Goal: Task Accomplishment & Management: Manage account settings

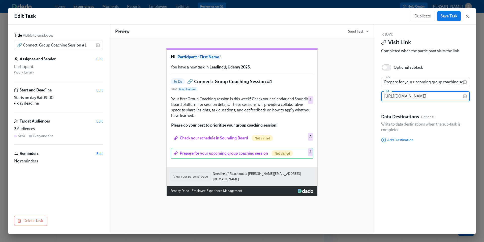
click at [467, 17] on icon "button" at bounding box center [467, 16] width 3 height 3
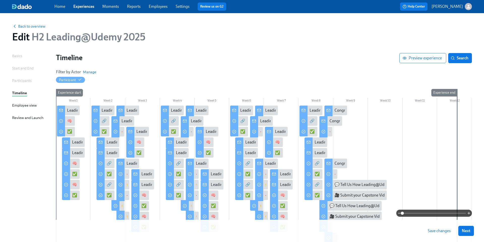
click at [17, 117] on div "Review and Launch" at bounding box center [27, 118] width 31 height 6
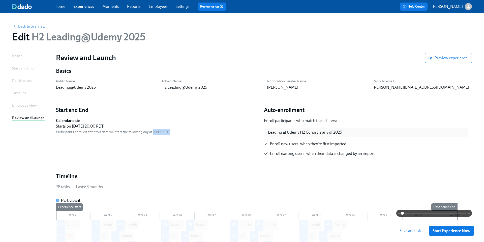
drag, startPoint x: 153, startPoint y: 133, endPoint x: 172, endPoint y: 133, distance: 19.2
click at [172, 133] on div "Calendar date Starts [DATE][DATE] 20:00 PDT Participants enrolled after this da…" at bounding box center [158, 126] width 204 height 17
copy span "20:00 PDT"
click at [237, 134] on div "Calendar date Starts [DATE][DATE] 20:00 PDT Participants enrolled after this da…" at bounding box center [158, 126] width 204 height 17
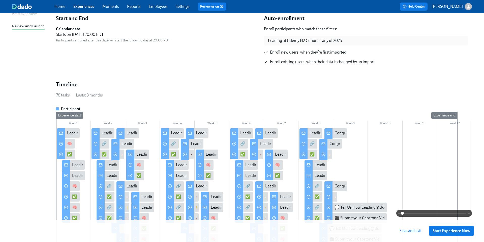
scroll to position [97, 0]
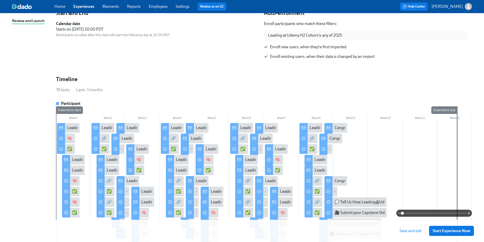
click at [70, 128] on div "Leading@Udemy: Week 1" at bounding box center [89, 128] width 44 height 6
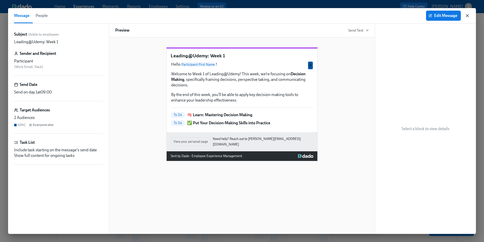
click at [467, 17] on icon "button" at bounding box center [467, 15] width 5 height 5
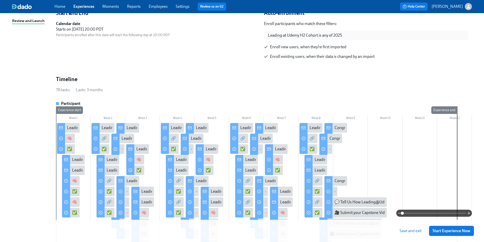
click at [112, 161] on div "Leading@Udemy: Week 2" at bounding box center [129, 160] width 44 height 6
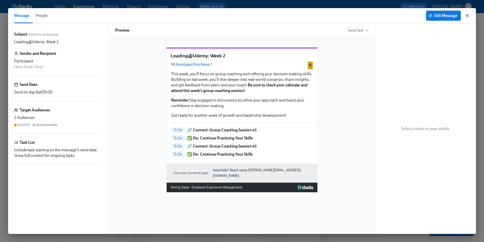
click at [468, 16] on icon "button" at bounding box center [467, 15] width 5 height 5
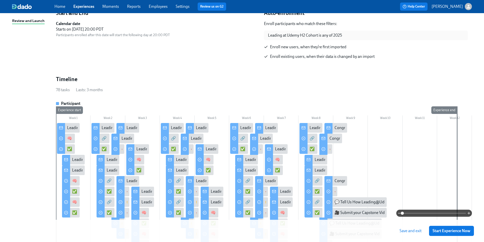
click at [98, 126] on div at bounding box center [96, 128] width 8 height 11
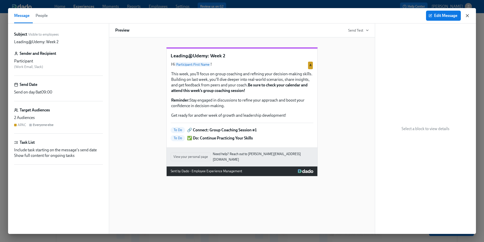
click at [468, 16] on icon "button" at bounding box center [467, 15] width 3 height 3
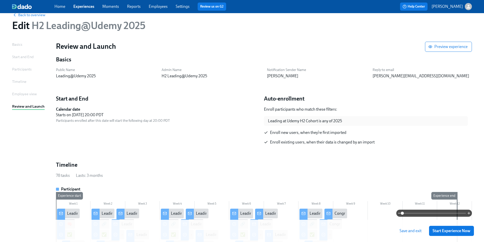
scroll to position [12, 0]
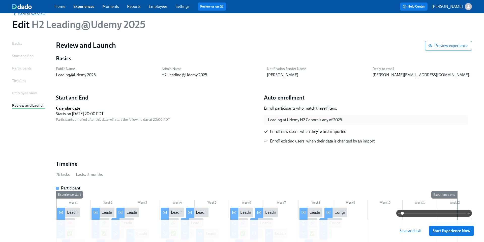
click at [21, 44] on div "Basics" at bounding box center [17, 44] width 10 height 6
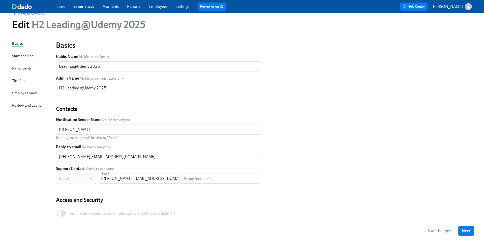
scroll to position [36, 0]
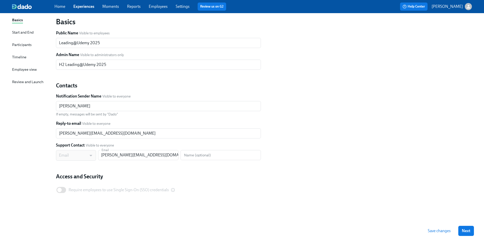
click at [25, 33] on div "Start and End" at bounding box center [22, 33] width 21 height 6
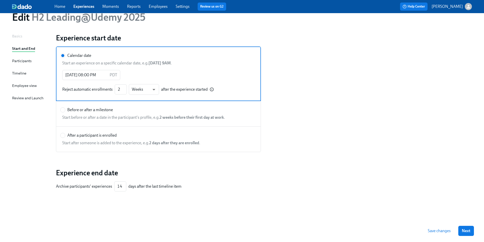
scroll to position [20, 0]
click at [115, 76] on p "PDT" at bounding box center [114, 75] width 8 height 6
click at [65, 58] on input "Calendar date" at bounding box center [63, 55] width 5 height 5
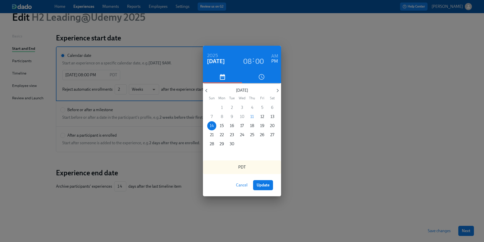
click at [260, 63] on h3 "00" at bounding box center [259, 61] width 9 height 9
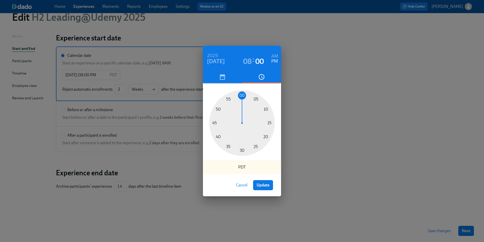
click at [248, 60] on h3 "08" at bounding box center [247, 61] width 9 height 9
click at [242, 151] on div at bounding box center [242, 123] width 66 height 66
click at [256, 146] on div at bounding box center [242, 123] width 66 height 66
click at [262, 186] on span "Update" at bounding box center [263, 184] width 13 height 5
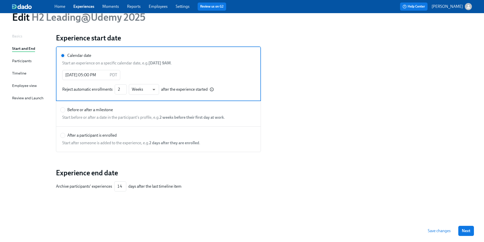
click at [431, 230] on span "Save changes" at bounding box center [439, 230] width 23 height 5
click at [95, 76] on input "[DATE] 05:00 PM" at bounding box center [84, 75] width 45 height 10
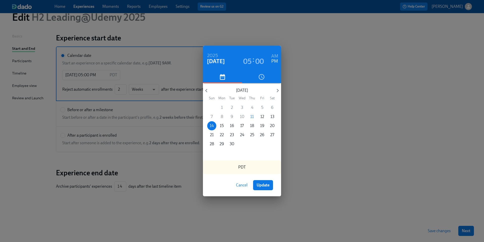
click at [248, 62] on h3 "05" at bounding box center [247, 61] width 9 height 9
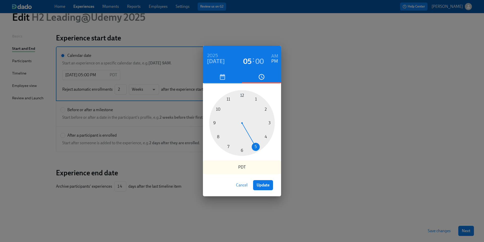
click at [228, 146] on div at bounding box center [242, 123] width 66 height 66
click at [261, 186] on span "Update" at bounding box center [263, 184] width 13 height 5
type input "[DATE] 07:00 PM"
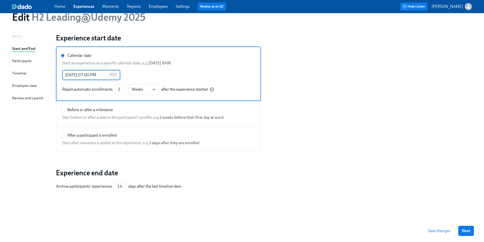
click at [438, 232] on span "Save changes" at bounding box center [439, 230] width 23 height 5
click at [26, 62] on div "Participants" at bounding box center [21, 61] width 19 height 6
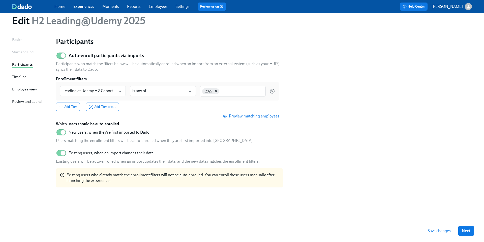
scroll to position [16, 0]
click at [25, 78] on div "Timeline" at bounding box center [19, 77] width 14 height 6
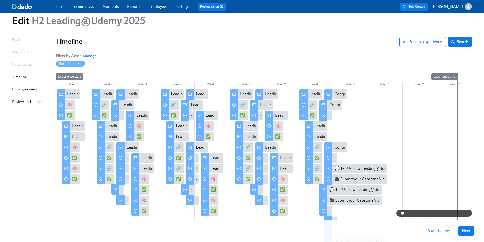
scroll to position [20, 0]
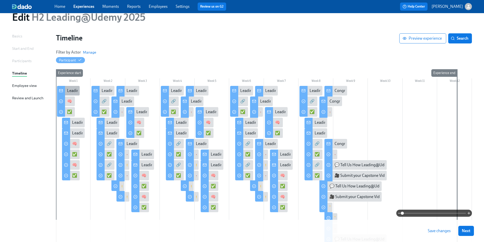
click at [72, 91] on div "Leading@Udemy: Week 1" at bounding box center [89, 91] width 44 height 6
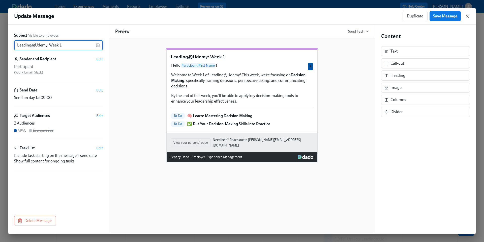
click at [466, 17] on icon "button" at bounding box center [467, 16] width 3 height 3
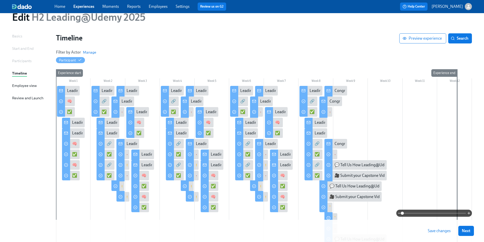
click at [28, 48] on div "Start and End" at bounding box center [22, 49] width 21 height 6
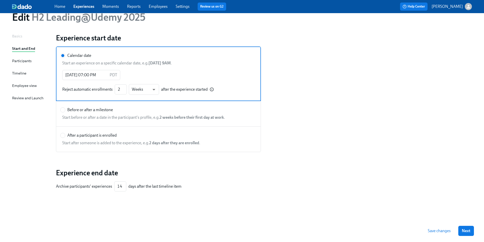
click at [21, 82] on div "Basics Start and End Participants Timeline Employee view Review and Launch" at bounding box center [31, 126] width 38 height 186
click at [22, 84] on div "Employee view" at bounding box center [24, 86] width 25 height 6
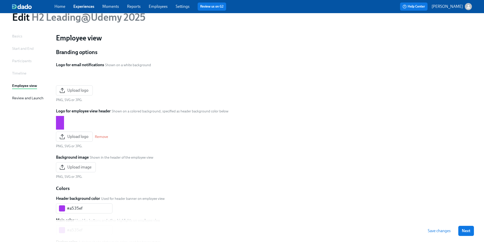
click at [20, 73] on div "Timeline" at bounding box center [19, 73] width 14 height 6
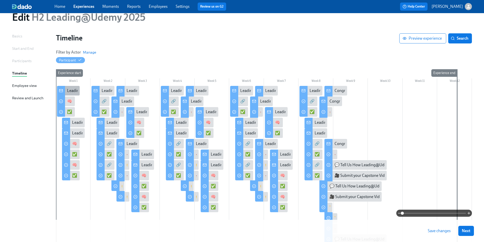
click at [72, 90] on div "Leading@Udemy: Week 1" at bounding box center [89, 91] width 44 height 6
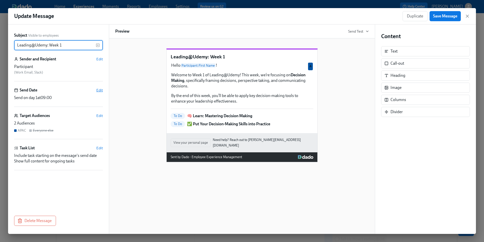
click at [100, 91] on span "Edit" at bounding box center [99, 89] width 7 height 5
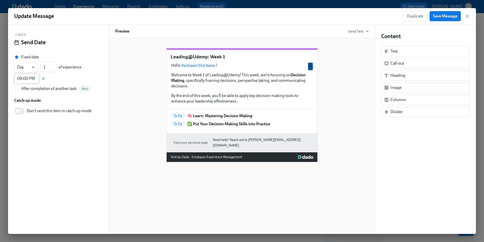
click at [32, 78] on input "09:00 PM" at bounding box center [26, 78] width 25 height 10
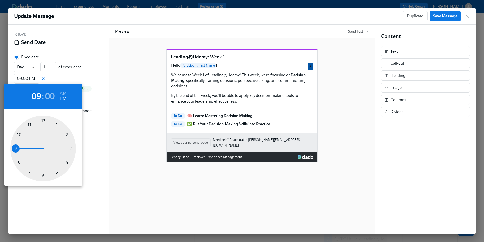
click at [30, 172] on div at bounding box center [43, 148] width 66 height 66
type input "07:00 PM"
click at [453, 18] on div at bounding box center [242, 121] width 484 height 242
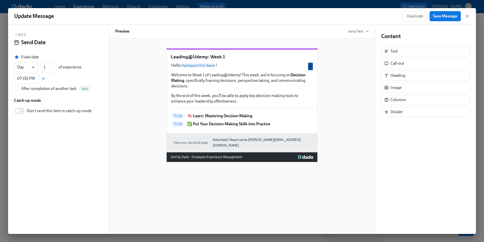
click at [453, 18] on span "Save Message" at bounding box center [445, 16] width 24 height 5
click at [468, 17] on icon "button" at bounding box center [467, 16] width 5 height 5
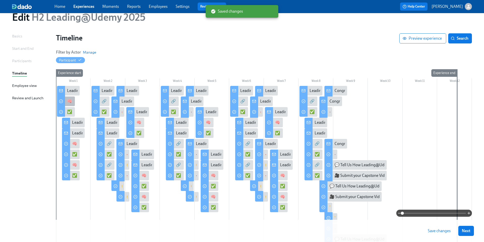
click at [72, 100] on div "🧠 Learn: Mastering Decision Making" at bounding box center [99, 101] width 65 height 6
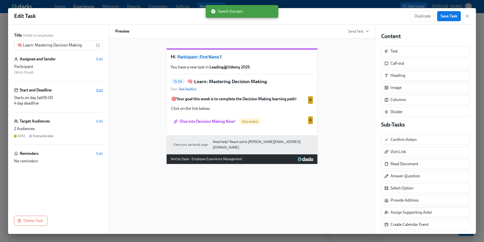
click at [98, 90] on span "Edit" at bounding box center [99, 89] width 7 height 5
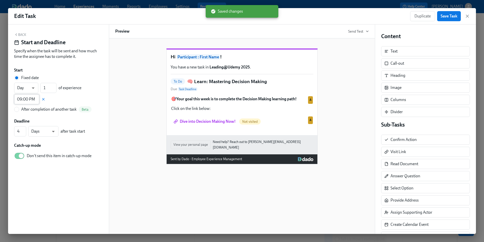
click at [24, 98] on input "09:00 PM" at bounding box center [26, 99] width 25 height 10
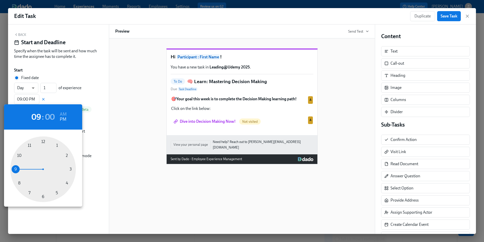
click at [29, 192] on div at bounding box center [43, 169] width 66 height 66
type input "07:00 PM"
click at [449, 16] on div at bounding box center [242, 121] width 484 height 242
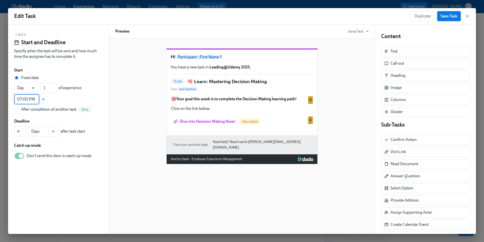
click at [447, 18] on span "Save Task" at bounding box center [449, 16] width 17 height 5
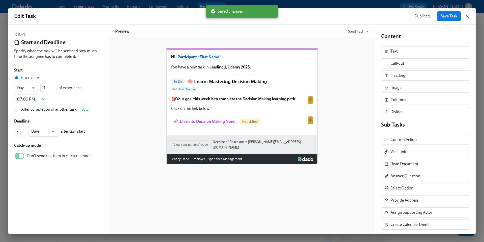
click at [467, 16] on icon "button" at bounding box center [467, 16] width 3 height 3
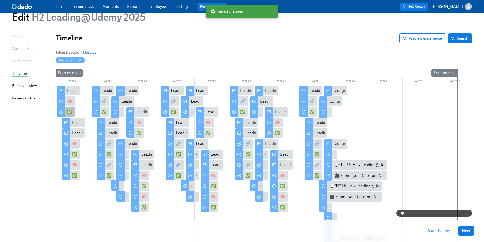
click at [70, 111] on div "✅ Put Your Decision-Making Skills into Practice" at bounding box center [108, 112] width 82 height 6
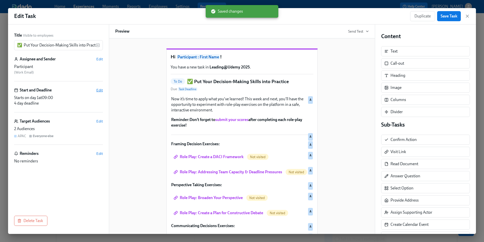
click at [99, 89] on span "Edit" at bounding box center [99, 89] width 7 height 5
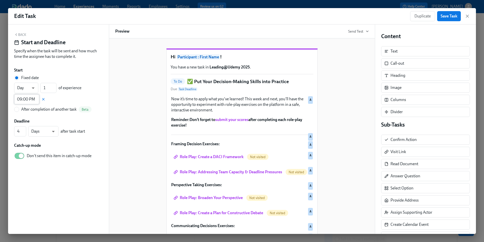
click at [25, 100] on input "09:00 PM" at bounding box center [26, 99] width 25 height 10
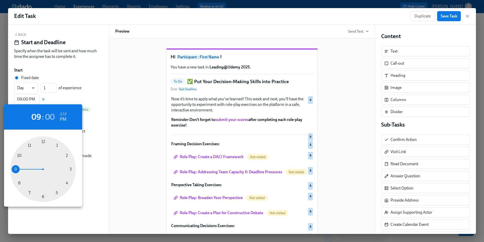
click at [29, 193] on div at bounding box center [43, 169] width 66 height 66
type input "07:00 PM"
click at [64, 119] on h6 "PM" at bounding box center [63, 119] width 7 height 8
click at [449, 18] on div at bounding box center [242, 121] width 484 height 242
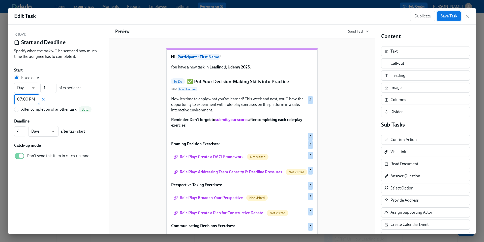
click at [445, 17] on span "Save Task" at bounding box center [449, 16] width 17 height 5
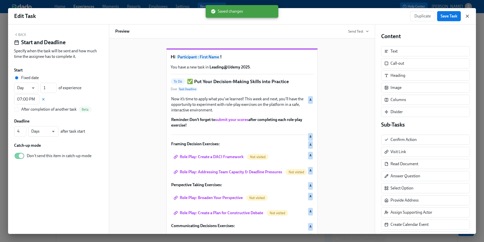
click at [467, 16] on icon "button" at bounding box center [467, 16] width 3 height 3
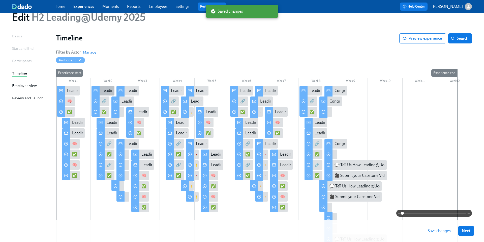
click at [102, 91] on div "Leading@Udemy: Week 2" at bounding box center [124, 91] width 44 height 6
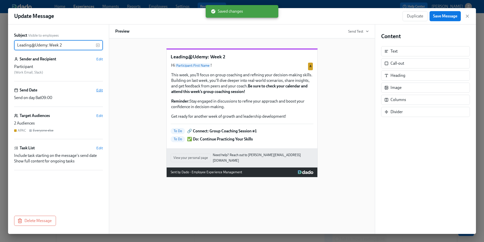
click at [98, 89] on span "Edit" at bounding box center [99, 89] width 7 height 5
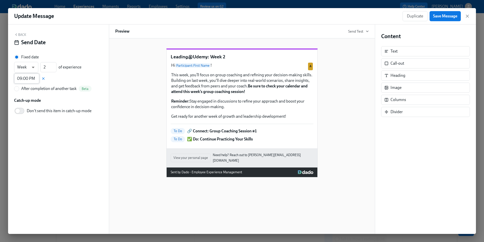
click at [25, 80] on input "09:00 PM" at bounding box center [26, 78] width 25 height 10
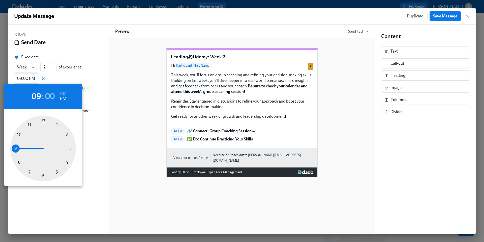
click at [29, 172] on div at bounding box center [43, 148] width 66 height 66
type input "07:00 PM"
click at [63, 98] on h6 "PM" at bounding box center [63, 99] width 7 height 8
click at [448, 18] on div at bounding box center [242, 121] width 484 height 242
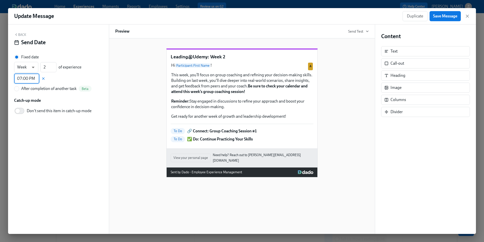
click at [442, 17] on span "Save Message" at bounding box center [445, 16] width 24 height 5
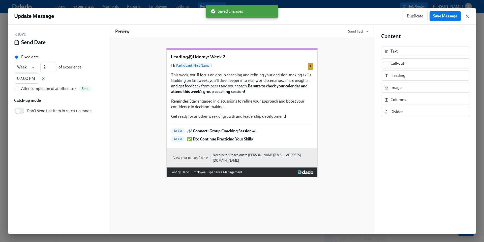
click at [468, 16] on icon "button" at bounding box center [467, 16] width 3 height 3
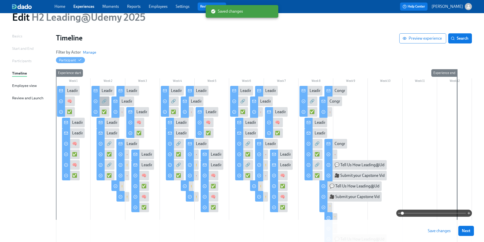
click at [105, 101] on div "🔗 Connect: Group Coaching Session #1" at bounding box center [136, 101] width 69 height 6
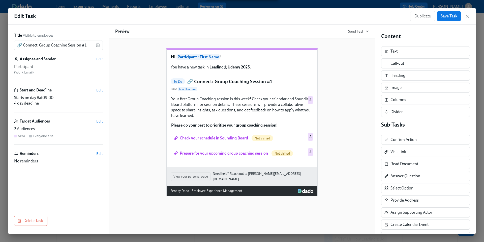
click at [100, 91] on span "Edit" at bounding box center [99, 89] width 7 height 5
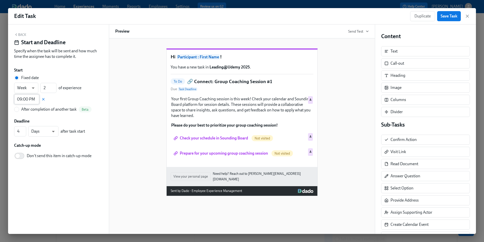
click at [27, 99] on input "09:00 PM" at bounding box center [26, 99] width 25 height 10
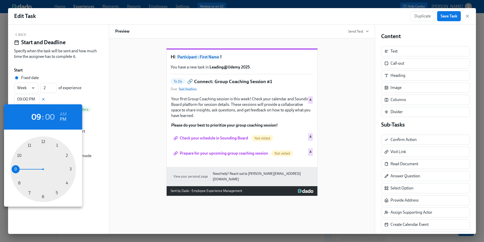
click at [29, 193] on div at bounding box center [43, 169] width 66 height 66
type input "07:00 PM"
click at [65, 118] on h6 "PM" at bounding box center [63, 119] width 7 height 8
click at [447, 16] on div at bounding box center [242, 121] width 484 height 242
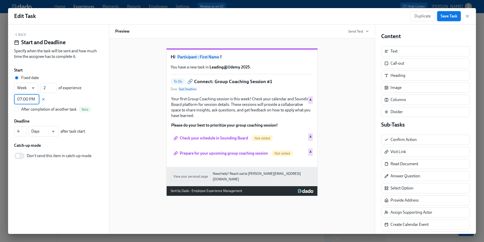
click at [446, 16] on span "Save Task" at bounding box center [449, 16] width 17 height 5
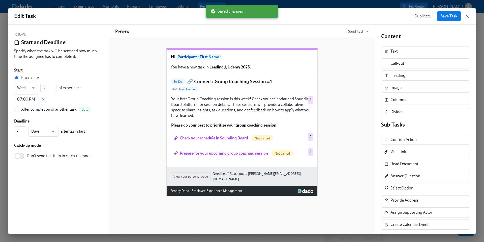
click at [466, 16] on icon "button" at bounding box center [467, 16] width 5 height 5
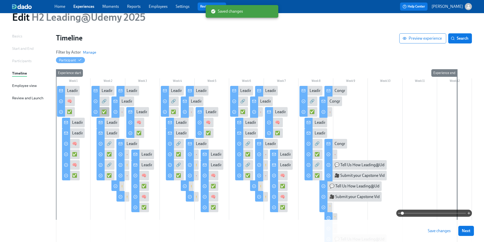
click at [104, 113] on div "✅ Do: Continue Practicing Your Skills" at bounding box center [134, 112] width 65 height 6
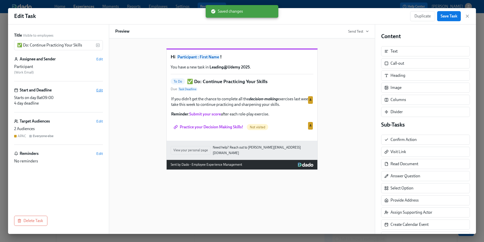
click at [98, 91] on span "Edit" at bounding box center [99, 89] width 7 height 5
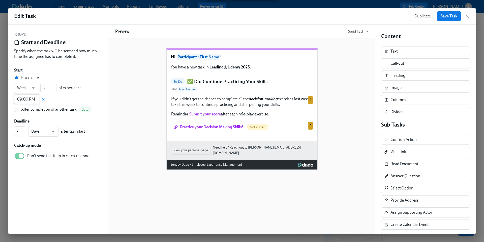
click at [23, 100] on input "09:00 PM" at bounding box center [26, 99] width 25 height 10
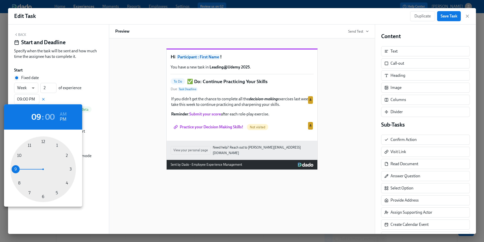
click at [29, 192] on div at bounding box center [43, 169] width 66 height 66
type input "07:00 PM"
click at [64, 119] on h6 "PM" at bounding box center [63, 119] width 7 height 8
click at [449, 16] on div at bounding box center [242, 121] width 484 height 242
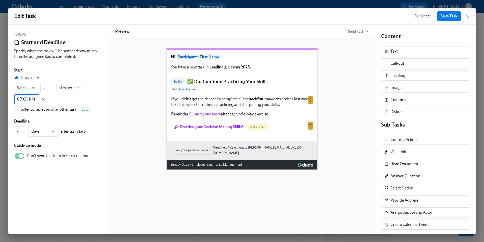
click at [445, 16] on span "Save Task" at bounding box center [449, 16] width 17 height 5
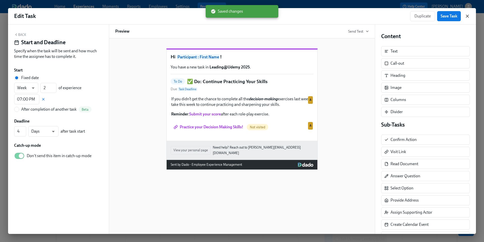
click at [467, 17] on icon "button" at bounding box center [467, 16] width 5 height 5
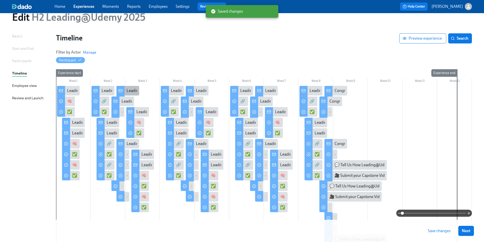
click at [128, 87] on div "Leading@Udemy: Skill 1 Sprint Complete!" at bounding box center [127, 91] width 23 height 10
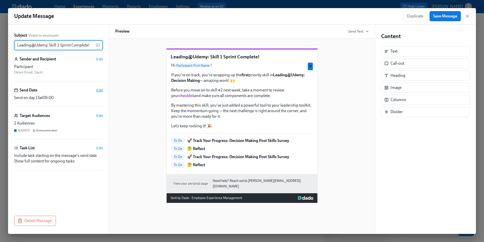
click at [99, 90] on span "Edit" at bounding box center [99, 89] width 7 height 5
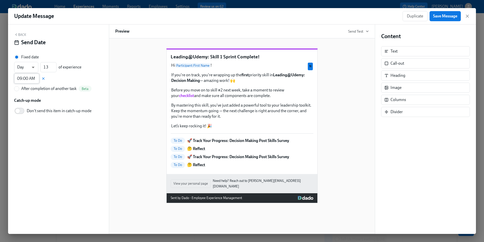
click at [28, 79] on input "09:00 AM" at bounding box center [26, 78] width 25 height 10
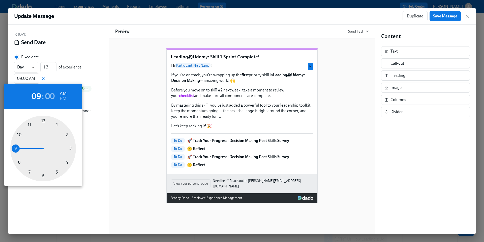
click at [29, 171] on div at bounding box center [43, 148] width 66 height 66
click at [64, 99] on h6 "PM" at bounding box center [63, 99] width 7 height 8
type input "07:00 PM"
click at [159, 111] on div at bounding box center [242, 121] width 484 height 242
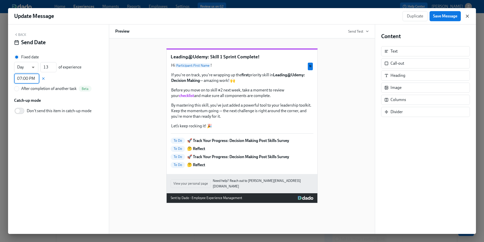
click at [468, 17] on icon "button" at bounding box center [467, 16] width 3 height 3
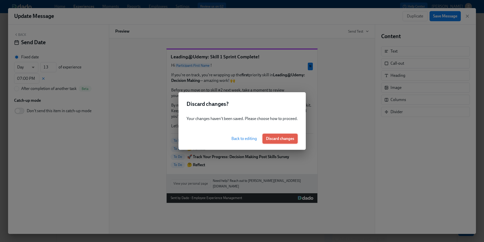
click at [280, 139] on span "Discard changes" at bounding box center [280, 138] width 28 height 5
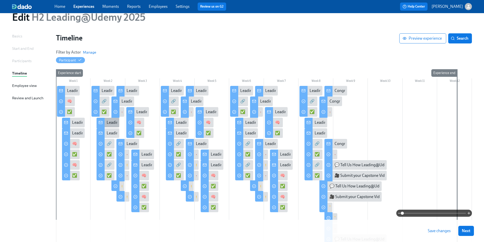
click at [112, 122] on div "Leading@Udemy: Week 2" at bounding box center [129, 123] width 44 height 6
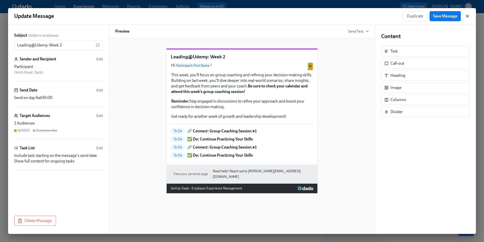
click at [467, 16] on icon "button" at bounding box center [467, 16] width 3 height 3
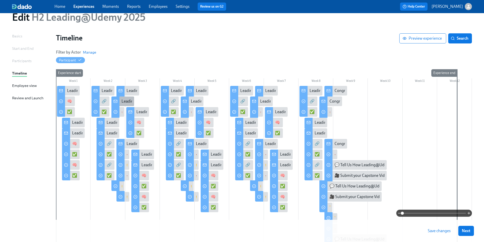
click at [124, 101] on div "Leading@Udemy: Skill 1 Sprint Complete!" at bounding box center [158, 101] width 72 height 6
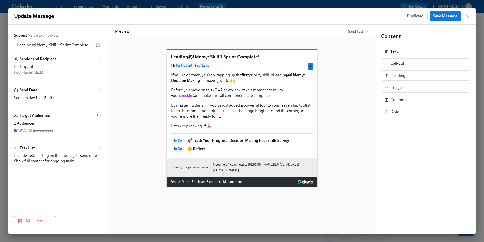
click at [98, 91] on span "Edit" at bounding box center [99, 89] width 7 height 5
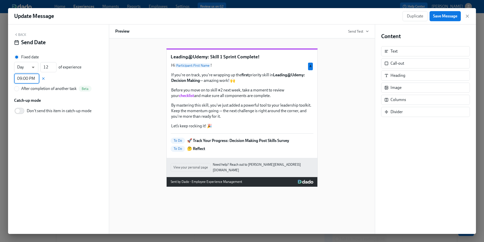
click at [27, 78] on input "09:00 PM" at bounding box center [26, 78] width 25 height 10
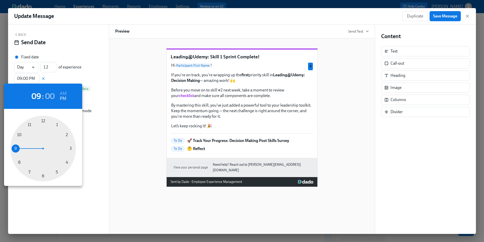
click at [26, 171] on div at bounding box center [43, 148] width 66 height 66
type input "07:00 PM"
click at [446, 17] on div at bounding box center [242, 121] width 484 height 242
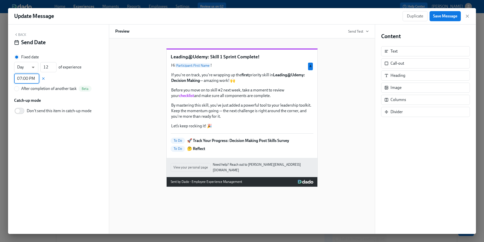
click at [441, 17] on span "Save Message" at bounding box center [445, 16] width 24 height 5
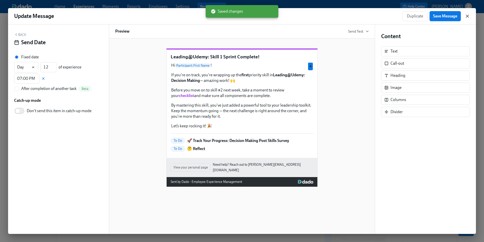
click at [467, 17] on icon "button" at bounding box center [467, 16] width 3 height 3
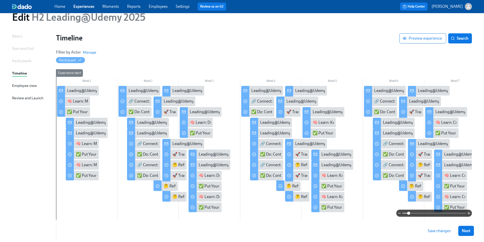
drag, startPoint x: 402, startPoint y: 212, endPoint x: 409, endPoint y: 213, distance: 6.8
click at [409, 213] on span at bounding box center [408, 212] width 3 height 3
click at [170, 111] on div "🚀 Track Your Progress: Decision Making Post Skills Survey" at bounding box center [214, 112] width 101 height 6
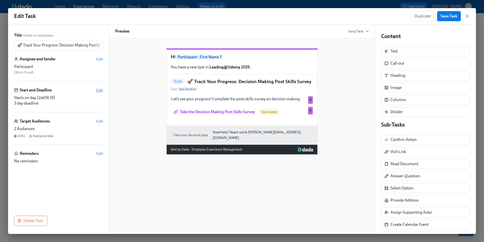
click at [98, 90] on span "Edit" at bounding box center [99, 89] width 7 height 5
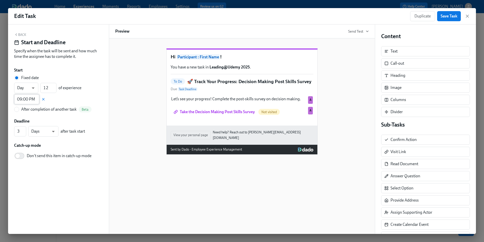
click at [28, 98] on input "09:00 PM" at bounding box center [26, 99] width 25 height 10
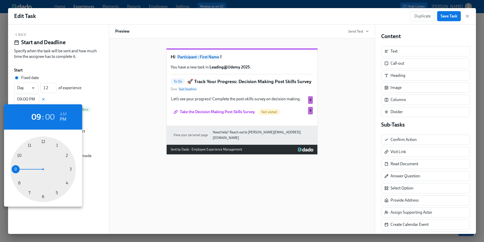
click at [29, 193] on div at bounding box center [43, 169] width 66 height 66
type input "07:00 PM"
click at [65, 119] on h6 "PM" at bounding box center [63, 119] width 7 height 8
click at [451, 16] on div at bounding box center [242, 121] width 484 height 242
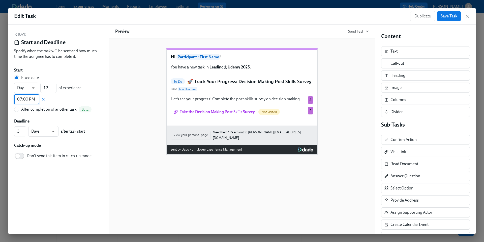
click at [447, 17] on span "Save Task" at bounding box center [449, 16] width 17 height 5
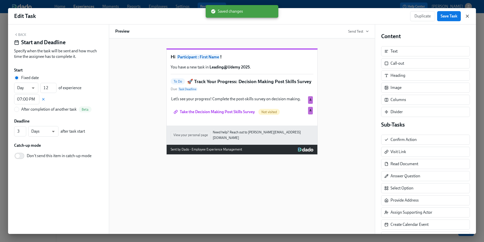
click at [467, 18] on icon "button" at bounding box center [467, 16] width 5 height 5
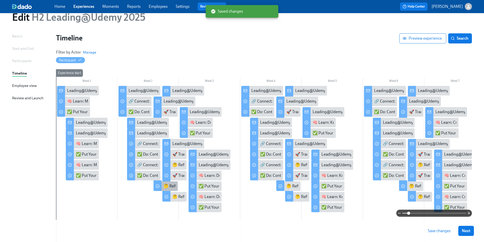
click at [167, 186] on div "🤔 Reflect" at bounding box center [173, 186] width 18 height 6
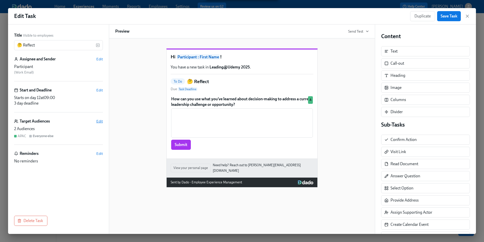
click at [99, 121] on span "Edit" at bounding box center [99, 121] width 7 height 5
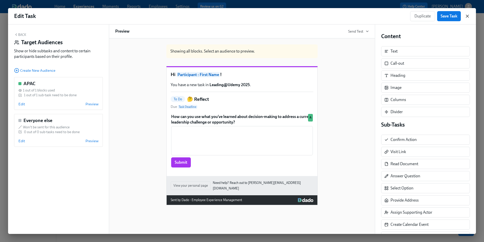
click at [469, 16] on icon "button" at bounding box center [467, 16] width 5 height 5
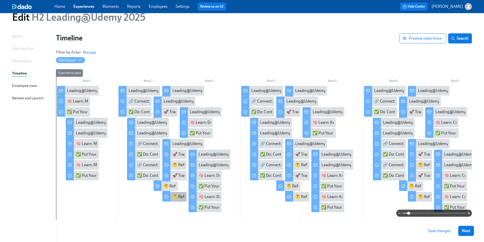
click at [178, 196] on div "🤔 Reflect" at bounding box center [181, 197] width 18 height 6
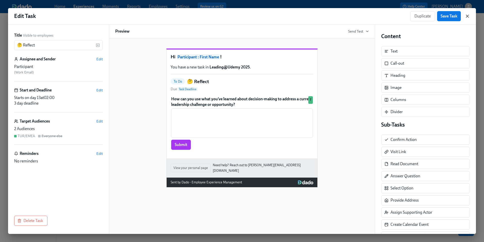
click at [468, 16] on icon "button" at bounding box center [467, 16] width 5 height 5
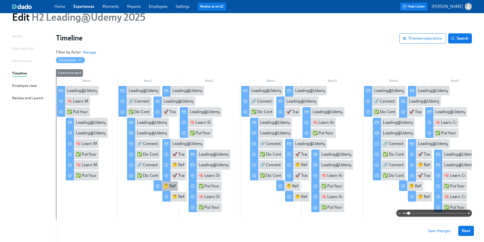
click at [169, 184] on div "🤔 Reflect" at bounding box center [173, 186] width 18 height 6
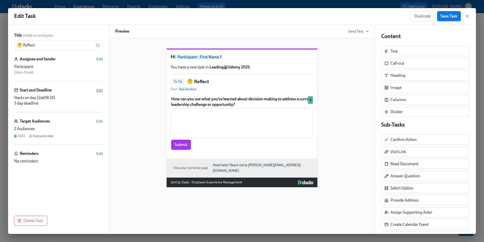
click at [98, 91] on span "Edit" at bounding box center [99, 89] width 7 height 5
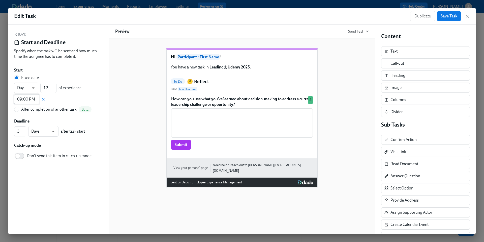
click at [26, 99] on input "09:00 PM" at bounding box center [26, 99] width 25 height 10
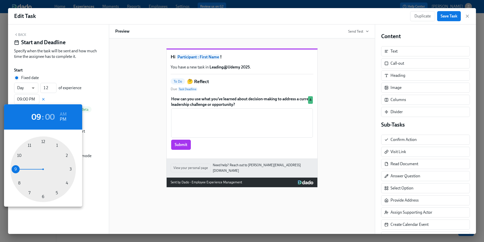
type input "07:00 PM"
click at [29, 192] on div at bounding box center [43, 169] width 66 height 66
click at [447, 17] on div at bounding box center [242, 121] width 484 height 242
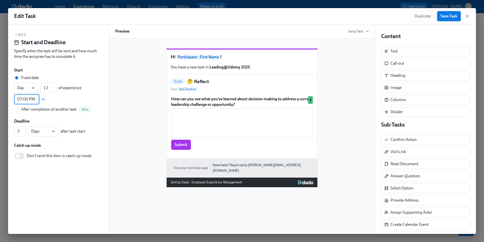
click at [446, 17] on span "Save Task" at bounding box center [449, 16] width 17 height 5
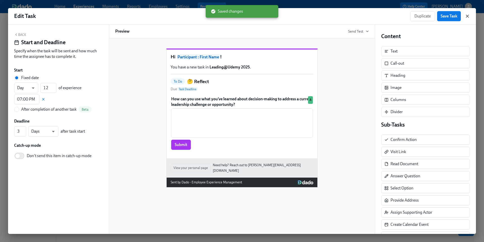
click at [468, 17] on icon "button" at bounding box center [467, 16] width 3 height 3
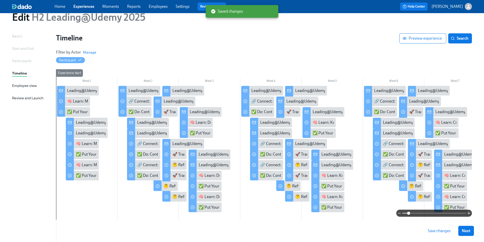
click at [439, 230] on span "Save changes" at bounding box center [439, 230] width 23 height 5
click at [192, 113] on div "Leading@Udemy: Week 3" at bounding box center [212, 112] width 44 height 6
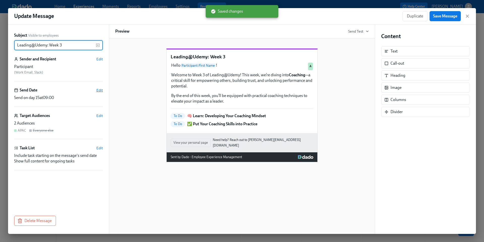
click at [100, 91] on span "Edit" at bounding box center [99, 89] width 7 height 5
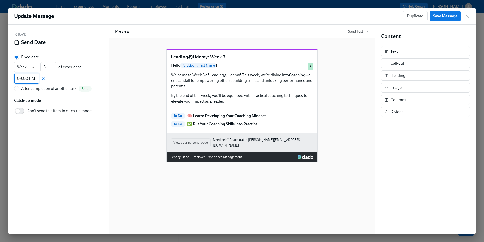
click at [28, 78] on input "09:00 PM" at bounding box center [26, 78] width 25 height 10
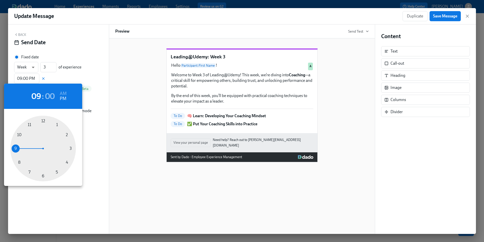
click at [29, 171] on div at bounding box center [43, 148] width 66 height 66
type input "07:00 PM"
click at [437, 16] on div at bounding box center [242, 121] width 484 height 242
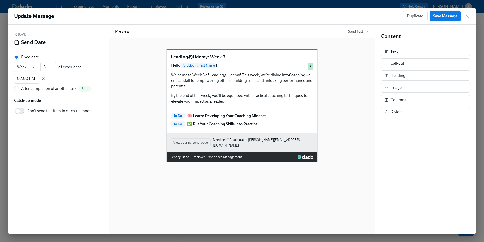
click at [444, 17] on span "Save Message" at bounding box center [445, 16] width 24 height 5
click at [467, 18] on icon "button" at bounding box center [467, 16] width 5 height 5
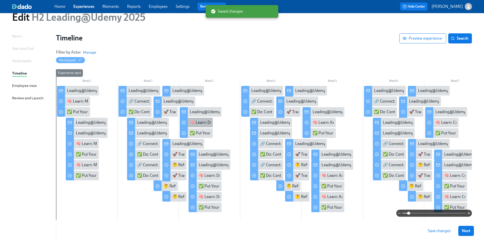
click at [197, 123] on div "🧠 Learn: Developing Your Coaching Mindset" at bounding box center [229, 123] width 78 height 6
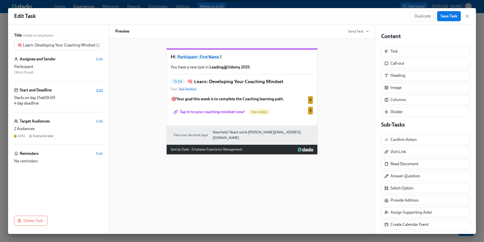
click at [100, 91] on span "Edit" at bounding box center [99, 89] width 7 height 5
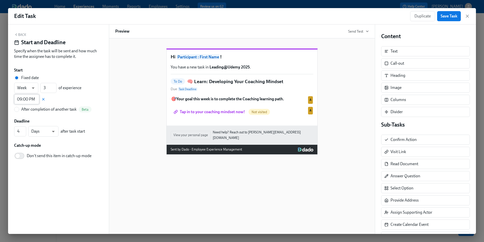
click at [26, 99] on input "09:00 PM" at bounding box center [26, 99] width 25 height 10
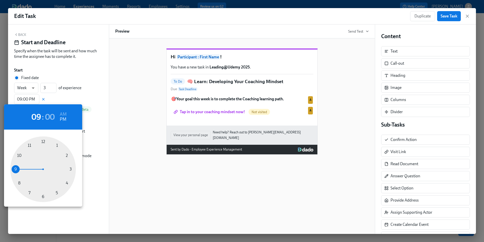
click at [30, 192] on div at bounding box center [43, 169] width 66 height 66
type input "07:00 PM"
click at [64, 120] on h6 "PM" at bounding box center [63, 119] width 7 height 8
click at [450, 17] on div at bounding box center [242, 121] width 484 height 242
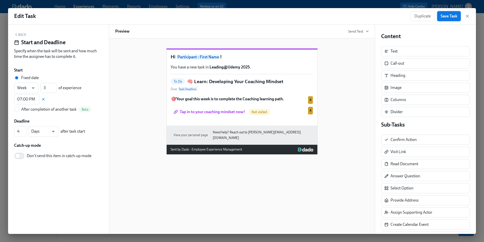
click at [445, 17] on span "Save Task" at bounding box center [449, 16] width 17 height 5
click at [468, 17] on icon "button" at bounding box center [467, 16] width 5 height 5
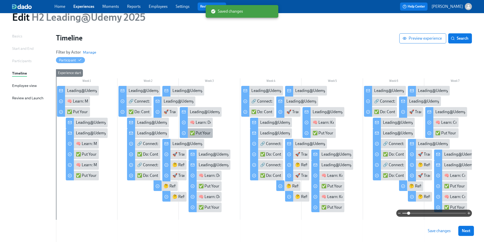
click at [192, 133] on div "✅ Put Your Coaching Skills into Practice" at bounding box center [225, 133] width 70 height 6
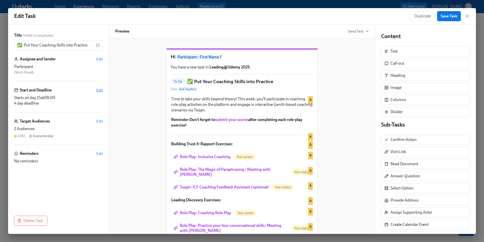
click at [98, 91] on span "Edit" at bounding box center [99, 89] width 7 height 5
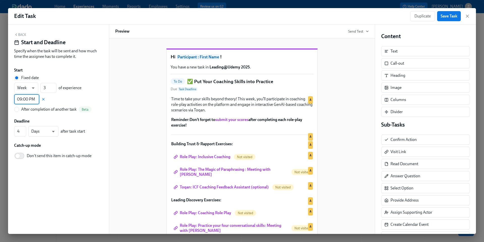
click at [26, 99] on input "09:00 PM" at bounding box center [26, 99] width 25 height 10
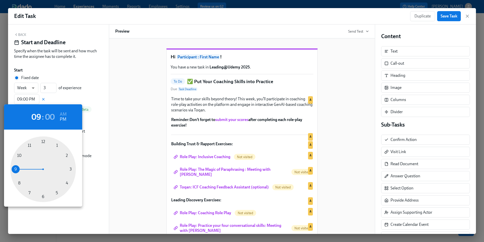
click at [28, 192] on div at bounding box center [43, 169] width 66 height 66
type input "07:00 PM"
click at [62, 120] on h6 "PM" at bounding box center [63, 119] width 7 height 8
click at [450, 16] on div at bounding box center [242, 121] width 484 height 242
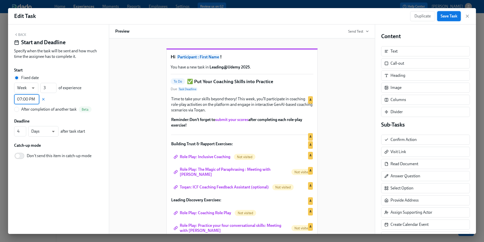
click at [446, 17] on span "Save Task" at bounding box center [449, 16] width 17 height 5
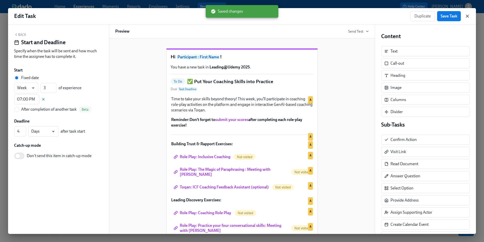
click at [468, 18] on icon "button" at bounding box center [467, 16] width 5 height 5
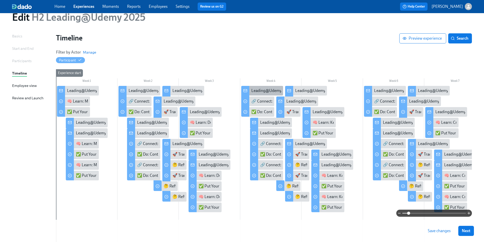
click at [264, 89] on div "Leading@Udemy: Week 4" at bounding box center [273, 91] width 45 height 6
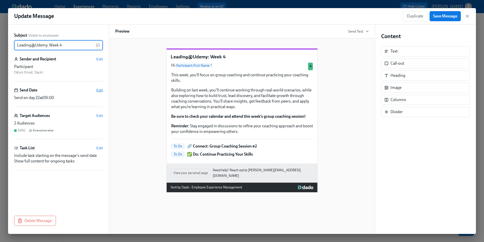
click at [99, 90] on span "Edit" at bounding box center [99, 89] width 7 height 5
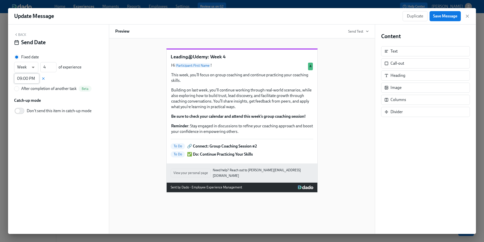
click at [26, 79] on input "09:00 PM" at bounding box center [26, 78] width 25 height 10
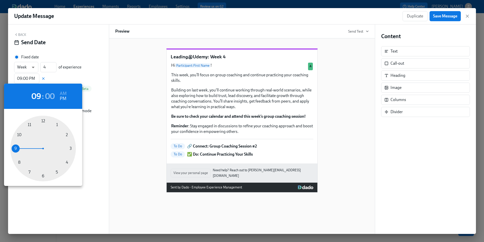
click at [29, 172] on div at bounding box center [43, 148] width 66 height 66
type input "07:00 PM"
click at [444, 18] on div at bounding box center [242, 121] width 484 height 242
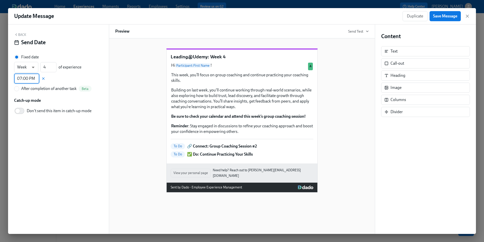
click at [439, 18] on span "Save Message" at bounding box center [445, 16] width 24 height 5
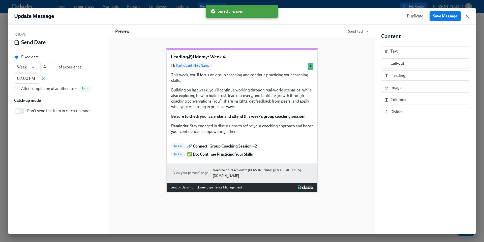
click at [467, 17] on icon "button" at bounding box center [467, 16] width 5 height 5
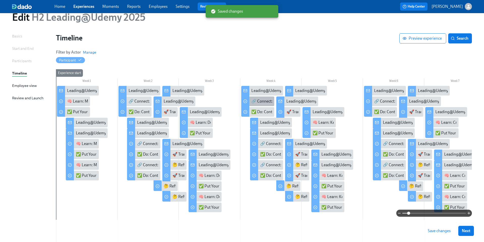
click at [262, 100] on div "🔗 Connect: Group Coaching Session #2" at bounding box center [285, 101] width 69 height 6
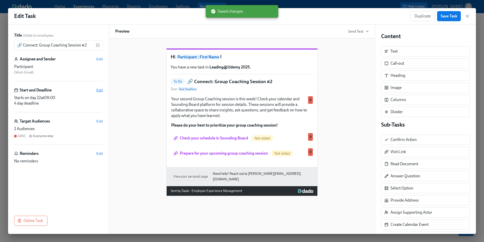
click at [100, 89] on span "Edit" at bounding box center [99, 89] width 7 height 5
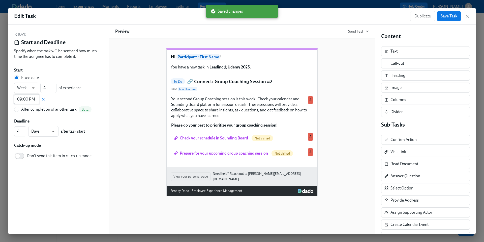
click at [26, 101] on input "09:00 PM" at bounding box center [26, 99] width 25 height 10
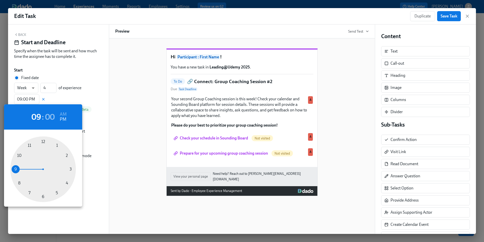
click at [28, 191] on div at bounding box center [43, 169] width 66 height 66
type input "07:00 PM"
click at [65, 119] on h6 "PM" at bounding box center [63, 119] width 7 height 8
click at [448, 17] on div at bounding box center [242, 121] width 484 height 242
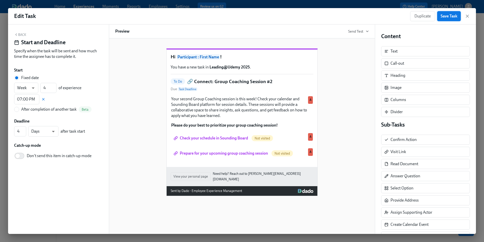
click at [446, 17] on span "Save Task" at bounding box center [449, 16] width 17 height 5
click at [466, 17] on icon "button" at bounding box center [467, 16] width 3 height 3
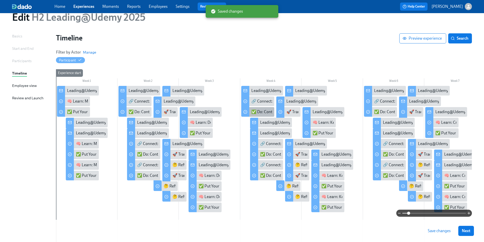
click at [263, 113] on div "✅ Do: Continue Practicing Your Skills" at bounding box center [283, 112] width 65 height 6
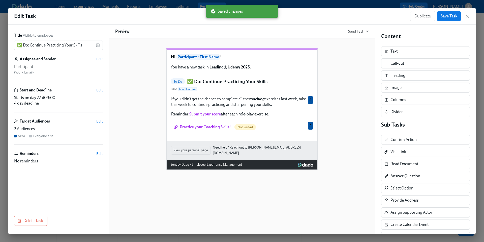
click at [101, 90] on span "Edit" at bounding box center [99, 89] width 7 height 5
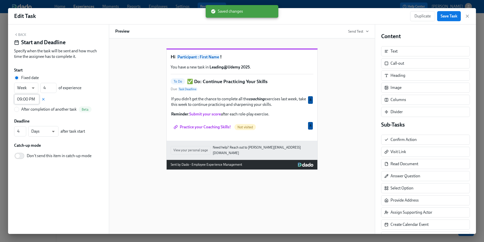
click at [23, 100] on input "09:00 PM" at bounding box center [26, 99] width 25 height 10
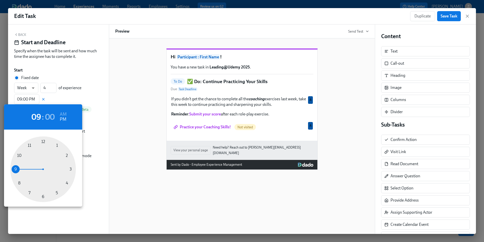
click at [29, 192] on div at bounding box center [43, 169] width 66 height 66
type input "07:00 PM"
click at [62, 121] on h6 "PM" at bounding box center [63, 119] width 7 height 8
click at [447, 18] on div at bounding box center [242, 121] width 484 height 242
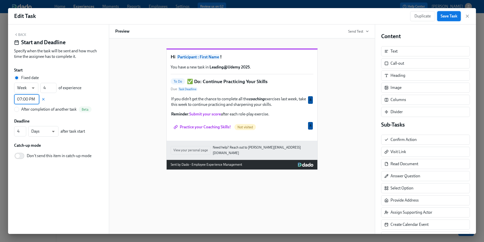
click at [445, 16] on span "Save Task" at bounding box center [449, 16] width 17 height 5
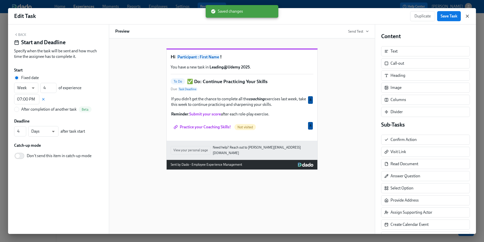
click at [467, 17] on icon "button" at bounding box center [467, 16] width 5 height 5
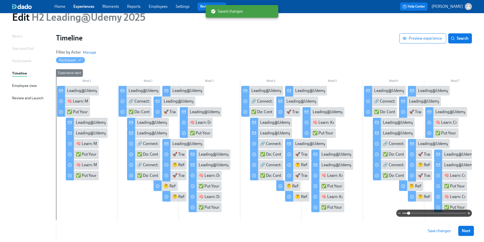
click at [432, 230] on span "Save changes" at bounding box center [439, 230] width 23 height 5
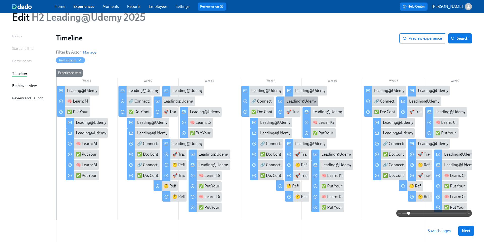
click at [303, 101] on div "Leading@Udemy: Skill 2 Sprint Complete!" at bounding box center [322, 101] width 72 height 6
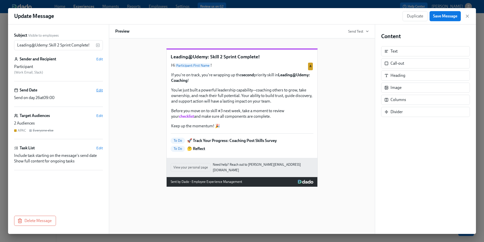
click at [101, 90] on span "Edit" at bounding box center [99, 89] width 7 height 5
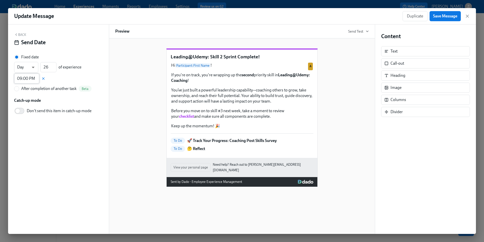
click at [30, 76] on input "09:00 PM" at bounding box center [26, 78] width 25 height 10
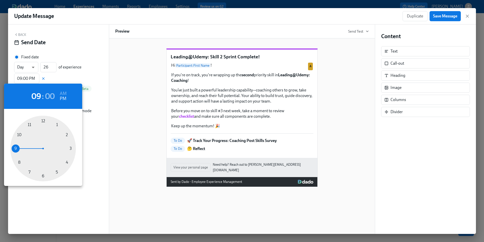
click at [28, 172] on div at bounding box center [43, 148] width 66 height 66
type input "07:00 PM"
click at [63, 97] on h6 "PM" at bounding box center [63, 99] width 7 height 8
click at [446, 16] on div at bounding box center [242, 121] width 484 height 242
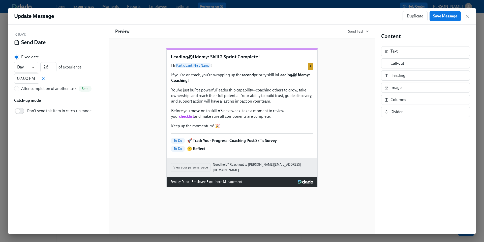
click at [441, 16] on span "Save Message" at bounding box center [445, 16] width 24 height 5
click at [467, 17] on icon "button" at bounding box center [467, 16] width 5 height 5
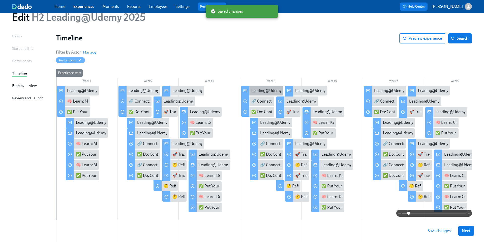
click at [271, 90] on div "Leading@Udemy: Week 4" at bounding box center [273, 91] width 45 height 6
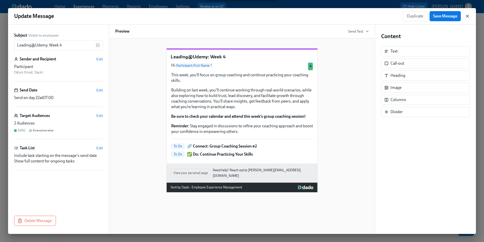
click at [467, 16] on icon "button" at bounding box center [467, 16] width 5 height 5
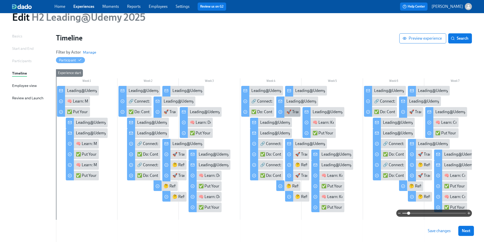
click at [293, 112] on div "🚀 Track Your Progress: Coaching Post Skills Survey" at bounding box center [330, 112] width 89 height 6
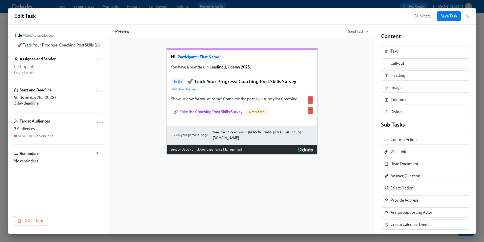
click at [99, 90] on span "Edit" at bounding box center [99, 89] width 7 height 5
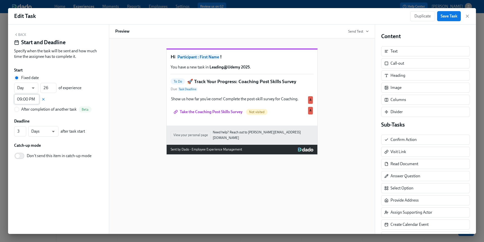
click at [30, 101] on input "09:00 PM" at bounding box center [26, 99] width 25 height 10
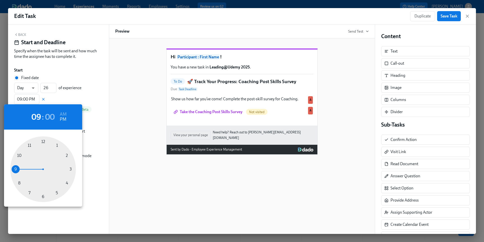
click at [29, 192] on div at bounding box center [43, 169] width 66 height 66
type input "07:00 PM"
click at [63, 119] on h6 "PM" at bounding box center [63, 119] width 7 height 8
click at [450, 17] on div at bounding box center [242, 121] width 484 height 242
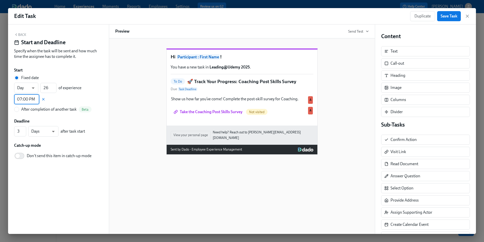
click at [450, 17] on div "07 : 00 AM PM 00 05 10 15 20 25 30 35 40 45 50 55" at bounding box center [242, 121] width 484 height 242
click at [468, 18] on icon "button" at bounding box center [467, 16] width 5 height 5
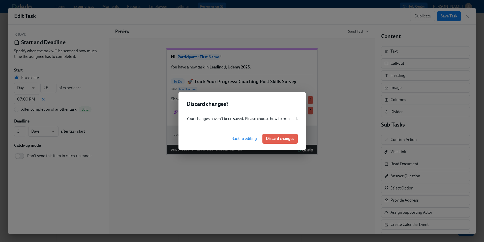
click at [246, 139] on span "Back to editing" at bounding box center [243, 138] width 25 height 5
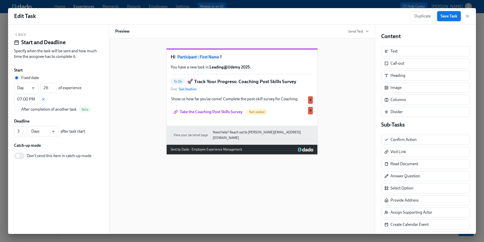
click at [448, 17] on span "Save Task" at bounding box center [449, 16] width 17 height 5
click at [467, 17] on icon "button" at bounding box center [467, 16] width 5 height 5
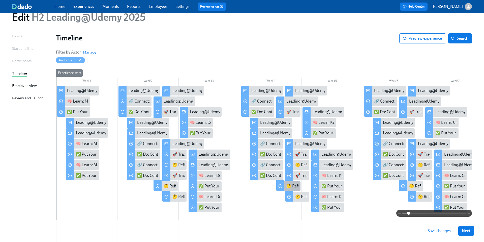
click at [286, 187] on div "🤔 Reflect" at bounding box center [295, 186] width 18 height 6
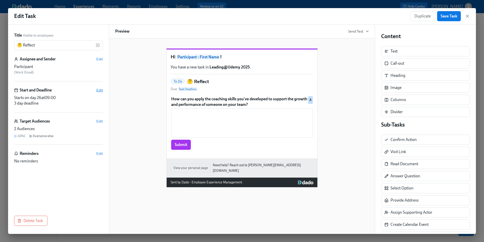
click at [100, 89] on span "Edit" at bounding box center [99, 89] width 7 height 5
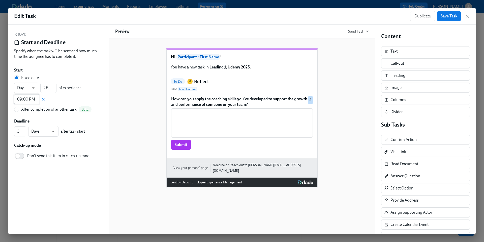
click at [29, 99] on input "09:00 PM" at bounding box center [26, 99] width 25 height 10
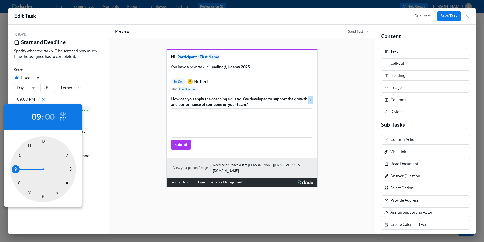
click at [29, 192] on div at bounding box center [43, 169] width 66 height 66
type input "07:00 PM"
click at [445, 17] on div at bounding box center [242, 121] width 484 height 242
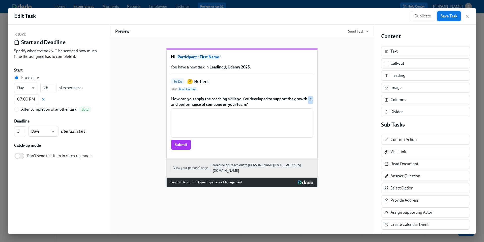
click at [444, 17] on span "Save Task" at bounding box center [449, 16] width 17 height 5
click at [468, 16] on icon "button" at bounding box center [467, 16] width 5 height 5
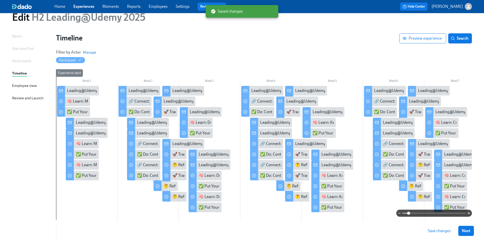
click at [444, 231] on span "Save changes" at bounding box center [439, 230] width 23 height 5
click at [324, 113] on div "Leading@Udemy: Week 5" at bounding box center [335, 112] width 45 height 6
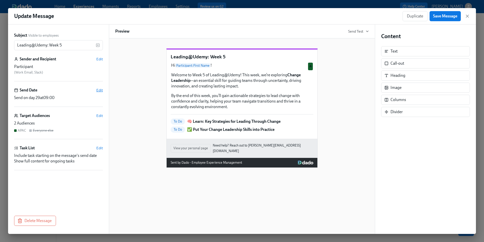
click at [100, 90] on span "Edit" at bounding box center [99, 89] width 7 height 5
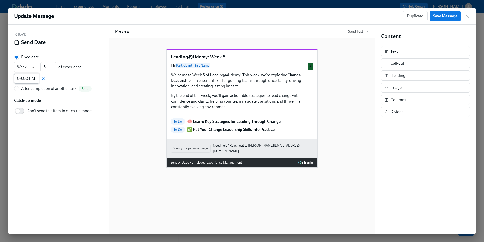
click at [24, 78] on input "09:00 PM" at bounding box center [26, 78] width 25 height 10
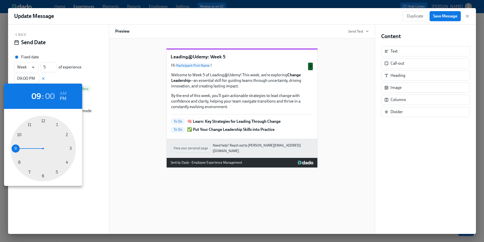
click at [29, 171] on div at bounding box center [43, 148] width 66 height 66
type input "07:00 PM"
click at [448, 17] on div at bounding box center [242, 121] width 484 height 242
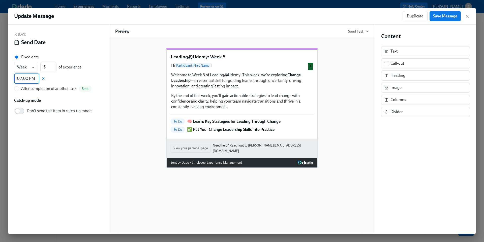
click at [437, 17] on span "Save Message" at bounding box center [445, 16] width 24 height 5
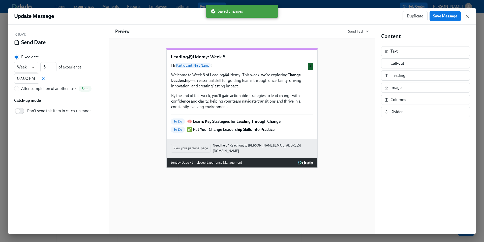
click at [467, 16] on icon "button" at bounding box center [467, 16] width 3 height 3
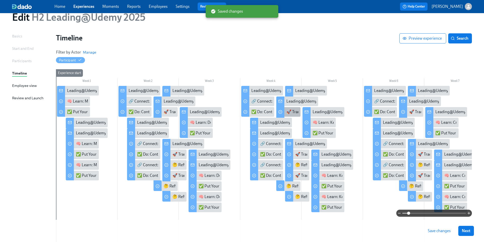
click at [290, 113] on div "🚀 Track Your Progress: Coaching Post Skills Survey" at bounding box center [330, 112] width 89 height 6
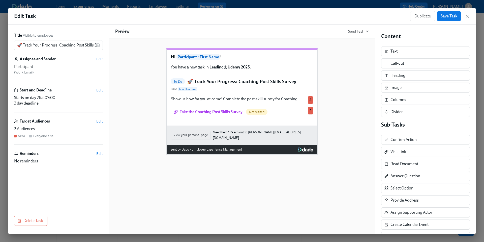
click at [100, 90] on span "Edit" at bounding box center [99, 89] width 7 height 5
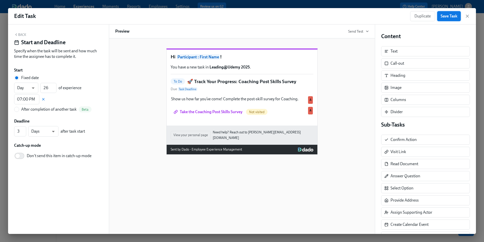
click at [451, 18] on span "Save Task" at bounding box center [449, 16] width 17 height 5
click at [468, 17] on icon "button" at bounding box center [467, 16] width 5 height 5
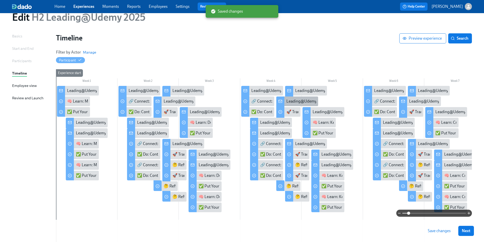
click at [299, 103] on div "Leading@Udemy: Skill 2 Sprint Complete!" at bounding box center [322, 101] width 72 height 6
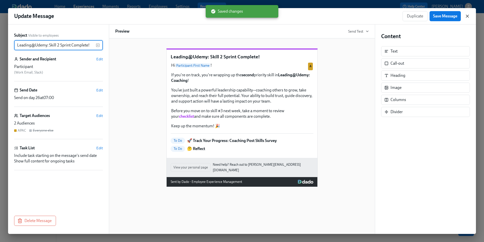
click at [467, 16] on icon "button" at bounding box center [467, 16] width 3 height 3
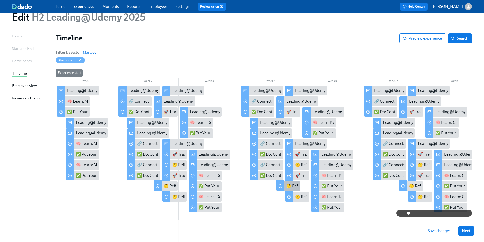
click at [288, 187] on div "🤔 Reflect" at bounding box center [295, 186] width 18 height 6
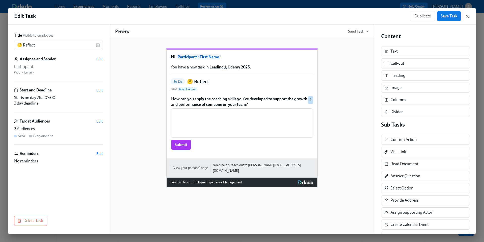
click at [468, 17] on icon "button" at bounding box center [467, 16] width 5 height 5
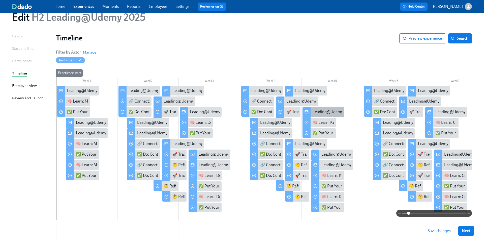
click at [320, 110] on div "Leading@Udemy: Week 5" at bounding box center [335, 112] width 45 height 6
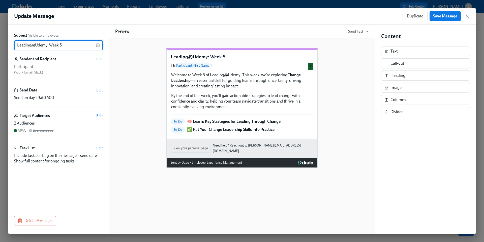
click at [101, 90] on span "Edit" at bounding box center [99, 89] width 7 height 5
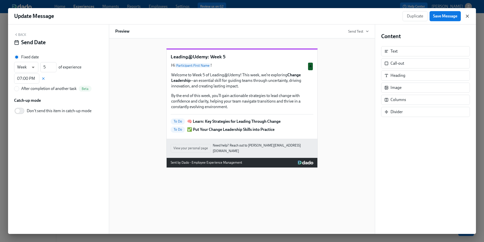
click at [468, 16] on icon "button" at bounding box center [467, 16] width 3 height 3
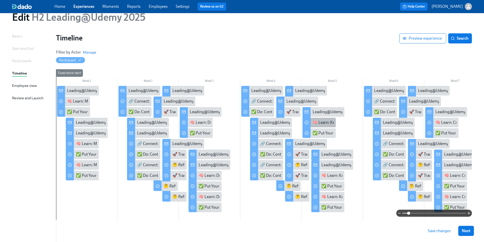
click at [322, 123] on div "🧠 Learn: Key Strategies for Leading Through Change" at bounding box center [359, 123] width 93 height 6
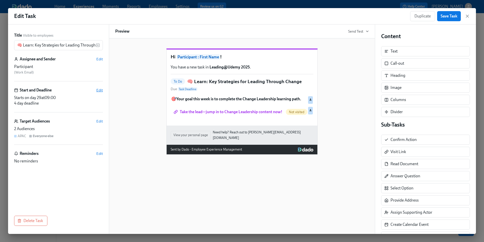
click at [102, 90] on span "Edit" at bounding box center [99, 89] width 7 height 5
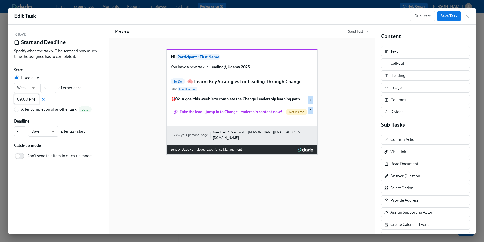
click at [23, 100] on input "09:00 PM" at bounding box center [26, 99] width 25 height 10
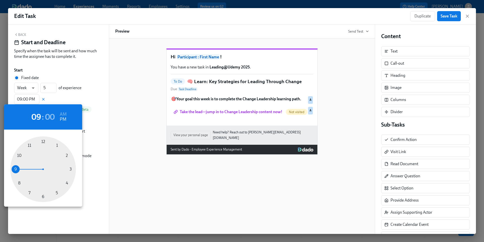
click at [29, 193] on div at bounding box center [43, 169] width 66 height 66
type input "07:00 PM"
click at [446, 18] on div at bounding box center [242, 121] width 484 height 242
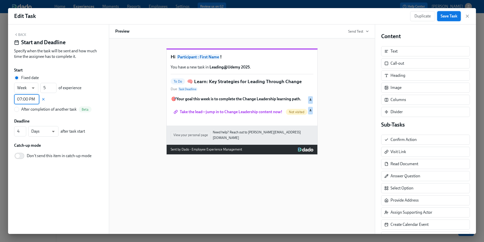
click at [441, 17] on span "Save Task" at bounding box center [449, 16] width 17 height 5
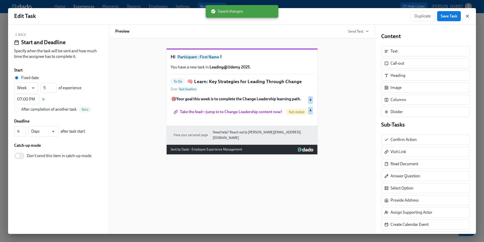
click at [468, 17] on icon "button" at bounding box center [467, 16] width 3 height 3
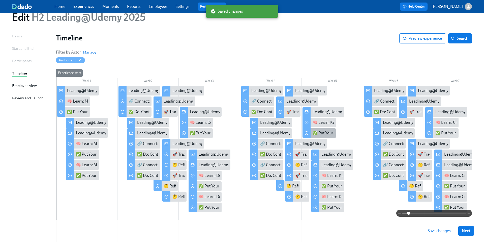
click at [317, 134] on div "✅ Put Your Change Leadership Skills into Practice" at bounding box center [356, 133] width 87 height 6
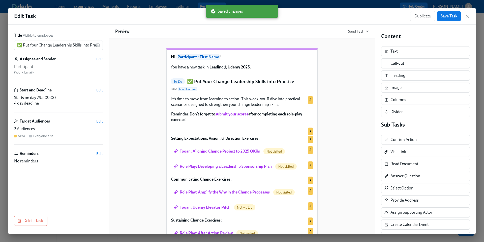
click at [98, 90] on span "Edit" at bounding box center [99, 89] width 7 height 5
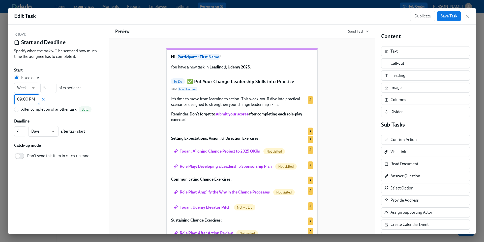
click at [25, 100] on input "09:00 PM" at bounding box center [26, 99] width 25 height 10
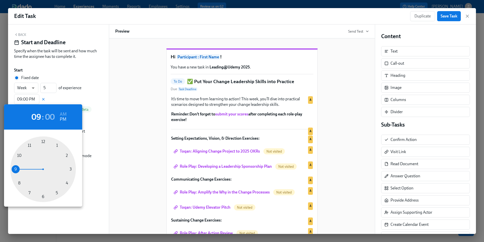
click at [29, 192] on div at bounding box center [43, 169] width 66 height 66
type input "07:00 PM"
click at [62, 120] on h6 "PM" at bounding box center [63, 119] width 7 height 8
click at [452, 19] on div at bounding box center [242, 121] width 484 height 242
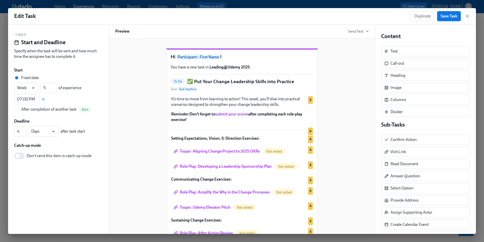
click at [446, 17] on span "Save Task" at bounding box center [449, 16] width 17 height 5
click at [468, 17] on icon "button" at bounding box center [467, 16] width 3 height 3
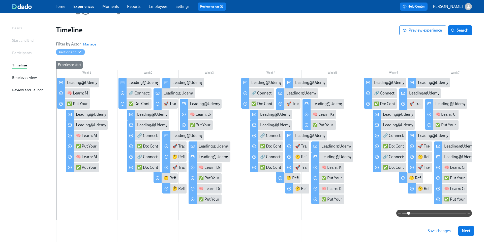
scroll to position [28, 0]
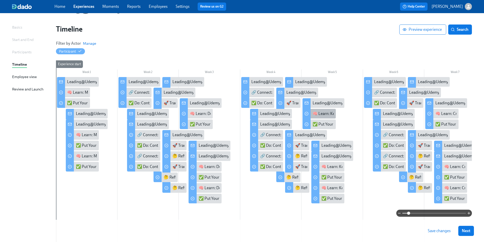
click at [314, 116] on div "🧠 Learn: Key Strategies for Leading Through Change" at bounding box center [319, 114] width 33 height 10
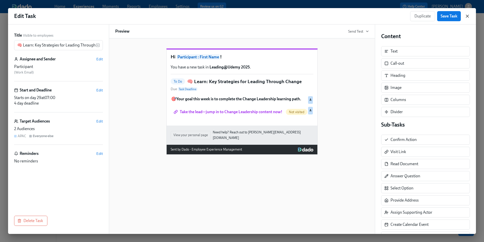
click at [466, 17] on icon "button" at bounding box center [467, 16] width 5 height 5
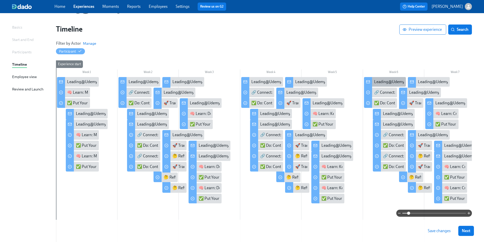
click at [377, 80] on div "Leading@Udemy: Week 6" at bounding box center [396, 82] width 45 height 6
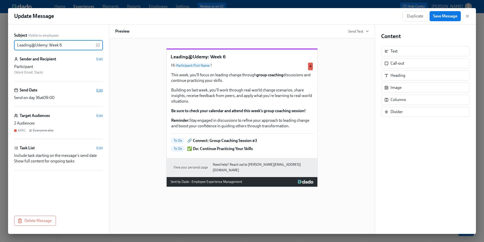
click at [98, 91] on span "Edit" at bounding box center [99, 89] width 7 height 5
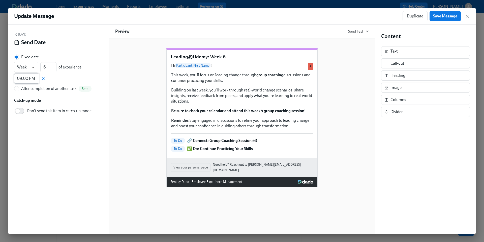
click at [28, 80] on input "09:00 PM" at bounding box center [26, 78] width 25 height 10
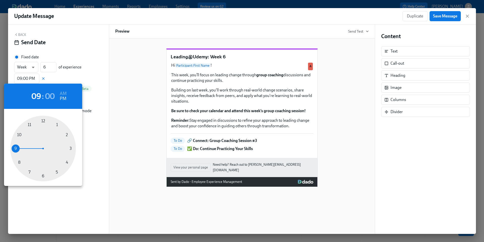
click at [28, 171] on div at bounding box center [43, 148] width 66 height 66
type input "07:00 PM"
click at [439, 18] on div at bounding box center [242, 121] width 484 height 242
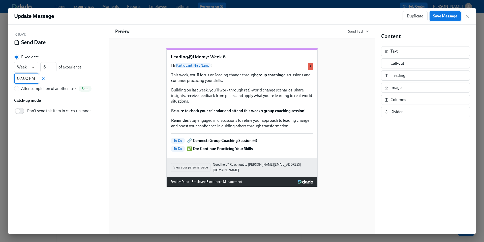
click at [438, 15] on span "Save Message" at bounding box center [445, 16] width 24 height 5
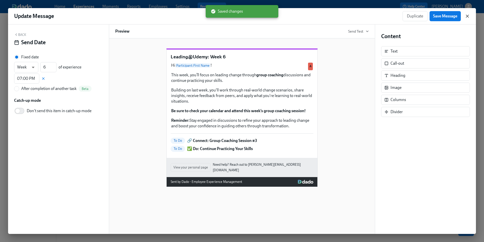
click at [468, 16] on icon "button" at bounding box center [467, 16] width 3 height 3
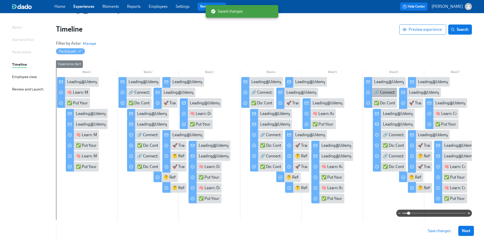
click at [386, 94] on div "🔗 Connect: Group Coaching Session #3" at bounding box center [408, 93] width 69 height 6
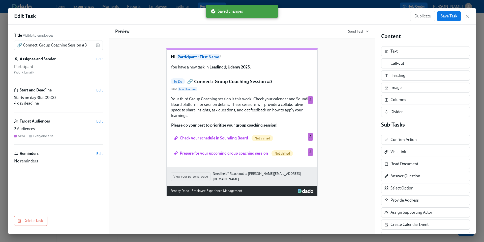
click at [102, 89] on span "Edit" at bounding box center [99, 89] width 7 height 5
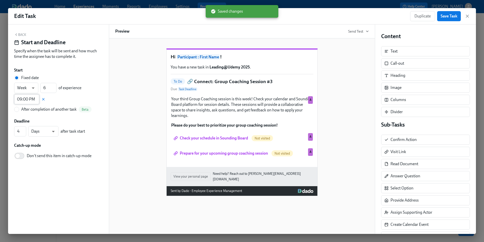
click at [21, 98] on input "09:00 PM" at bounding box center [26, 99] width 25 height 10
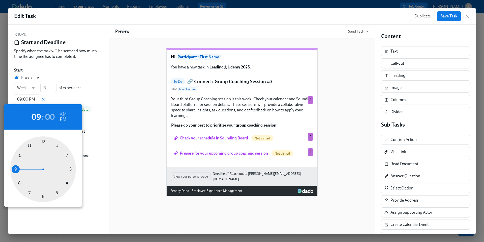
click at [30, 193] on div at bounding box center [43, 169] width 66 height 66
type input "07:00 PM"
click at [449, 16] on div at bounding box center [242, 121] width 484 height 242
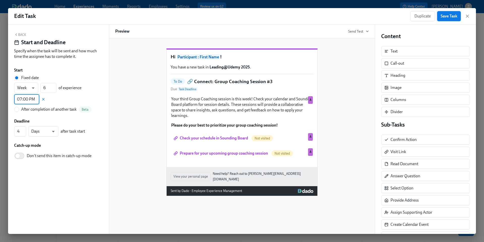
click at [445, 16] on span "Save Task" at bounding box center [449, 16] width 17 height 5
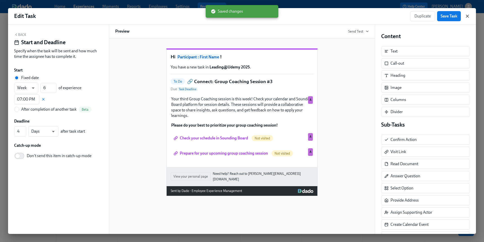
click at [467, 17] on icon "button" at bounding box center [467, 16] width 5 height 5
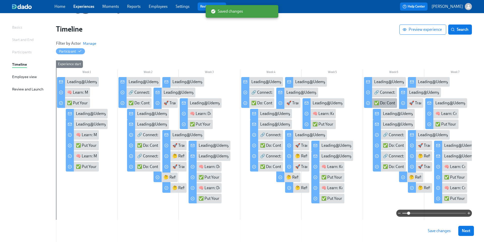
click at [381, 104] on div "✅ Do: Continue Practicing Your Skills" at bounding box center [406, 103] width 65 height 6
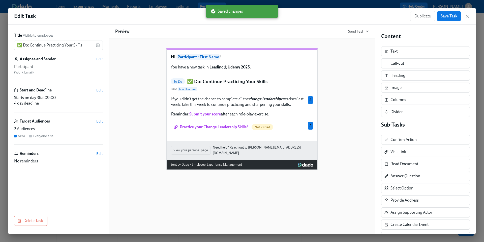
click at [98, 91] on span "Edit" at bounding box center [99, 89] width 7 height 5
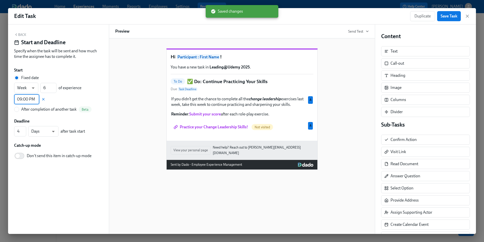
click at [30, 99] on input "09:00 PM" at bounding box center [26, 99] width 25 height 10
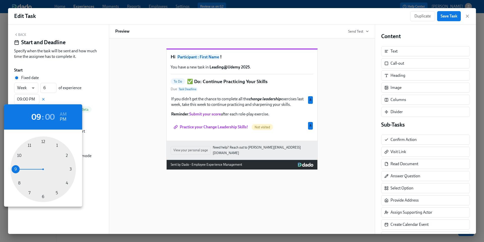
click at [29, 193] on div at bounding box center [43, 169] width 66 height 66
type input "07:00 PM"
click at [452, 16] on div at bounding box center [242, 121] width 484 height 242
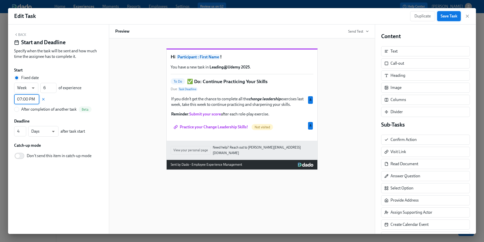
click at [447, 16] on span "Save Task" at bounding box center [449, 16] width 17 height 5
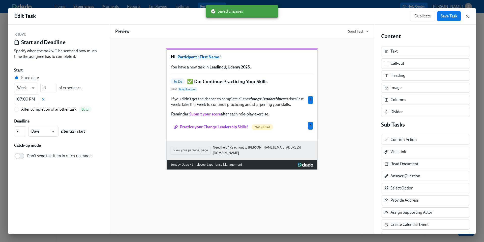
click at [467, 17] on icon "button" at bounding box center [467, 16] width 5 height 5
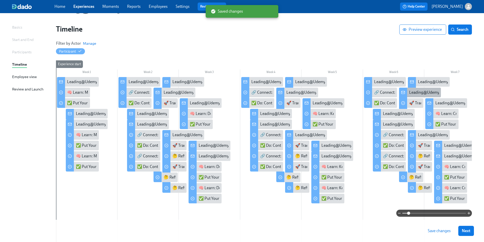
click at [412, 93] on div "Leading@Udemy: Skill 3 Sprint Complete!" at bounding box center [445, 93] width 72 height 6
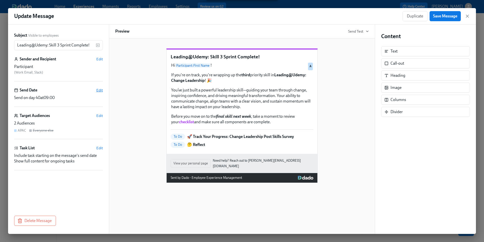
click at [98, 90] on span "Edit" at bounding box center [99, 89] width 7 height 5
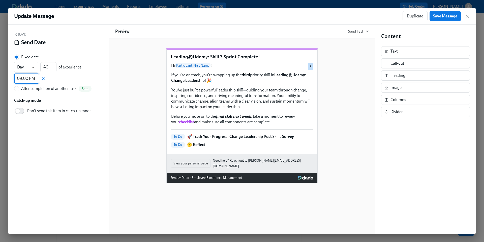
click at [28, 78] on input "09:00 PM" at bounding box center [26, 78] width 25 height 10
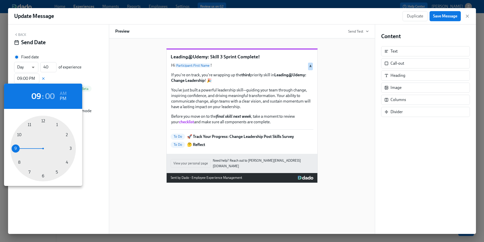
click at [30, 171] on div at bounding box center [43, 148] width 66 height 66
type input "07:00 PM"
click at [438, 18] on div at bounding box center [242, 121] width 484 height 242
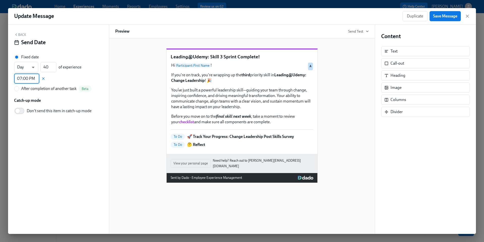
click at [438, 18] on div "07 : 00 AM PM 00 05 10 15 20 25 30 35 40 45 50 55" at bounding box center [242, 121] width 484 height 242
click at [448, 17] on span "Save Message" at bounding box center [445, 16] width 24 height 5
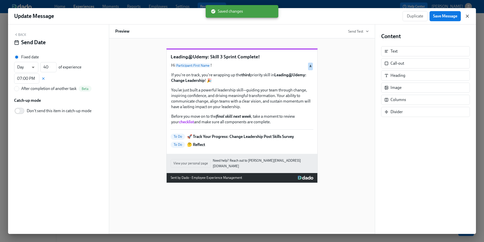
click at [467, 16] on icon "button" at bounding box center [467, 16] width 5 height 5
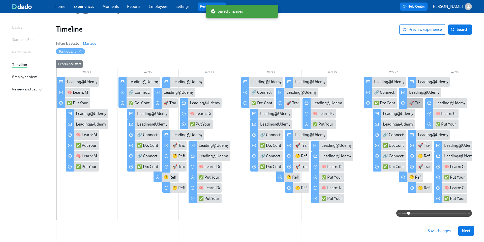
click at [412, 103] on div "🚀 Track Your Progress: Change Leadership Post Skills Survey" at bounding box center [462, 103] width 106 height 6
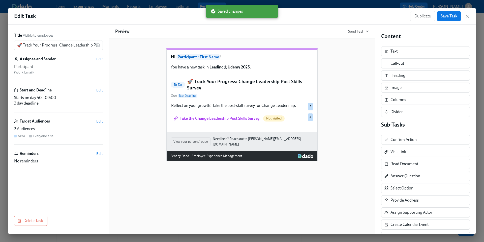
click at [100, 91] on span "Edit" at bounding box center [99, 89] width 7 height 5
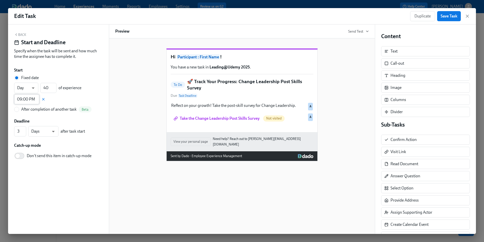
click at [31, 99] on input "09:00 PM" at bounding box center [26, 99] width 25 height 10
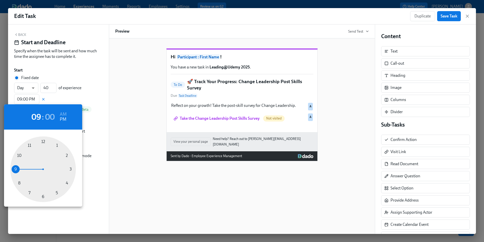
click at [29, 192] on div at bounding box center [43, 169] width 66 height 66
type input "07:00 PM"
click at [446, 18] on div at bounding box center [242, 121] width 484 height 242
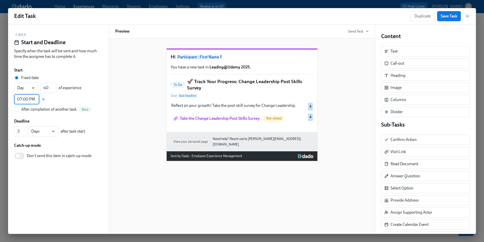
click at [444, 17] on span "Save Task" at bounding box center [449, 16] width 17 height 5
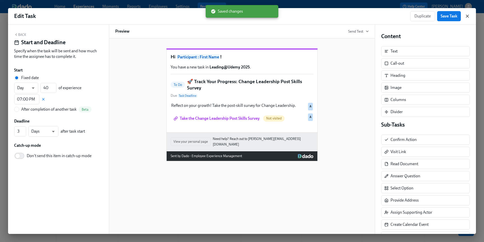
click at [467, 16] on icon "button" at bounding box center [467, 16] width 5 height 5
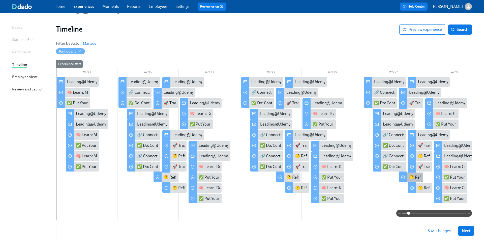
click at [412, 176] on div "🤔 Reflect" at bounding box center [418, 177] width 18 height 6
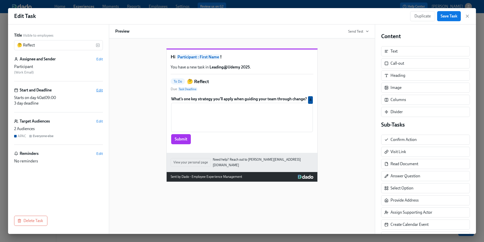
click at [102, 91] on span "Edit" at bounding box center [99, 89] width 7 height 5
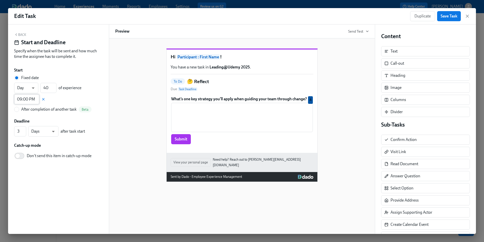
click at [26, 100] on input "09:00 PM" at bounding box center [26, 99] width 25 height 10
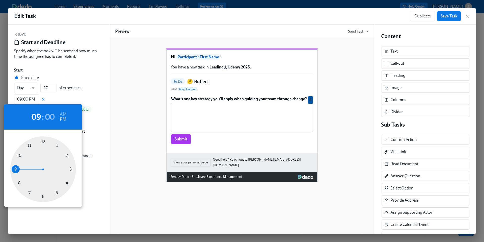
click at [28, 191] on div at bounding box center [43, 169] width 66 height 66
type input "07:00 PM"
click at [449, 16] on div at bounding box center [242, 121] width 484 height 242
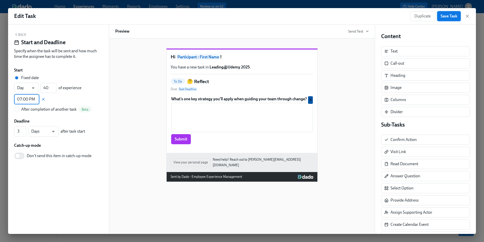
click at [445, 16] on span "Save Task" at bounding box center [449, 16] width 17 height 5
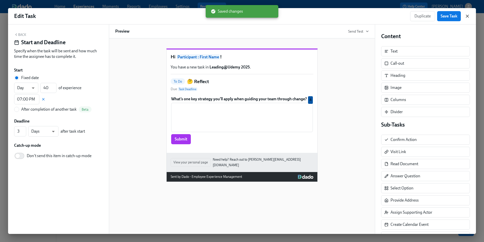
click at [469, 16] on icon "button" at bounding box center [467, 16] width 5 height 5
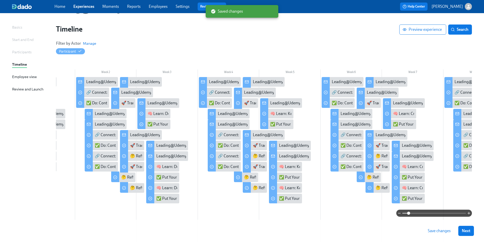
scroll to position [0, 45]
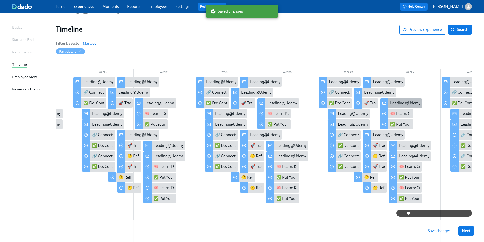
click at [402, 104] on div "Leading@Udemy: Week 7" at bounding box center [412, 103] width 44 height 6
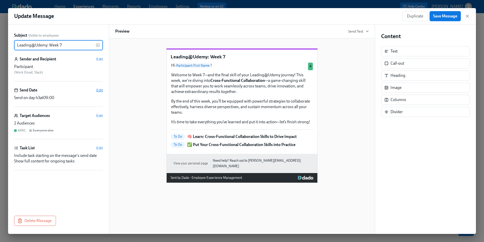
click at [98, 91] on span "Edit" at bounding box center [99, 89] width 7 height 5
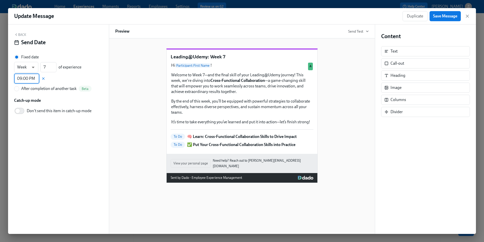
click at [33, 79] on input "09:00 PM" at bounding box center [26, 78] width 25 height 10
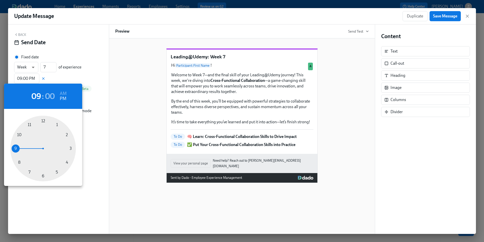
click at [30, 172] on div at bounding box center [43, 148] width 66 height 66
type input "07:00 PM"
click at [445, 16] on div at bounding box center [242, 121] width 484 height 242
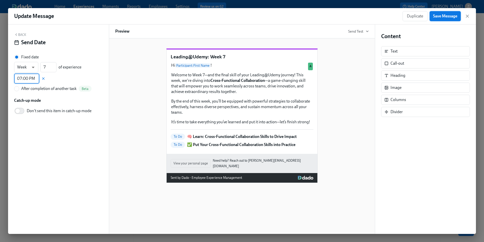
click at [440, 15] on span "Save Message" at bounding box center [445, 16] width 24 height 5
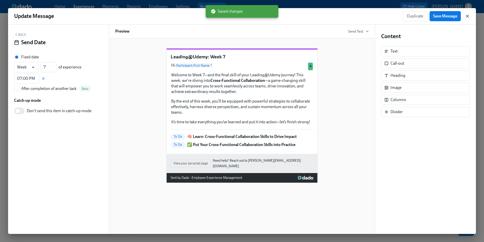
click at [468, 17] on icon "button" at bounding box center [467, 16] width 3 height 3
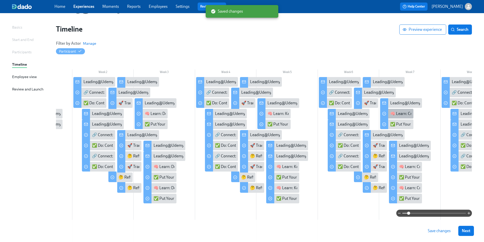
click at [402, 115] on div "🧠 Learn: Cross-Functional Collaboration Skills to Drive Impact" at bounding box center [444, 114] width 108 height 6
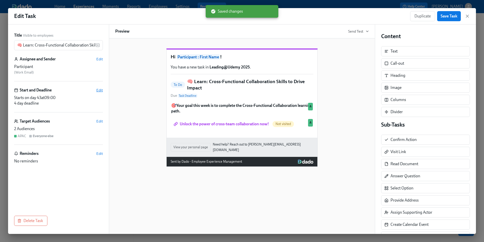
click at [98, 90] on span "Edit" at bounding box center [99, 89] width 7 height 5
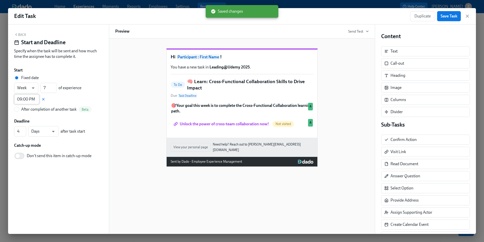
click at [23, 99] on input "09:00 PM" at bounding box center [26, 99] width 25 height 10
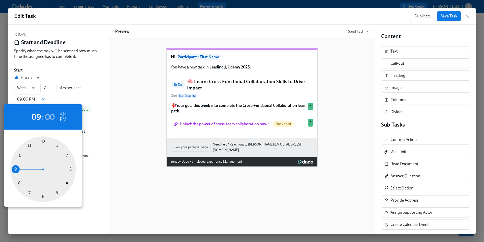
click at [31, 192] on div at bounding box center [43, 169] width 66 height 66
type input "07:00 PM"
click at [446, 18] on div at bounding box center [242, 121] width 484 height 242
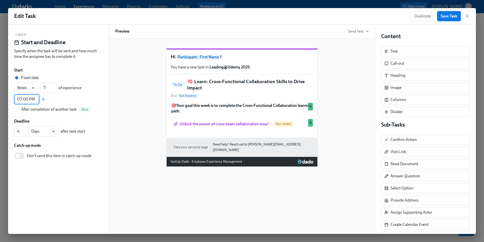
click at [444, 17] on span "Save Task" at bounding box center [449, 16] width 17 height 5
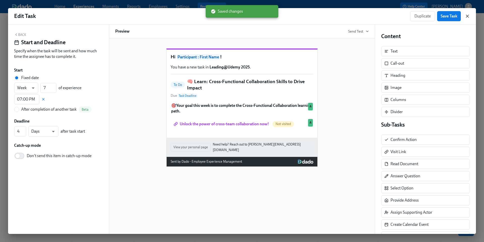
click at [468, 17] on icon "button" at bounding box center [467, 16] width 3 height 3
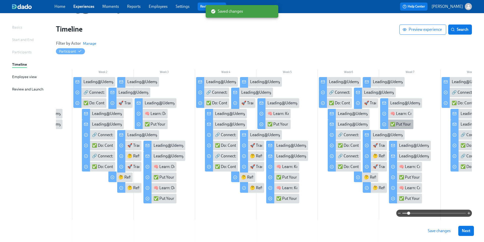
click at [401, 126] on div "✅ Put Your Cross-Functional Collaboration Skills into Practice" at bounding box center [443, 124] width 107 height 6
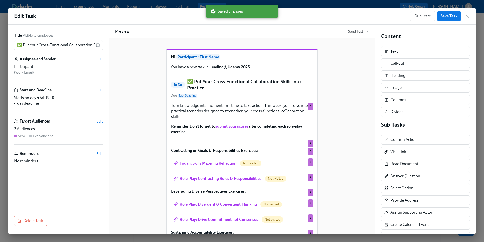
click at [97, 91] on span "Edit" at bounding box center [99, 89] width 7 height 5
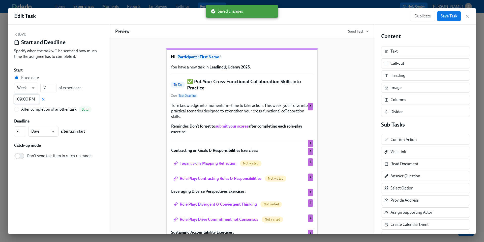
click at [30, 99] on input "09:00 PM" at bounding box center [26, 99] width 25 height 10
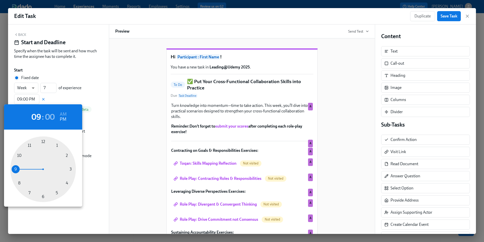
click at [29, 192] on div at bounding box center [43, 169] width 66 height 66
type input "07:00 PM"
click at [448, 18] on div at bounding box center [242, 121] width 484 height 242
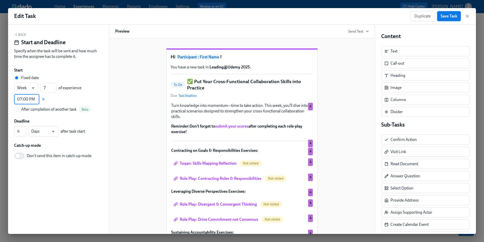
click at [444, 17] on span "Save Task" at bounding box center [449, 16] width 17 height 5
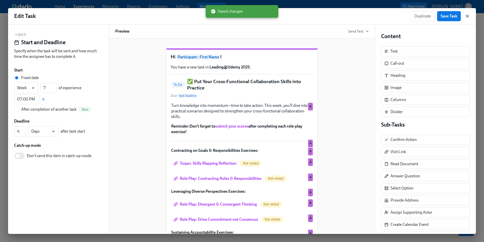
click at [469, 15] on icon "button" at bounding box center [467, 16] width 5 height 5
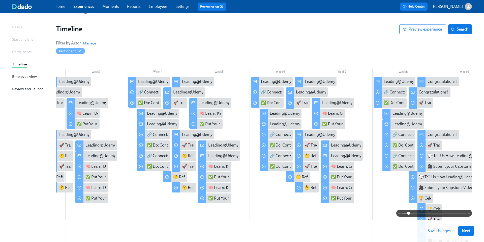
scroll to position [0, 113]
click at [401, 82] on div "Leading@Udemy: Week 8" at bounding box center [406, 82] width 45 height 6
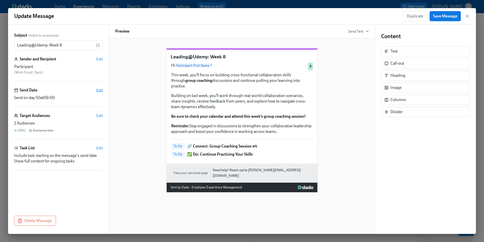
click at [100, 90] on span "Edit" at bounding box center [99, 89] width 7 height 5
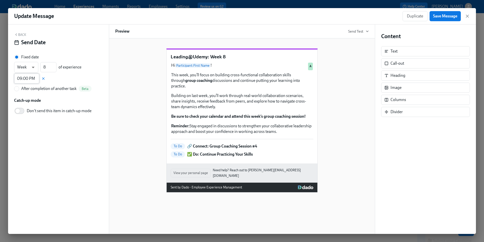
click at [29, 79] on input "09:00 PM" at bounding box center [26, 78] width 25 height 10
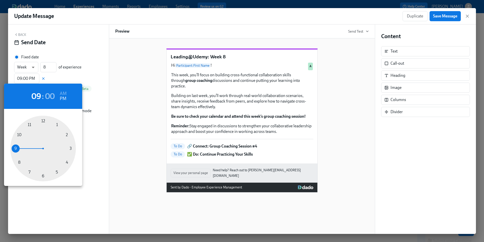
click at [29, 171] on div at bounding box center [43, 148] width 66 height 66
type input "07:00 PM"
click at [118, 123] on div at bounding box center [242, 121] width 484 height 242
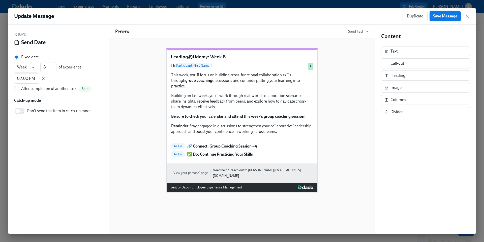
click at [448, 17] on span "Save Message" at bounding box center [445, 16] width 24 height 5
click at [469, 17] on icon "button" at bounding box center [467, 16] width 5 height 5
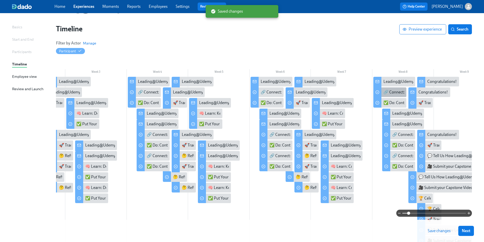
click at [392, 93] on div "🔗 Connect: Group Coaching Session #4" at bounding box center [419, 92] width 70 height 6
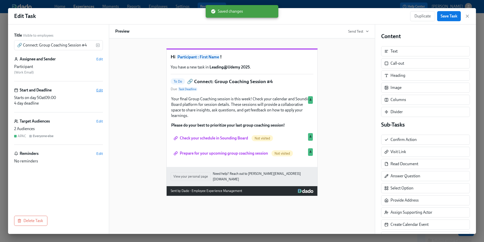
click at [99, 89] on span "Edit" at bounding box center [99, 89] width 7 height 5
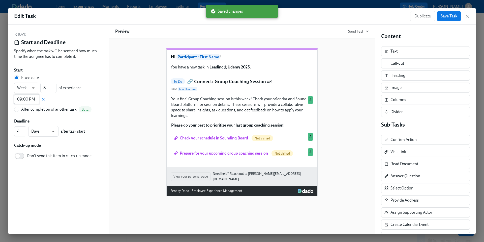
click at [21, 99] on input "09:00 PM" at bounding box center [26, 99] width 25 height 10
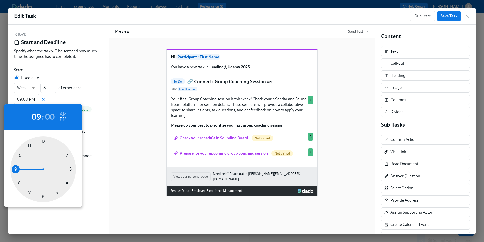
click at [28, 192] on div at bounding box center [43, 169] width 66 height 66
type input "07:00 PM"
click at [447, 16] on div at bounding box center [242, 121] width 484 height 242
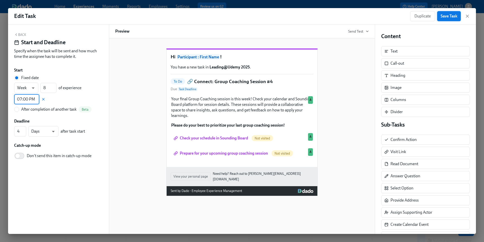
click at [444, 16] on span "Save Task" at bounding box center [449, 16] width 17 height 5
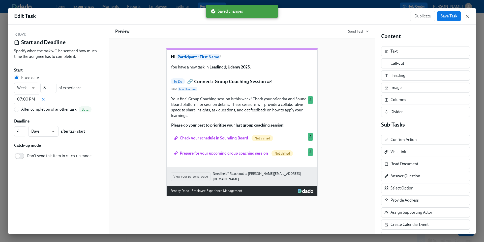
click at [468, 17] on icon "button" at bounding box center [467, 16] width 3 height 3
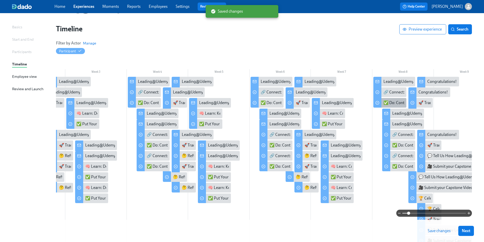
click at [396, 102] on div "✅ Do: Continue Practicing Your Skills" at bounding box center [416, 103] width 65 height 6
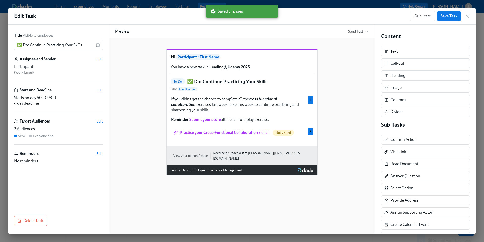
click at [98, 90] on span "Edit" at bounding box center [99, 89] width 7 height 5
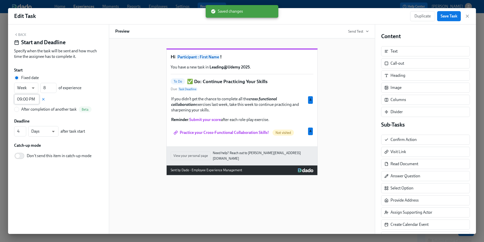
click at [28, 98] on input "09:00 PM" at bounding box center [26, 99] width 25 height 10
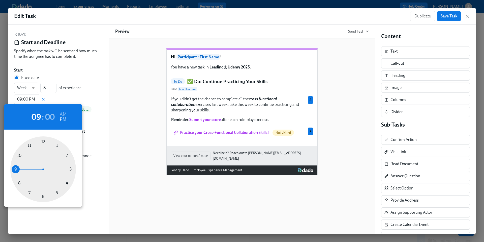
click at [29, 192] on div at bounding box center [43, 169] width 66 height 66
type input "07:00 PM"
click at [449, 18] on div at bounding box center [242, 121] width 484 height 242
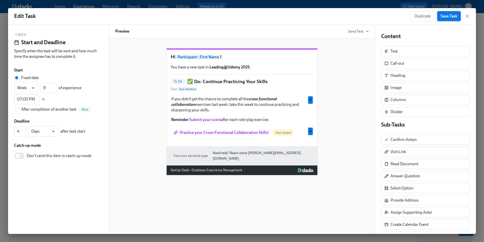
click at [446, 17] on span "Save Task" at bounding box center [449, 16] width 17 height 5
click at [467, 17] on icon "button" at bounding box center [467, 16] width 5 height 5
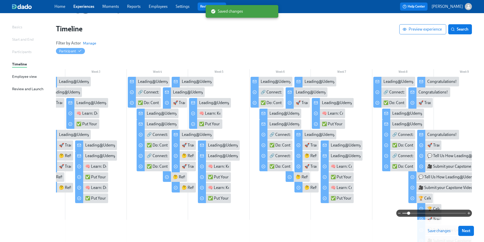
scroll to position [29, 0]
click at [427, 91] on div "Congratulations! You've completed the Final Priority Skill!" at bounding box center [468, 92] width 99 height 6
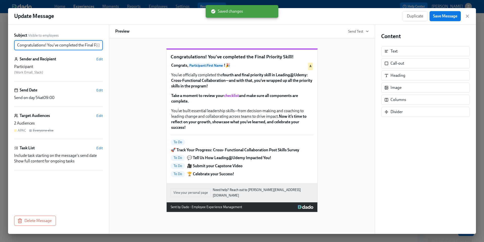
scroll to position [0, 20]
click at [99, 90] on span "Edit" at bounding box center [99, 89] width 7 height 5
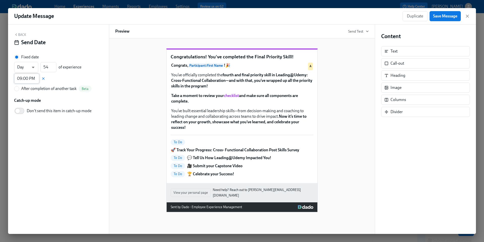
click at [28, 80] on input "09:00 PM" at bounding box center [26, 78] width 25 height 10
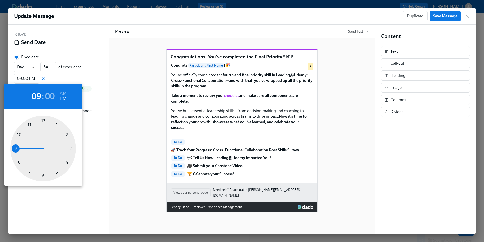
click at [29, 171] on div at bounding box center [43, 148] width 66 height 66
type input "07:00 PM"
click at [446, 17] on div at bounding box center [242, 121] width 484 height 242
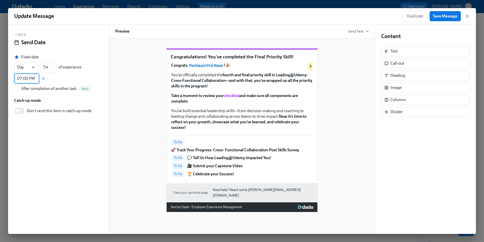
click at [442, 17] on span "Save Message" at bounding box center [445, 16] width 24 height 5
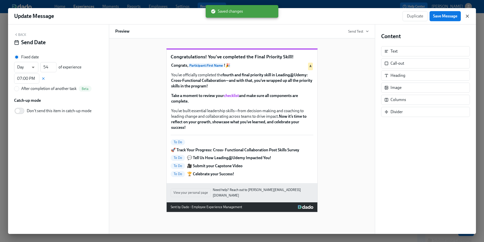
click at [467, 16] on icon "button" at bounding box center [467, 16] width 3 height 3
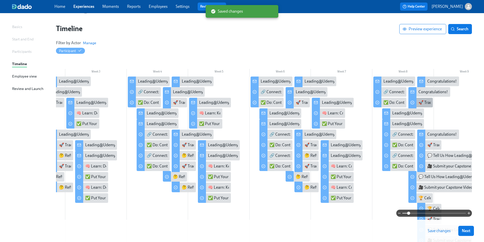
click at [422, 103] on div "🚀 Track Your Progress: Cross- Functional Collaboration Post Skills Survey" at bounding box center [482, 103] width 127 height 6
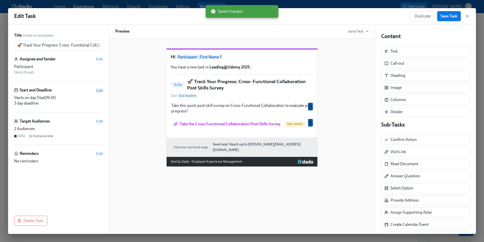
click at [101, 89] on span "Edit" at bounding box center [99, 89] width 7 height 5
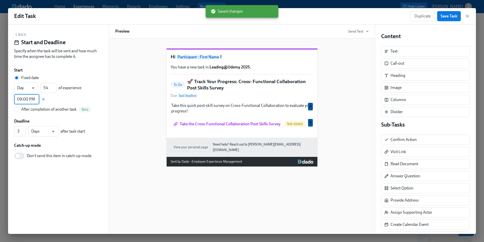
click at [32, 98] on input "09:00 PM" at bounding box center [26, 99] width 25 height 10
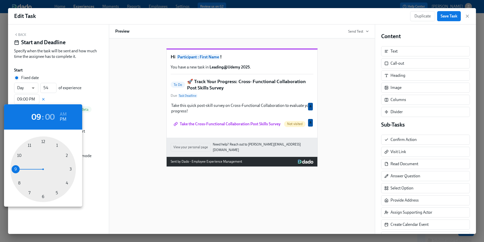
click at [30, 193] on div at bounding box center [43, 169] width 66 height 66
type input "07:00 PM"
click at [446, 17] on div at bounding box center [242, 121] width 484 height 242
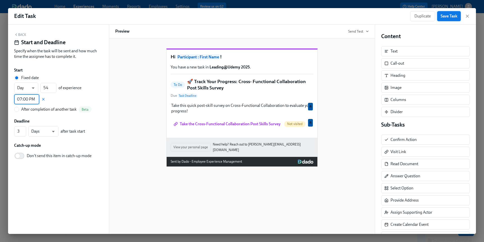
click at [442, 16] on span "Save Task" at bounding box center [449, 16] width 17 height 5
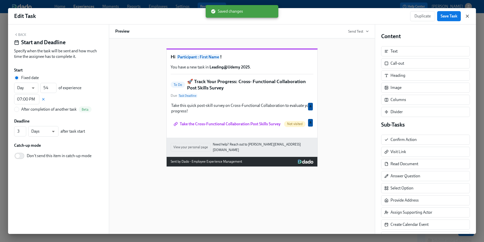
click at [468, 16] on icon "button" at bounding box center [467, 16] width 5 height 5
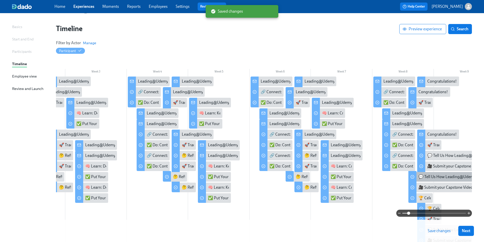
click at [421, 178] on div "💬 Tell Us How Leading@Udemy Impacted You!" at bounding box center [460, 177] width 83 height 6
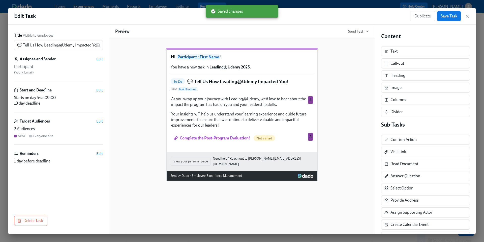
click at [100, 89] on span "Edit" at bounding box center [99, 89] width 7 height 5
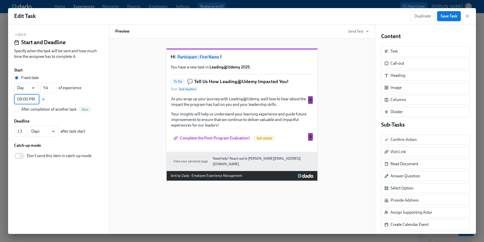
click at [21, 101] on input "09:00 PM" at bounding box center [26, 99] width 25 height 10
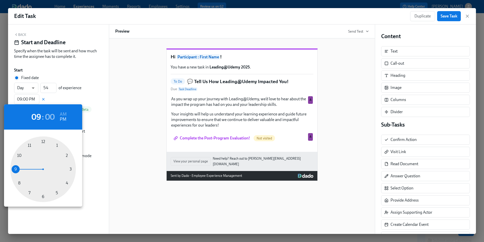
click at [29, 192] on div at bounding box center [43, 169] width 66 height 66
type input "07:00 PM"
click at [447, 16] on div at bounding box center [242, 121] width 484 height 242
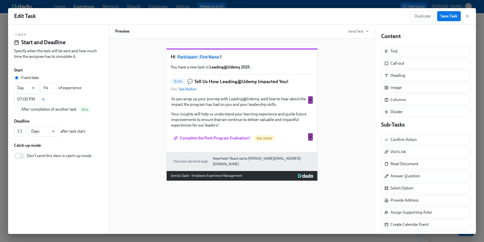
click at [447, 16] on span "Save Task" at bounding box center [449, 16] width 17 height 5
click at [468, 17] on icon "button" at bounding box center [467, 16] width 5 height 5
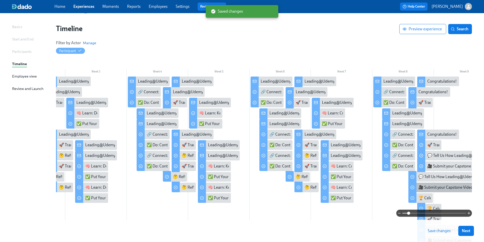
click at [447, 187] on div "🎥 Submit your Capstone Video" at bounding box center [446, 187] width 54 height 6
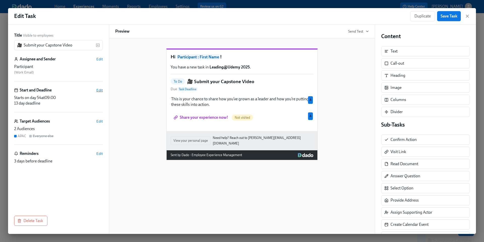
click at [100, 90] on span "Edit" at bounding box center [99, 89] width 7 height 5
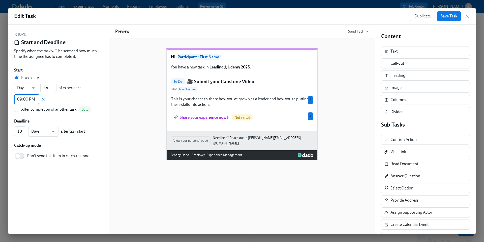
click at [29, 100] on input "09:00 PM" at bounding box center [26, 99] width 25 height 10
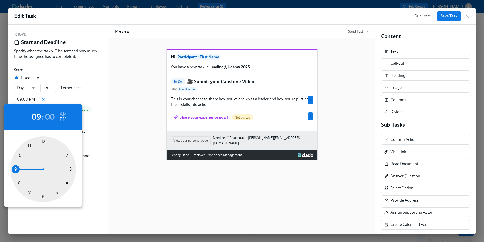
click at [28, 192] on div at bounding box center [43, 169] width 66 height 66
type input "07:00 PM"
click at [451, 19] on div at bounding box center [242, 121] width 484 height 242
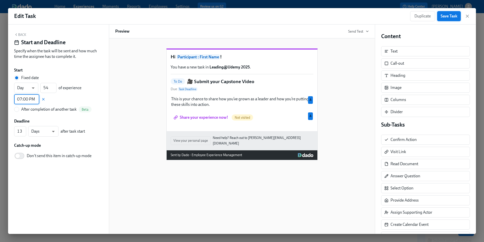
click at [446, 17] on span "Save Task" at bounding box center [449, 16] width 17 height 5
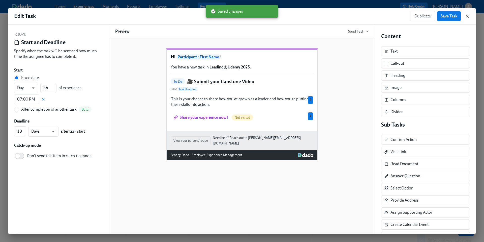
click at [467, 17] on icon "button" at bounding box center [467, 16] width 5 height 5
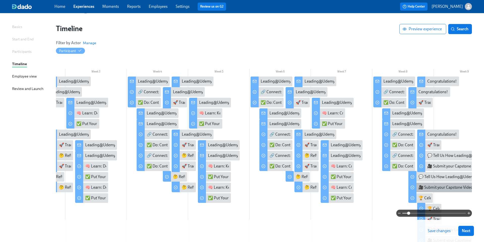
click at [439, 191] on div "🎥 Submit your Capstone Video" at bounding box center [464, 187] width 112 height 10
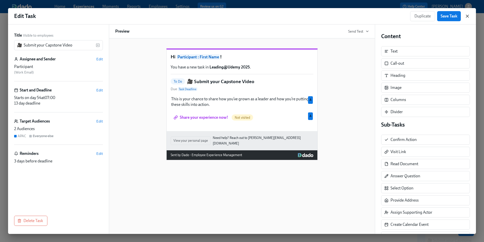
click at [467, 16] on icon "button" at bounding box center [467, 16] width 3 height 3
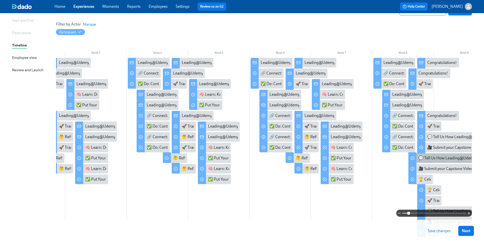
scroll to position [48, 0]
click at [420, 179] on div "🏆 Celebrate your Success!" at bounding box center [442, 179] width 46 height 6
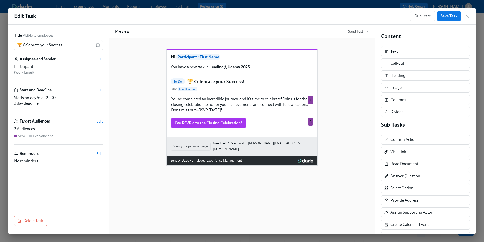
click at [100, 91] on span "Edit" at bounding box center [99, 89] width 7 height 5
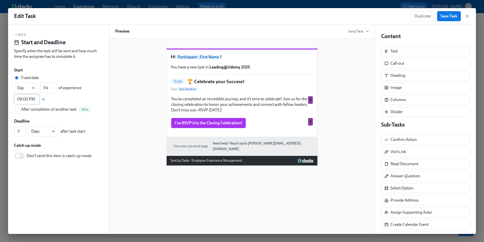
click at [27, 99] on input "09:00 PM" at bounding box center [26, 99] width 25 height 10
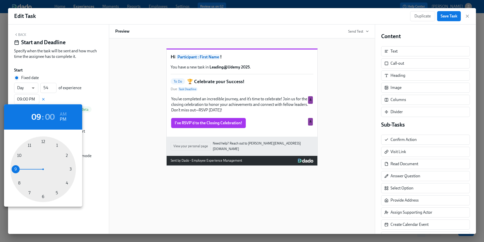
click at [28, 192] on div at bounding box center [43, 169] width 66 height 66
type input "07:00 PM"
click at [446, 18] on div at bounding box center [242, 121] width 484 height 242
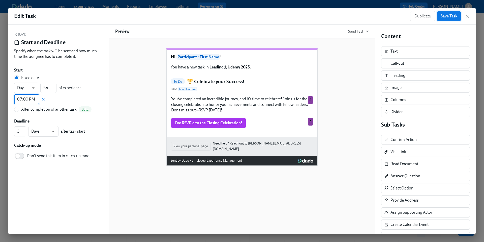
click at [444, 17] on span "Save Task" at bounding box center [449, 16] width 17 height 5
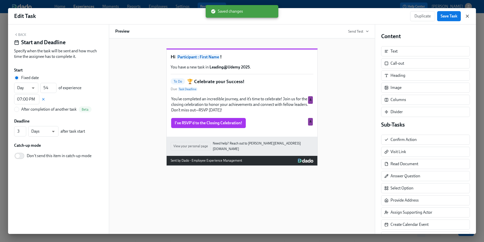
click at [469, 16] on icon "button" at bounding box center [467, 16] width 5 height 5
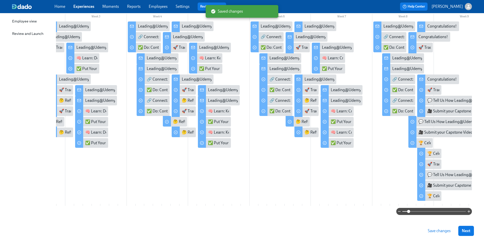
scroll to position [93, 0]
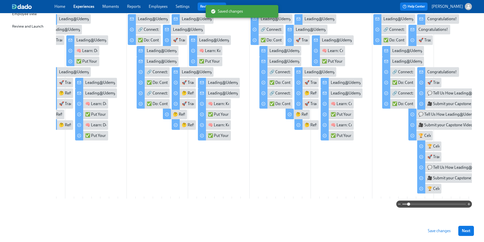
click at [436, 231] on span "Save changes" at bounding box center [439, 230] width 23 height 5
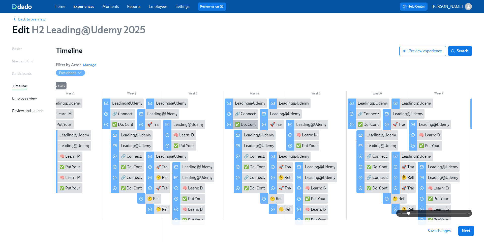
scroll to position [0, 0]
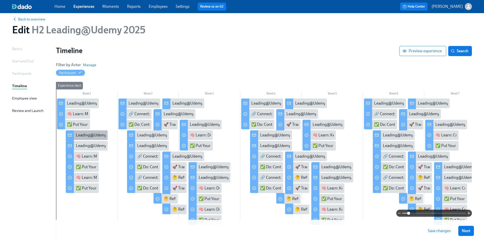
click at [77, 134] on div "Leading@Udemy: Week 1" at bounding box center [98, 135] width 44 height 6
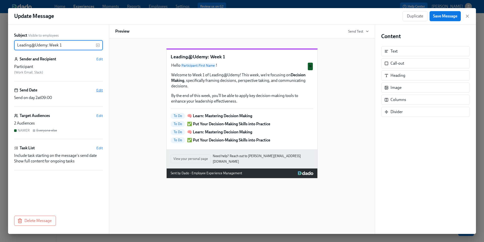
click at [100, 89] on span "Edit" at bounding box center [99, 89] width 7 height 5
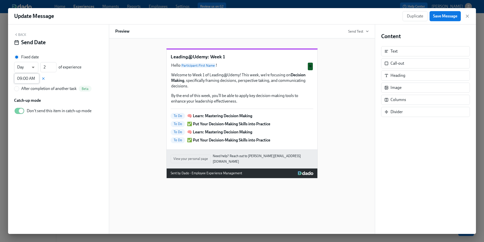
click at [30, 77] on input "09:00 AM" at bounding box center [26, 78] width 25 height 10
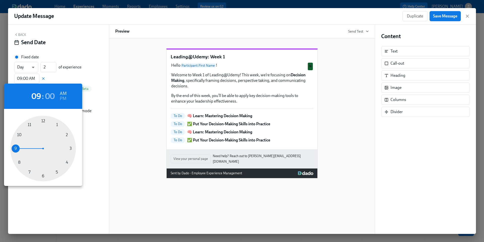
click at [18, 162] on div at bounding box center [43, 148] width 66 height 66
type input "08:00 AM"
click at [139, 110] on div at bounding box center [242, 121] width 484 height 242
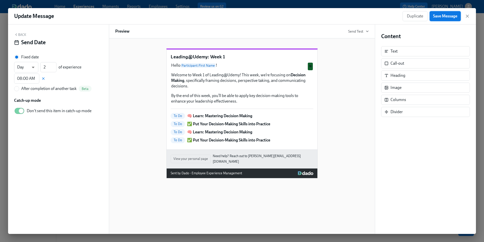
click at [449, 16] on span "Save Message" at bounding box center [445, 16] width 24 height 5
click at [468, 17] on icon "button" at bounding box center [467, 16] width 5 height 5
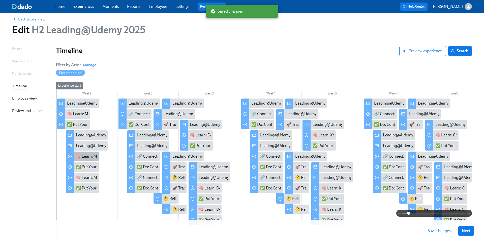
click at [88, 157] on div "🧠 Learn: Mastering Decision Making" at bounding box center [108, 156] width 65 height 6
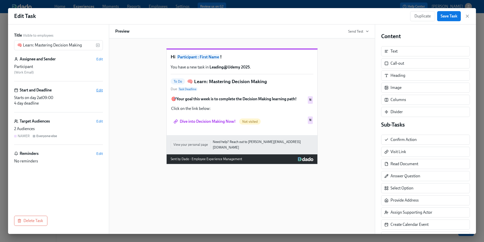
click at [97, 92] on span "Edit" at bounding box center [99, 89] width 7 height 5
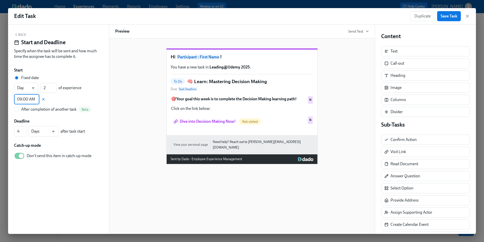
click at [22, 101] on input "09:00 AM" at bounding box center [26, 99] width 25 height 10
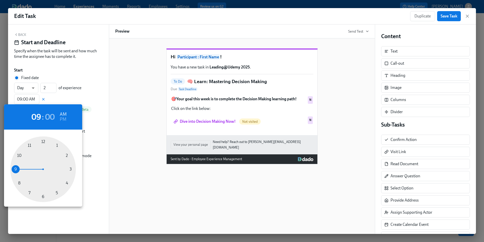
click at [18, 183] on div at bounding box center [43, 169] width 66 height 66
type input "08:00 AM"
click at [119, 142] on div at bounding box center [242, 121] width 484 height 242
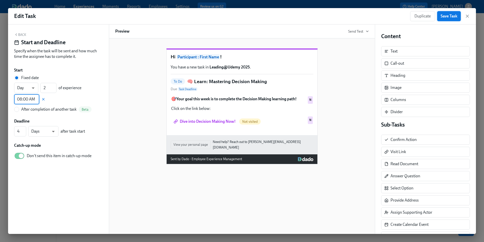
click at [446, 19] on button "Save Task" at bounding box center [449, 16] width 24 height 10
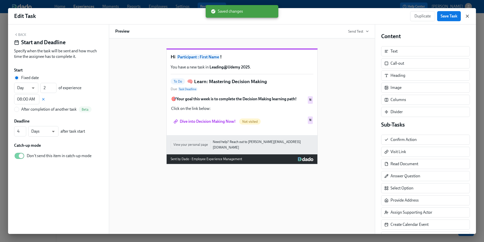
click at [466, 17] on icon "button" at bounding box center [467, 16] width 3 height 3
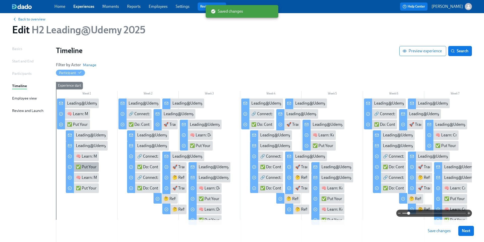
click at [82, 166] on div "✅ Put Your Decision-Making Skills into Practice" at bounding box center [117, 167] width 82 height 6
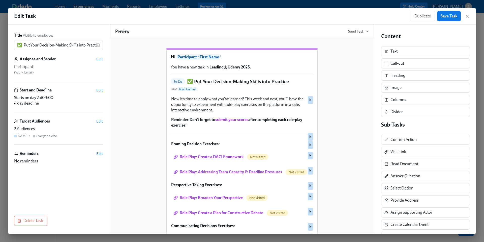
click at [100, 90] on span "Edit" at bounding box center [99, 89] width 7 height 5
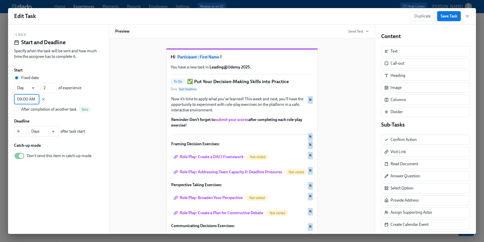
click at [25, 99] on input "09:00 AM" at bounding box center [26, 99] width 25 height 10
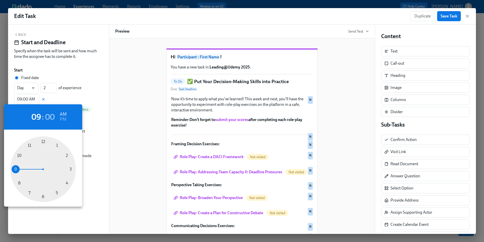
click at [18, 182] on div at bounding box center [43, 169] width 66 height 66
type input "08:00 AM"
click at [445, 17] on div at bounding box center [242, 121] width 484 height 242
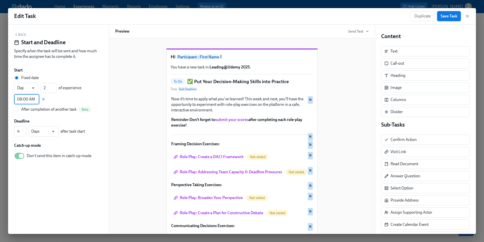
click at [444, 18] on span "Save Task" at bounding box center [449, 16] width 17 height 5
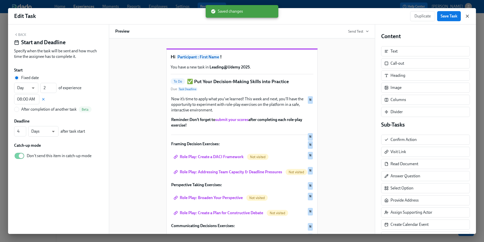
click at [467, 17] on icon "button" at bounding box center [467, 16] width 3 height 3
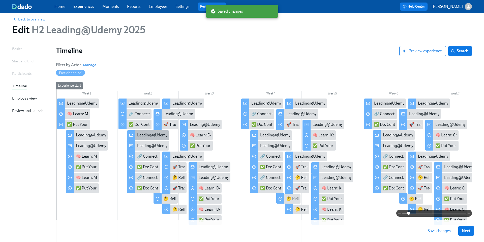
click at [143, 135] on div "Leading@Udemy: Week 2" at bounding box center [159, 135] width 44 height 6
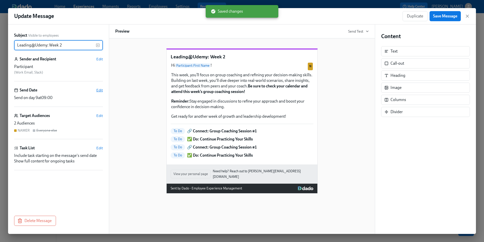
click at [99, 91] on span "Edit" at bounding box center [99, 89] width 7 height 5
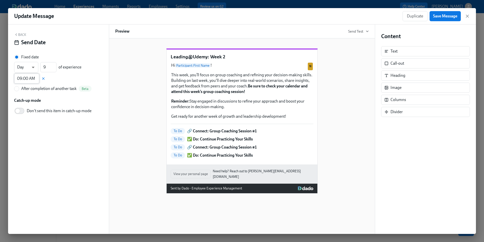
click at [30, 77] on input "09:00 AM" at bounding box center [26, 78] width 25 height 10
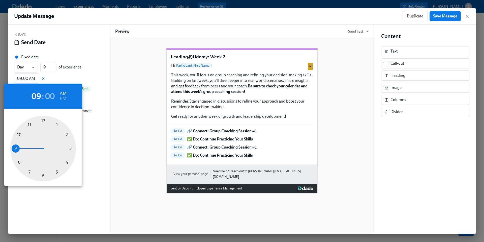
click at [19, 162] on div at bounding box center [43, 148] width 66 height 66
type input "08:00 AM"
click at [445, 17] on div at bounding box center [242, 121] width 484 height 242
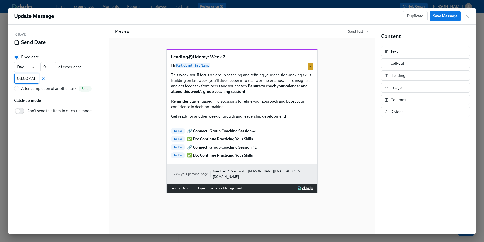
click at [440, 17] on span "Save Message" at bounding box center [445, 16] width 24 height 5
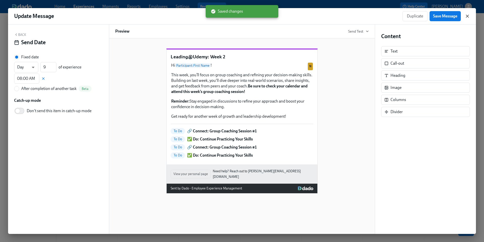
click at [468, 16] on icon "button" at bounding box center [467, 16] width 3 height 3
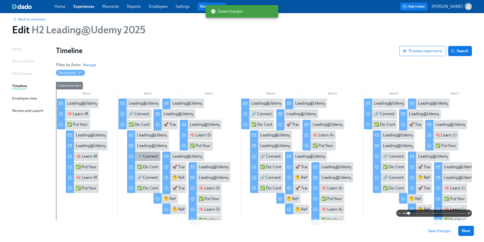
click at [140, 154] on div "🔗 Connect: Group Coaching Session #1" at bounding box center [171, 156] width 69 height 6
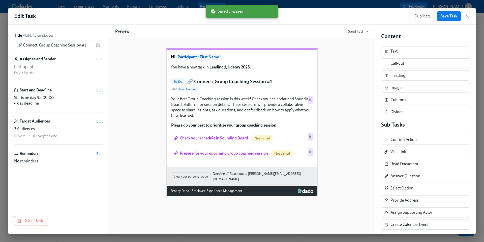
click at [97, 91] on span "Edit" at bounding box center [99, 89] width 7 height 5
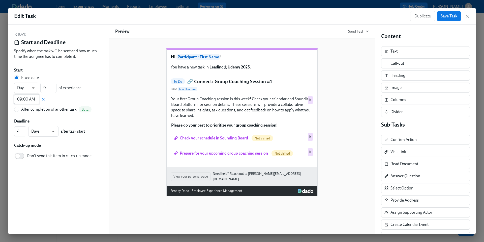
click at [28, 101] on input "09:00 AM" at bounding box center [26, 99] width 25 height 10
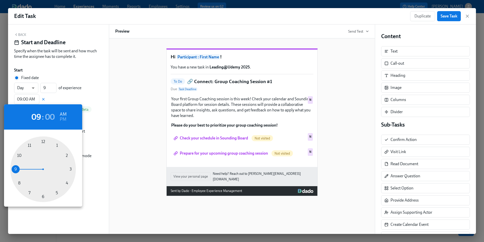
click at [19, 183] on div at bounding box center [43, 169] width 66 height 66
type input "08:00 AM"
click at [446, 19] on div at bounding box center [242, 121] width 484 height 242
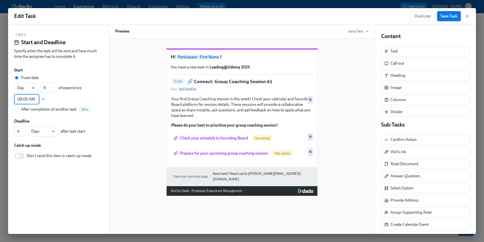
click at [444, 16] on span "Save Task" at bounding box center [449, 16] width 17 height 5
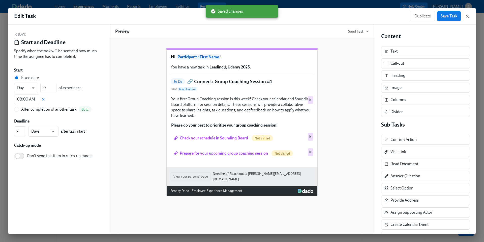
click at [467, 17] on icon "button" at bounding box center [467, 16] width 5 height 5
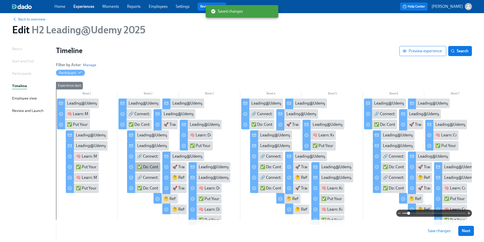
click at [140, 167] on div "✅ Do: Continue Practicing Your Skills" at bounding box center [169, 167] width 65 height 6
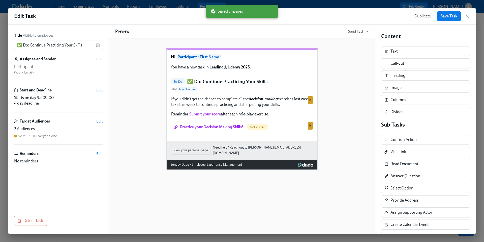
click at [100, 91] on span "Edit" at bounding box center [99, 89] width 7 height 5
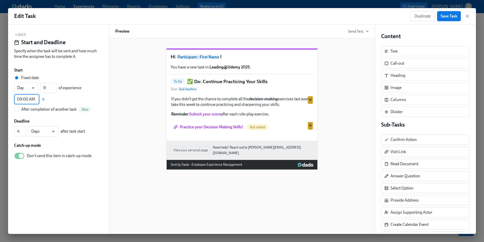
click at [25, 100] on input "09:00 AM" at bounding box center [26, 99] width 25 height 10
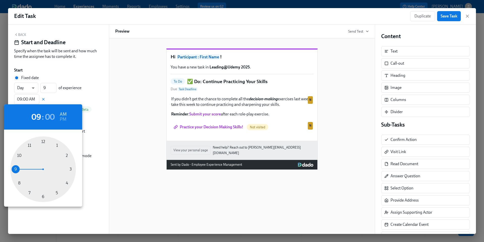
click at [19, 183] on div at bounding box center [43, 169] width 66 height 66
type input "08:00 AM"
click at [452, 16] on div at bounding box center [242, 121] width 484 height 242
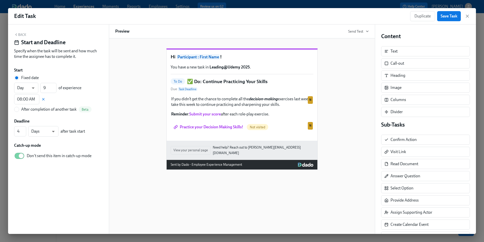
click at [447, 16] on span "Save Task" at bounding box center [449, 16] width 17 height 5
click at [467, 17] on icon "button" at bounding box center [467, 16] width 5 height 5
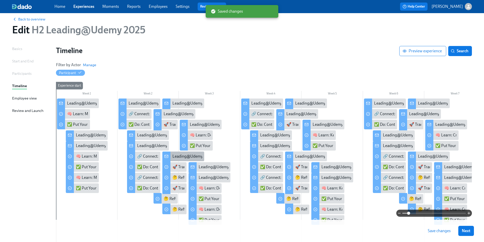
click at [177, 154] on div "Leading@Udemy: Skill 1 Sprint Complete!" at bounding box center [208, 156] width 72 height 6
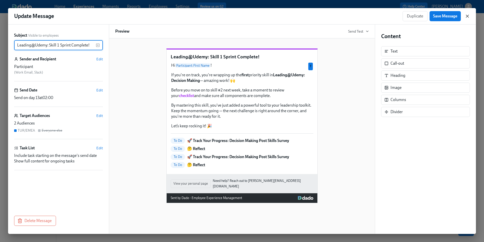
click at [467, 15] on icon "button" at bounding box center [467, 16] width 5 height 5
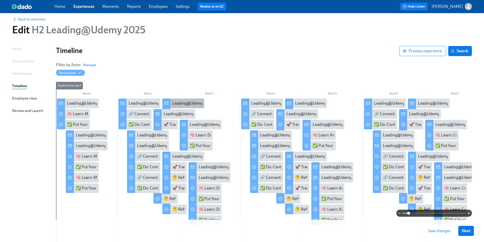
click at [178, 102] on div "Leading@Udemy: Skill 1 Sprint Complete!" at bounding box center [208, 103] width 72 height 6
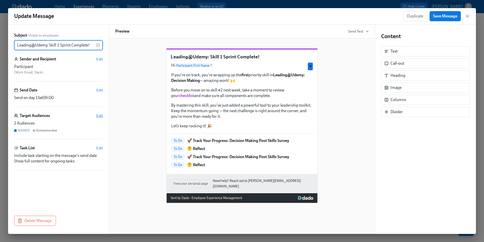
click at [101, 114] on span "Edit" at bounding box center [99, 115] width 7 height 5
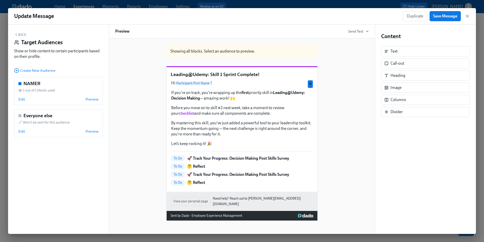
click at [24, 35] on button "Back" at bounding box center [20, 35] width 12 height 4
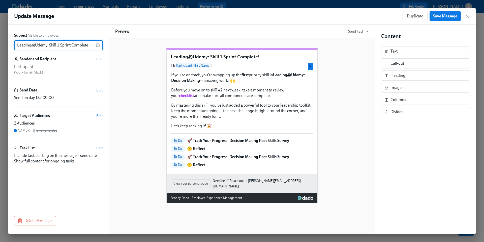
click at [100, 91] on span "Edit" at bounding box center [99, 89] width 7 height 5
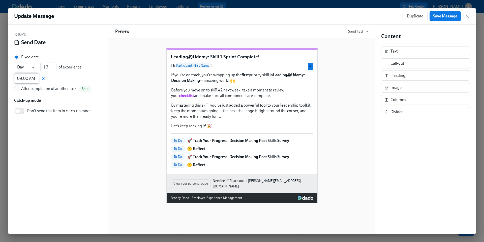
click at [29, 78] on input "09:00 AM" at bounding box center [26, 78] width 25 height 10
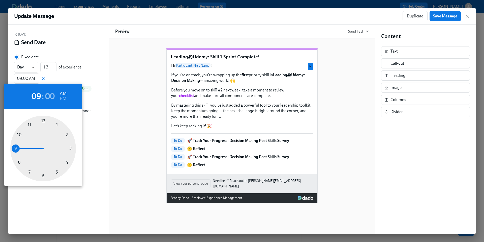
click at [19, 161] on div at bounding box center [43, 148] width 66 height 66
type input "08:00 AM"
click at [441, 16] on div at bounding box center [242, 121] width 484 height 242
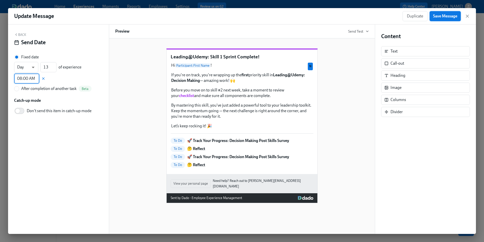
click at [439, 16] on span "Save Message" at bounding box center [445, 16] width 24 height 5
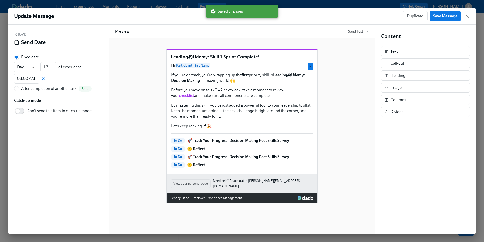
click at [467, 17] on icon "button" at bounding box center [467, 16] width 5 height 5
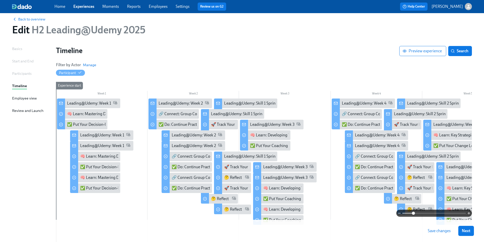
drag, startPoint x: 409, startPoint y: 212, endPoint x: 413, endPoint y: 212, distance: 3.0
click at [413, 212] on span at bounding box center [413, 212] width 3 height 3
click at [229, 167] on div "🚀 Track Your Progress: Decision Making Post Skills Survey" at bounding box center [274, 167] width 101 height 6
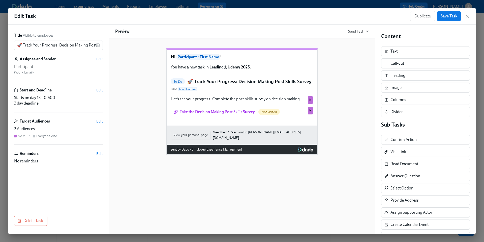
click at [101, 89] on span "Edit" at bounding box center [99, 89] width 7 height 5
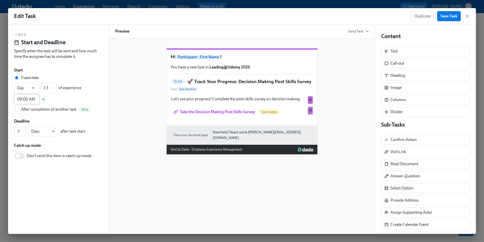
click at [27, 100] on input "09:00 AM" at bounding box center [26, 99] width 25 height 10
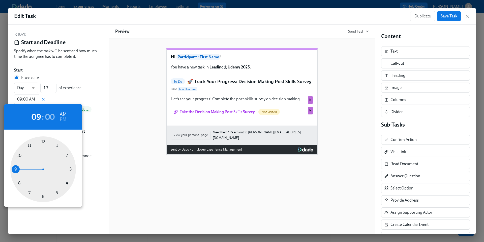
click at [18, 183] on div at bounding box center [43, 169] width 66 height 66
type input "08:00 AM"
click at [447, 19] on div at bounding box center [242, 121] width 484 height 242
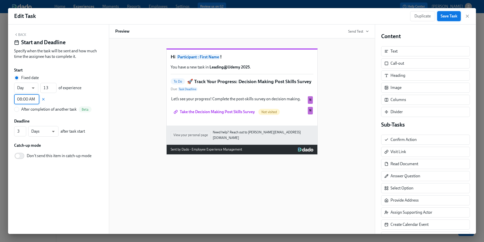
click at [445, 17] on span "Save Task" at bounding box center [449, 16] width 17 height 5
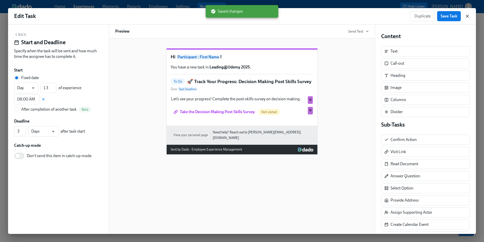
click at [467, 17] on icon "button" at bounding box center [467, 16] width 5 height 5
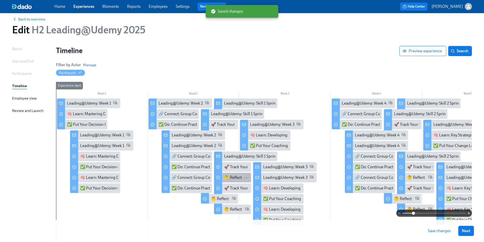
click at [235, 176] on div "🤔 Reflect" at bounding box center [233, 177] width 18 height 6
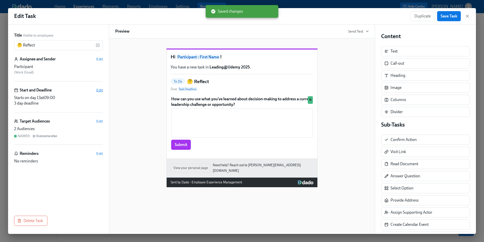
click at [100, 91] on span "Edit" at bounding box center [99, 89] width 7 height 5
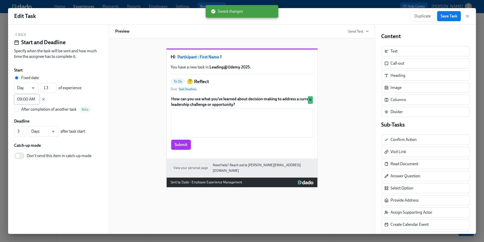
click at [25, 100] on input "09:00 AM" at bounding box center [26, 99] width 25 height 10
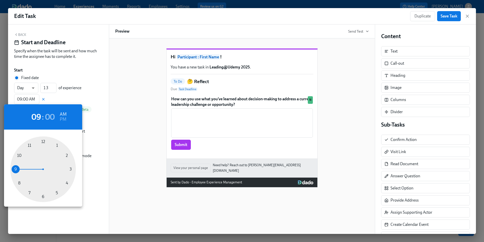
click at [19, 183] on div at bounding box center [43, 169] width 66 height 66
type input "08:00 AM"
click at [445, 17] on div at bounding box center [242, 121] width 484 height 242
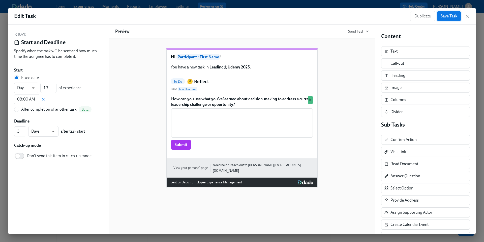
click at [450, 18] on span "Save Task" at bounding box center [449, 16] width 17 height 5
click at [470, 17] on icon "button" at bounding box center [467, 16] width 5 height 5
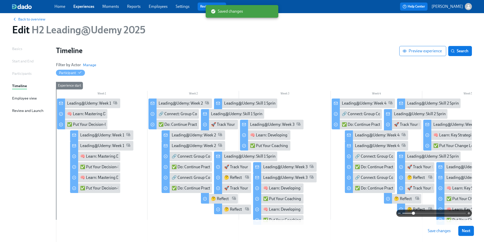
click at [428, 230] on span "Save changes" at bounding box center [439, 230] width 23 height 5
click at [277, 166] on div "Leading@Udemy: Week 3" at bounding box center [285, 167] width 44 height 6
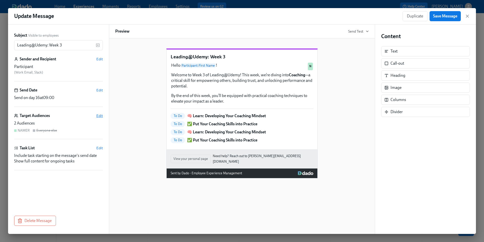
click at [100, 115] on span "Edit" at bounding box center [99, 115] width 7 height 5
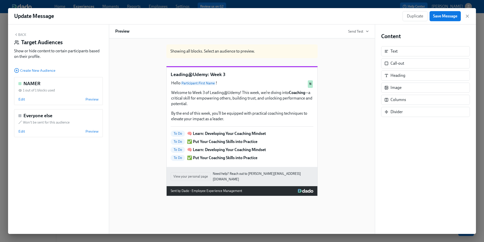
click at [21, 35] on button "Back" at bounding box center [20, 35] width 12 height 4
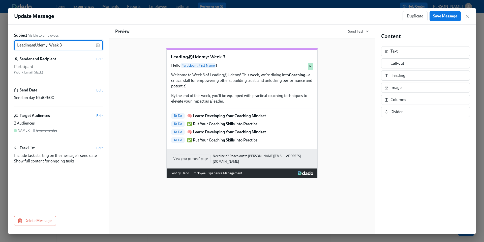
click at [99, 89] on span "Edit" at bounding box center [99, 89] width 7 height 5
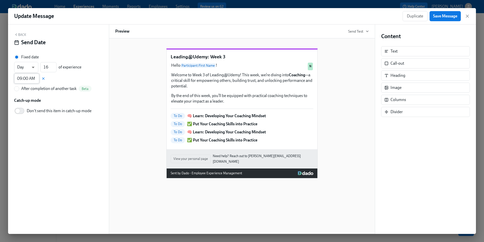
click at [26, 77] on input "09:00 AM" at bounding box center [26, 78] width 25 height 10
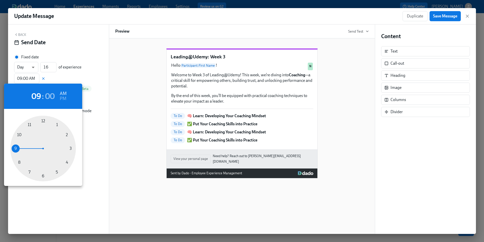
click at [17, 161] on div at bounding box center [43, 148] width 66 height 66
type input "08:00 AM"
click at [439, 16] on div at bounding box center [242, 121] width 484 height 242
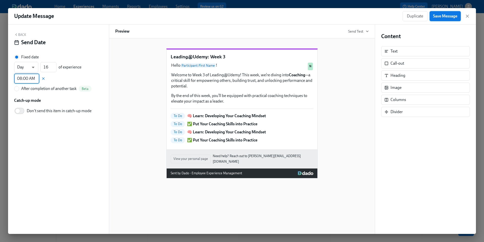
click at [436, 17] on span "Save Message" at bounding box center [445, 16] width 24 height 5
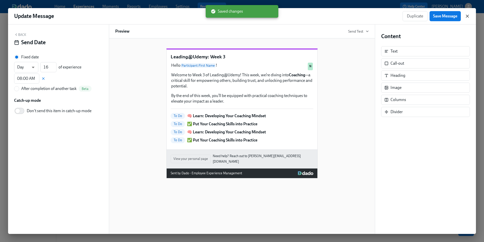
click at [467, 17] on icon "button" at bounding box center [467, 16] width 3 height 3
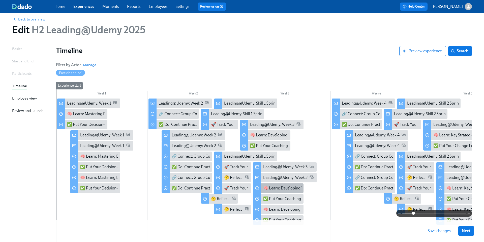
click at [270, 187] on div "🧠 Learn: Developing Your Coaching Mindset" at bounding box center [302, 188] width 78 height 6
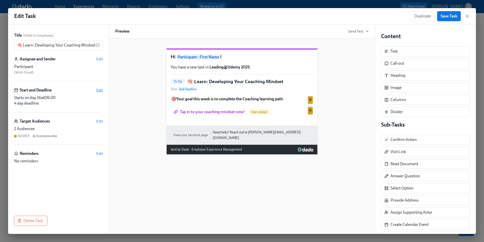
click at [100, 90] on span "Edit" at bounding box center [99, 89] width 7 height 5
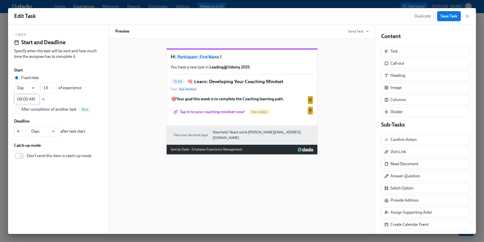
click at [31, 99] on input "09:00 AM" at bounding box center [26, 99] width 25 height 10
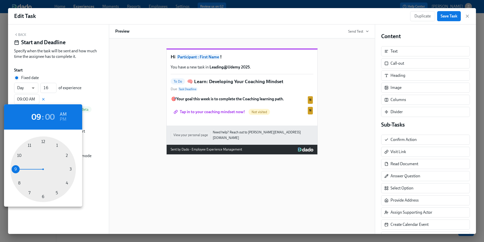
click at [20, 182] on div at bounding box center [43, 169] width 66 height 66
type input "08:00 AM"
click at [447, 16] on div at bounding box center [242, 121] width 484 height 242
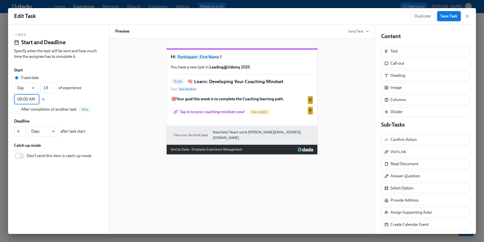
click at [443, 16] on span "Save Task" at bounding box center [449, 16] width 17 height 5
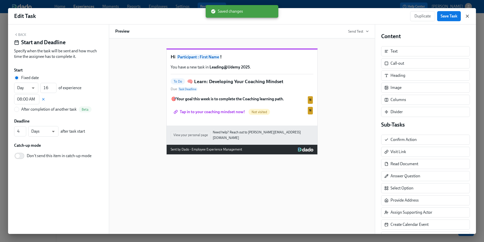
click at [467, 17] on icon "button" at bounding box center [467, 16] width 5 height 5
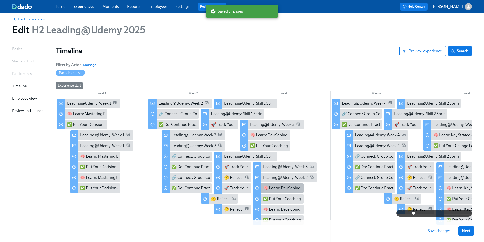
click at [274, 188] on div "🧠 Learn: Developing Your Coaching Mindset" at bounding box center [302, 188] width 78 height 6
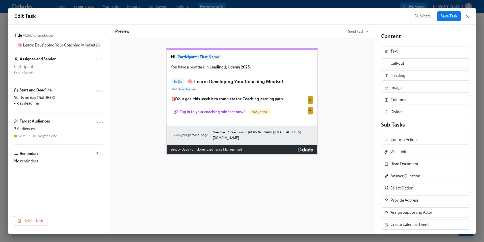
click at [465, 14] on icon "button" at bounding box center [467, 16] width 5 height 5
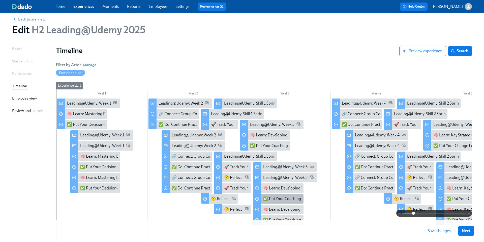
click at [275, 201] on div "✅ Put Your Coaching Skills into Practice" at bounding box center [298, 199] width 70 height 6
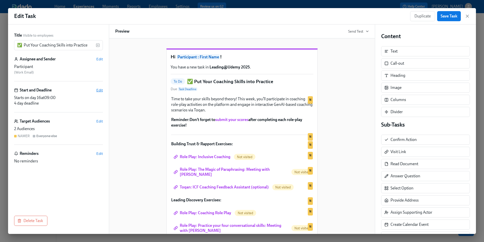
click at [98, 90] on span "Edit" at bounding box center [99, 89] width 7 height 5
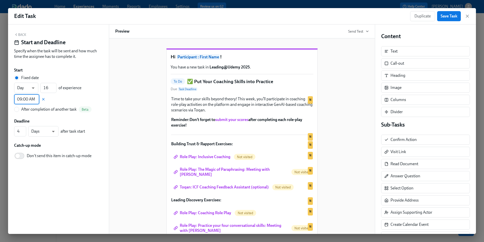
click at [29, 98] on input "09:00 AM" at bounding box center [26, 99] width 25 height 10
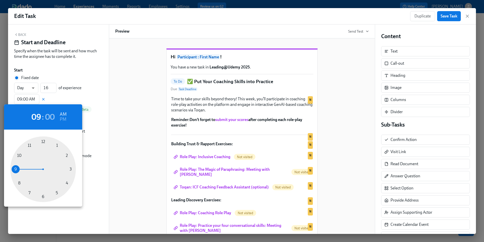
click at [19, 182] on div at bounding box center [43, 169] width 66 height 66
type input "08:00 AM"
click at [449, 17] on div at bounding box center [242, 121] width 484 height 242
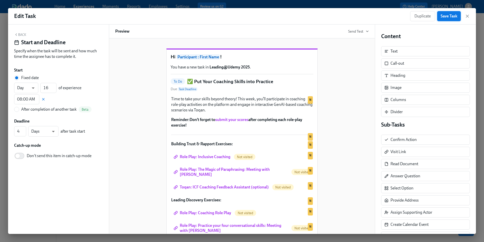
click at [445, 18] on span "Save Task" at bounding box center [449, 16] width 17 height 5
click at [468, 17] on icon "button" at bounding box center [467, 16] width 3 height 3
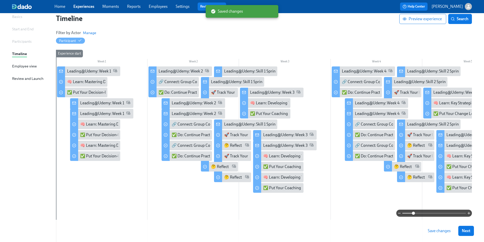
scroll to position [39, 0]
click at [431, 230] on span "Save changes" at bounding box center [439, 230] width 23 height 5
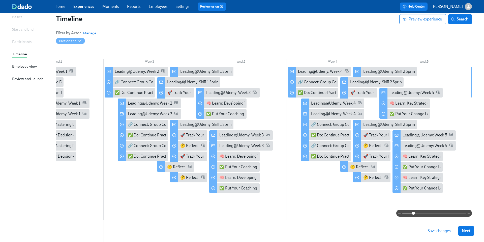
scroll to position [0, 65]
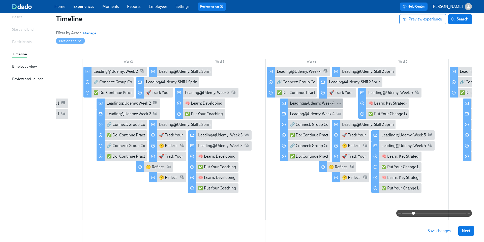
click at [307, 103] on div "Leading@Udemy: Week 4" at bounding box center [312, 103] width 45 height 6
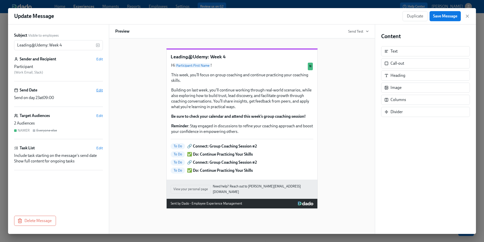
click at [100, 91] on span "Edit" at bounding box center [99, 89] width 7 height 5
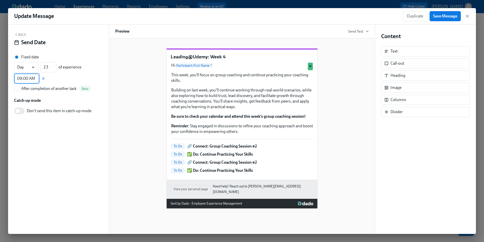
click at [29, 78] on input "09:00 AM" at bounding box center [26, 78] width 25 height 10
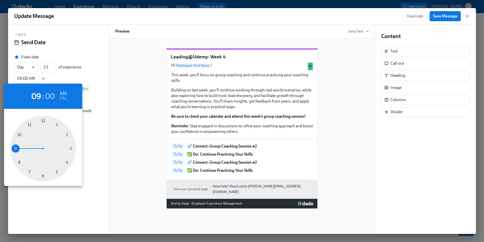
click at [19, 161] on div at bounding box center [43, 148] width 66 height 66
type input "08:00 AM"
click at [444, 17] on div at bounding box center [242, 121] width 484 height 242
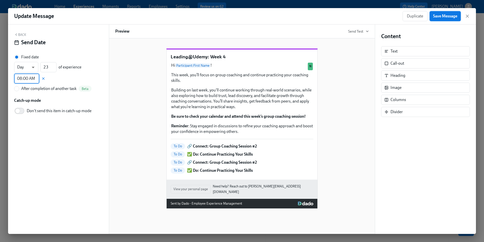
click at [438, 17] on span "Save Message" at bounding box center [445, 16] width 24 height 5
click at [468, 17] on icon "button" at bounding box center [467, 16] width 3 height 3
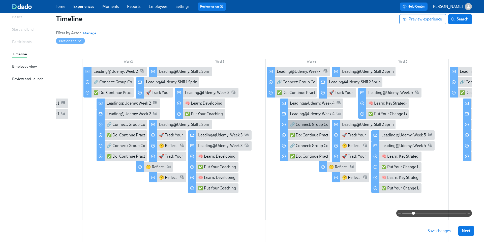
click at [303, 125] on div "🔗 Connect: Group Coaching Session #2" at bounding box center [324, 125] width 69 height 6
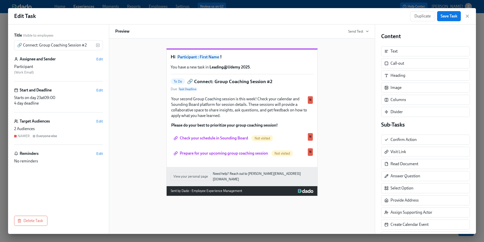
click at [96, 91] on div "Start and Deadline Edit" at bounding box center [58, 90] width 89 height 6
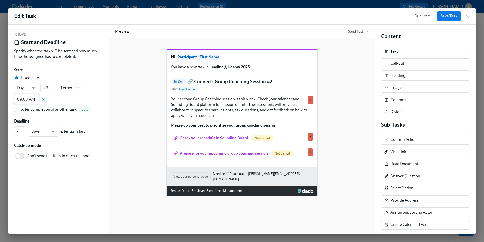
click at [25, 99] on input "09:00 AM" at bounding box center [26, 99] width 25 height 10
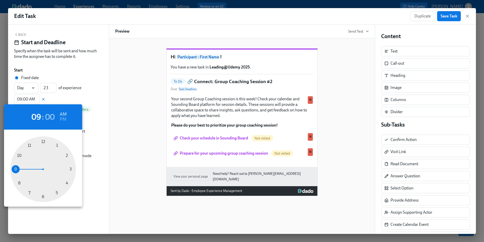
click at [19, 182] on div at bounding box center [43, 169] width 66 height 66
type input "08:00 AM"
click at [450, 16] on div at bounding box center [242, 121] width 484 height 242
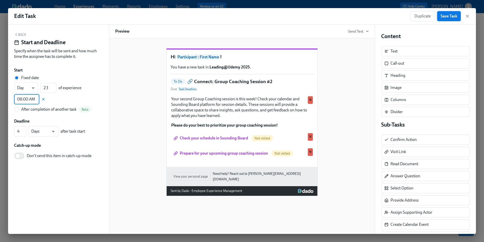
click at [444, 16] on span "Save Task" at bounding box center [449, 16] width 17 height 5
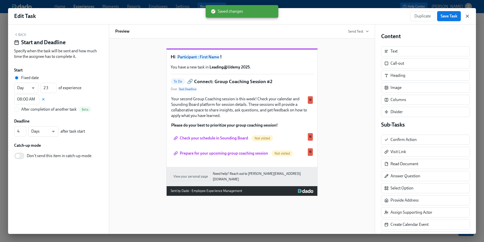
click at [468, 16] on icon "button" at bounding box center [467, 16] width 5 height 5
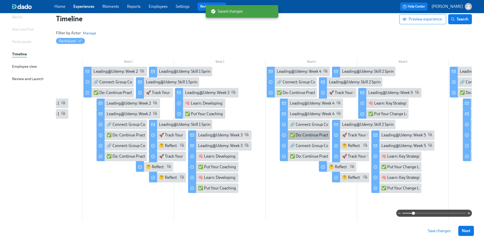
click at [305, 137] on div "✅ Do: Continue Practicing Your Skills" at bounding box center [322, 135] width 65 height 6
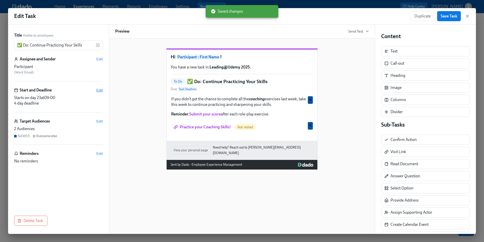
click at [99, 89] on span "Edit" at bounding box center [99, 89] width 7 height 5
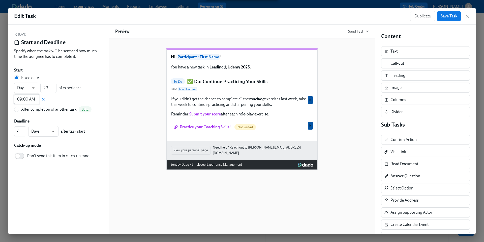
click at [28, 99] on input "09:00 AM" at bounding box center [26, 99] width 25 height 10
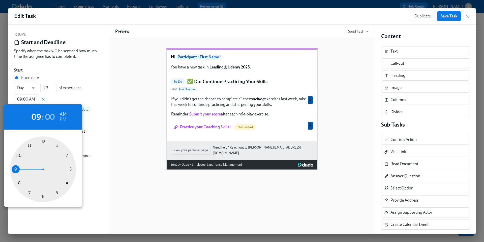
click at [19, 183] on div at bounding box center [43, 169] width 66 height 66
type input "08:00 AM"
click at [450, 16] on div at bounding box center [242, 121] width 484 height 242
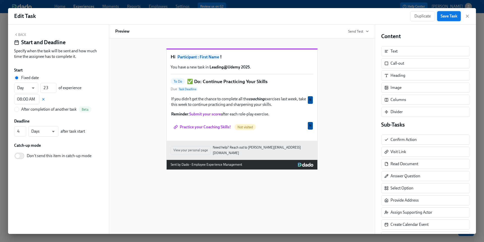
click at [446, 16] on span "Save Task" at bounding box center [449, 16] width 17 height 5
click at [467, 17] on icon "button" at bounding box center [467, 16] width 5 height 5
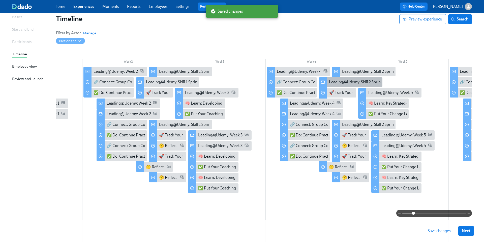
click at [346, 81] on div "Leading@Udemy: Skill 2 Sprint Complete!" at bounding box center [365, 82] width 72 height 6
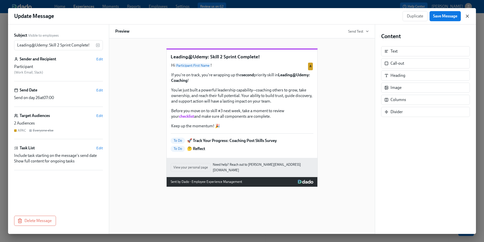
click at [468, 15] on icon "button" at bounding box center [467, 16] width 5 height 5
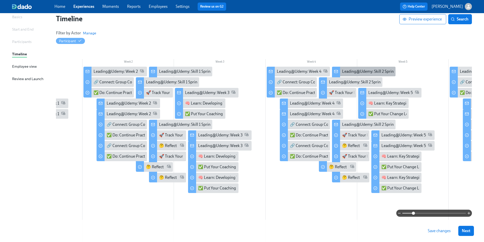
click at [345, 72] on div "Leading@Udemy: Skill 2 Sprint Complete!" at bounding box center [378, 72] width 72 height 6
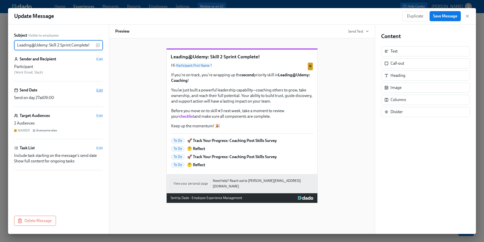
click at [98, 91] on span "Edit" at bounding box center [99, 89] width 7 height 5
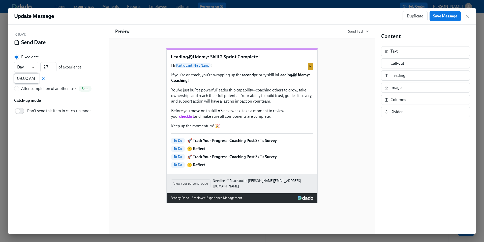
click at [27, 77] on input "09:00 AM" at bounding box center [26, 78] width 25 height 10
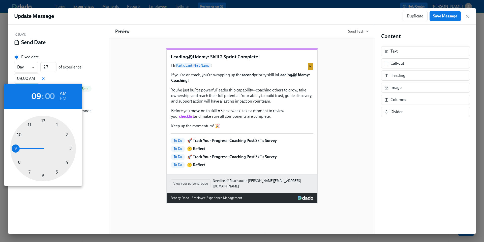
click at [20, 162] on div at bounding box center [43, 148] width 66 height 66
type input "08:00 AM"
click at [449, 17] on div at bounding box center [242, 121] width 484 height 242
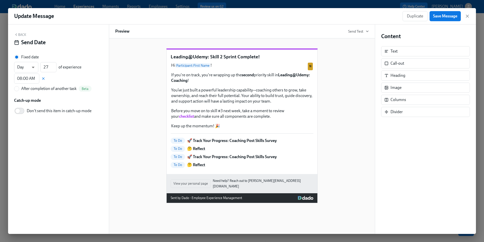
click at [442, 17] on span "Save Message" at bounding box center [445, 16] width 24 height 5
click at [469, 17] on icon "button" at bounding box center [467, 16] width 5 height 5
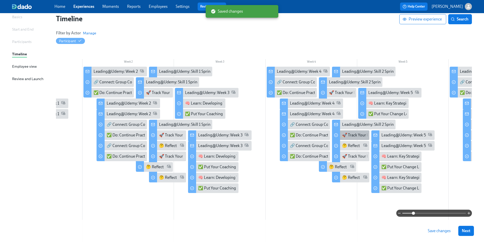
click at [346, 136] on div "🚀 Track Your Progress: Coaching Post Skills Survey" at bounding box center [386, 135] width 89 height 6
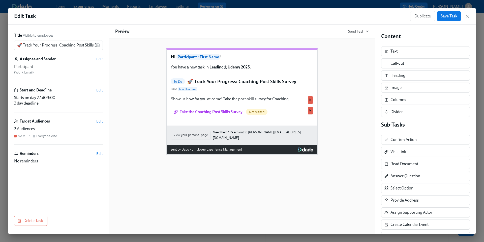
click at [101, 90] on span "Edit" at bounding box center [99, 89] width 7 height 5
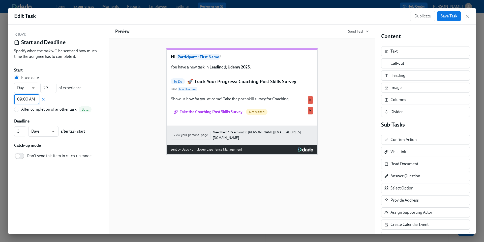
click at [24, 98] on input "09:00 AM" at bounding box center [26, 99] width 25 height 10
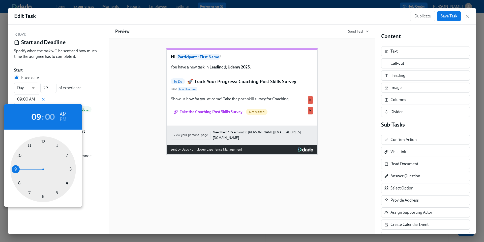
click at [19, 182] on div at bounding box center [43, 169] width 66 height 66
type input "08:00 AM"
click at [448, 17] on div at bounding box center [242, 121] width 484 height 242
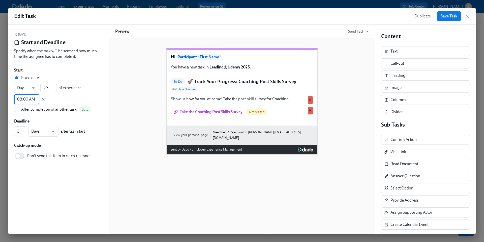
click at [445, 17] on span "Save Task" at bounding box center [449, 16] width 17 height 5
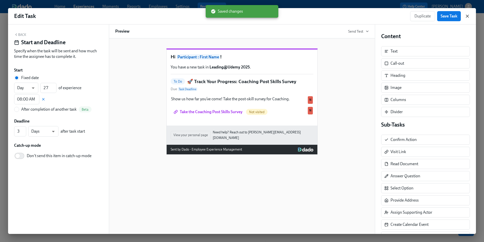
click at [468, 16] on icon "button" at bounding box center [467, 16] width 5 height 5
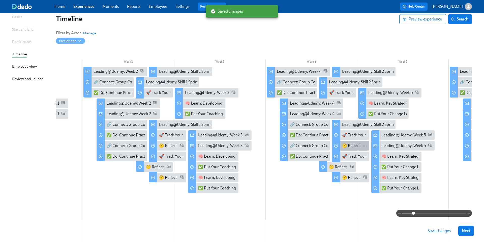
click at [351, 147] on div "🤔 Reflect" at bounding box center [351, 146] width 18 height 6
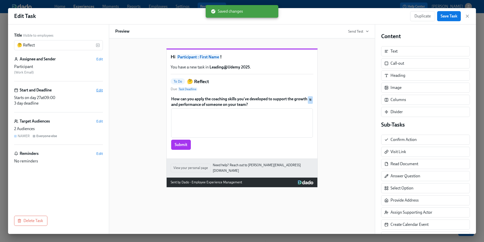
click at [100, 90] on span "Edit" at bounding box center [99, 89] width 7 height 5
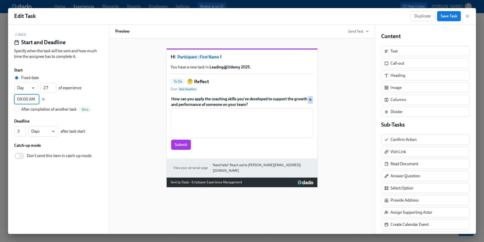
click at [22, 98] on input "09:00 AM" at bounding box center [26, 99] width 25 height 10
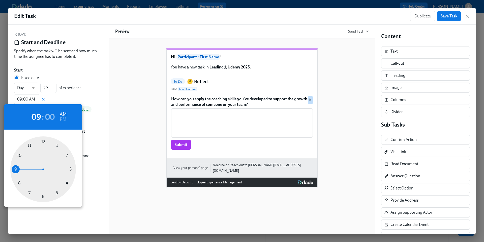
click at [19, 183] on div at bounding box center [43, 169] width 66 height 66
type input "08:00 AM"
click at [450, 19] on div at bounding box center [242, 121] width 484 height 242
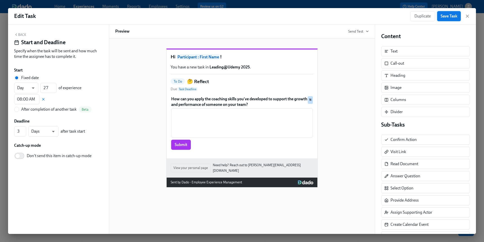
click at [446, 18] on span "Save Task" at bounding box center [449, 16] width 17 height 5
click at [467, 17] on icon "button" at bounding box center [467, 16] width 5 height 5
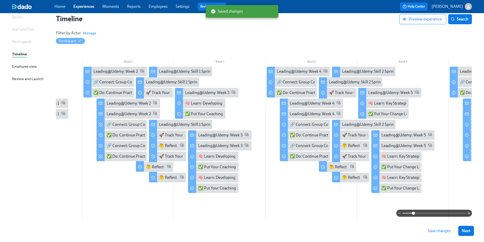
click at [433, 231] on span "Save changes" at bounding box center [439, 230] width 23 height 5
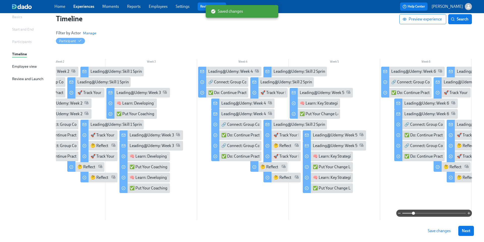
scroll to position [0, 137]
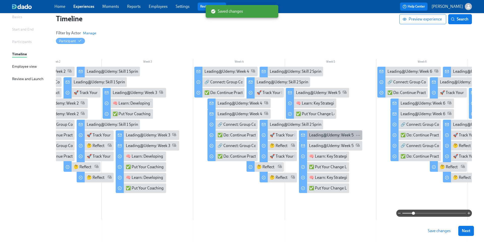
click at [335, 135] on div "Leading@Udemy: Week 5" at bounding box center [331, 135] width 45 height 6
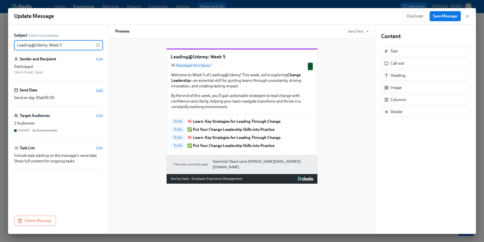
click at [99, 90] on span "Edit" at bounding box center [99, 89] width 7 height 5
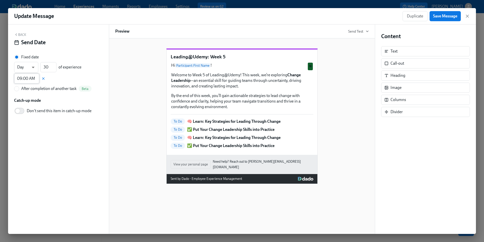
click at [25, 79] on input "09:00 AM" at bounding box center [26, 78] width 25 height 10
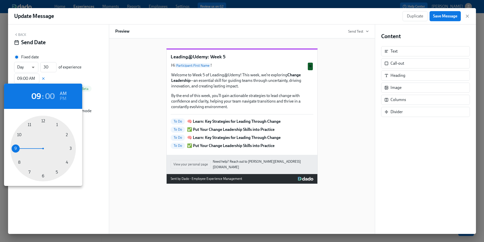
click at [19, 162] on div at bounding box center [43, 148] width 66 height 66
type input "08:00 AM"
click at [442, 16] on div at bounding box center [242, 121] width 484 height 242
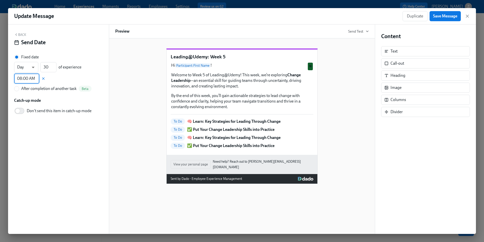
click at [437, 16] on span "Save Message" at bounding box center [445, 16] width 24 height 5
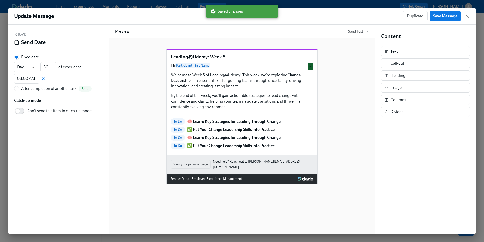
click at [468, 17] on icon "button" at bounding box center [467, 16] width 5 height 5
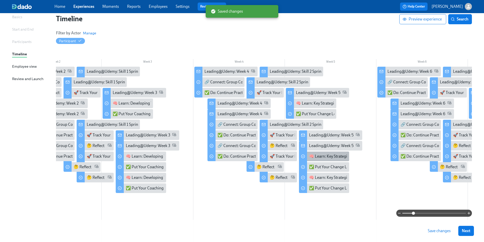
click at [322, 157] on div "🧠 Learn: Key Strategies for Leading Through Change" at bounding box center [355, 156] width 93 height 6
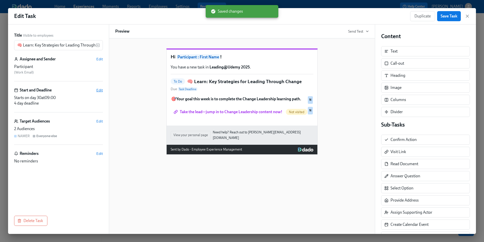
click at [100, 90] on span "Edit" at bounding box center [99, 89] width 7 height 5
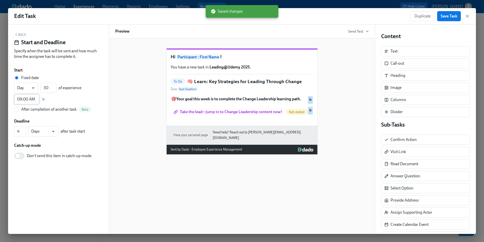
click at [26, 100] on input "09:00 AM" at bounding box center [26, 99] width 25 height 10
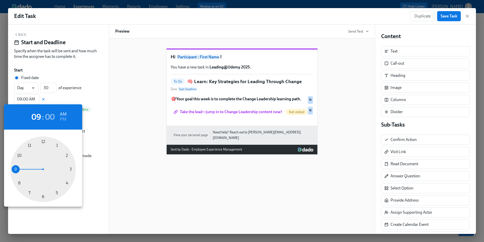
click at [19, 182] on div at bounding box center [43, 169] width 66 height 66
type input "08:00 AM"
click at [447, 17] on div at bounding box center [242, 121] width 484 height 242
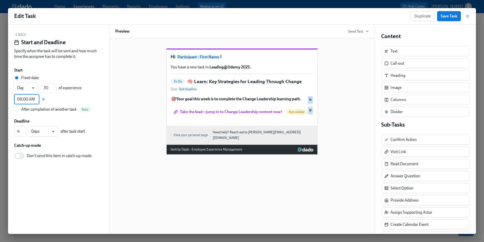
click at [443, 17] on span "Save Task" at bounding box center [449, 16] width 17 height 5
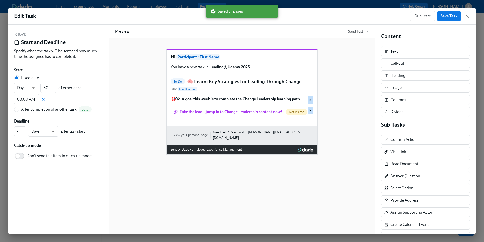
click at [467, 17] on icon "button" at bounding box center [467, 16] width 5 height 5
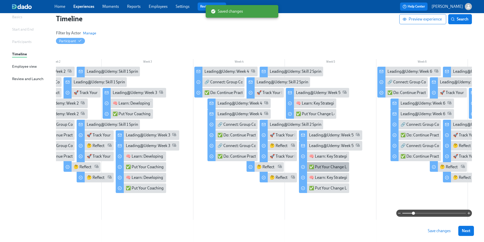
click at [321, 169] on div "✅ Put Your Change Leadership Skills into Practice" at bounding box center [352, 167] width 87 height 6
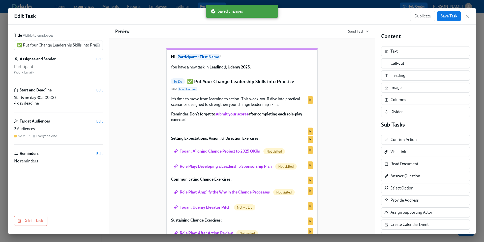
click at [102, 91] on span "Edit" at bounding box center [99, 89] width 7 height 5
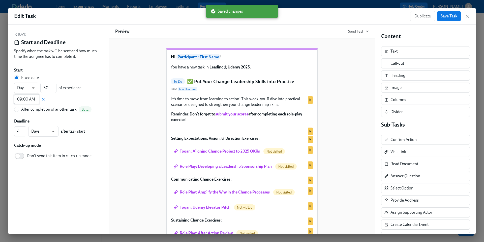
click at [22, 100] on input "09:00 AM" at bounding box center [26, 99] width 25 height 10
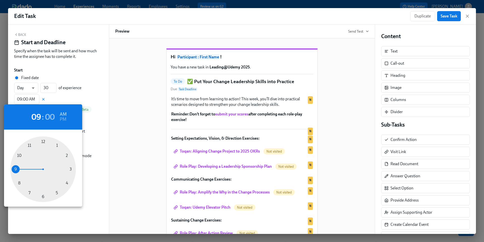
click at [20, 183] on div at bounding box center [43, 169] width 66 height 66
type input "08:00 AM"
click at [443, 17] on div at bounding box center [242, 121] width 484 height 242
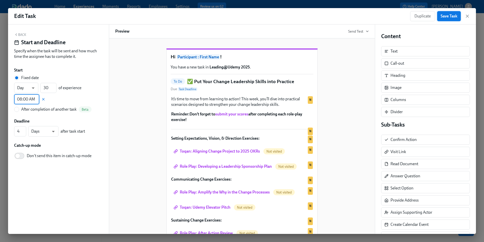
click at [447, 17] on span "Save Task" at bounding box center [449, 16] width 17 height 5
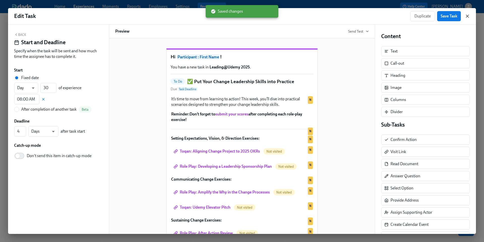
click at [468, 17] on icon "button" at bounding box center [467, 16] width 5 height 5
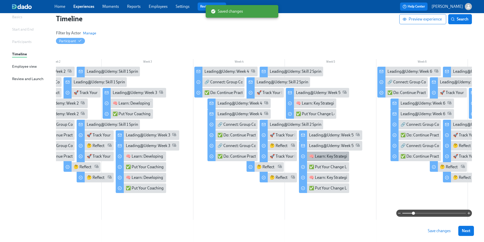
click at [328, 157] on div "🧠 Learn: Key Strategies for Leading Through Change" at bounding box center [355, 156] width 93 height 6
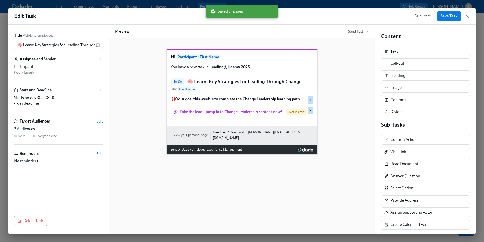
click at [468, 17] on icon "button" at bounding box center [467, 16] width 3 height 3
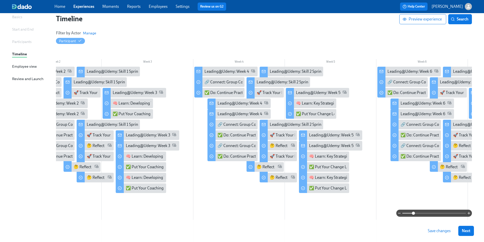
click at [434, 229] on span "Save changes" at bounding box center [439, 230] width 23 height 5
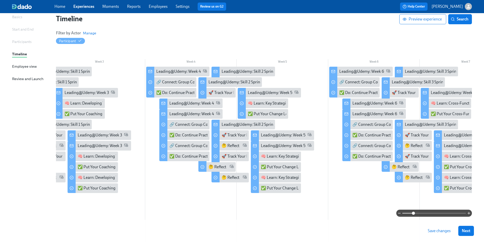
scroll to position [39, 0]
click at [361, 102] on div "Leading@Udemy: Week 6" at bounding box center [374, 103] width 45 height 6
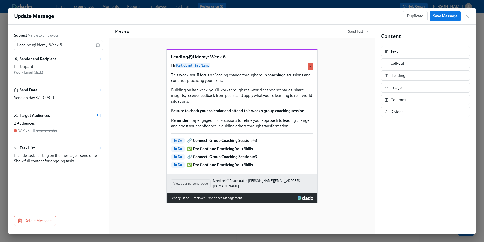
click at [99, 91] on span "Edit" at bounding box center [99, 89] width 7 height 5
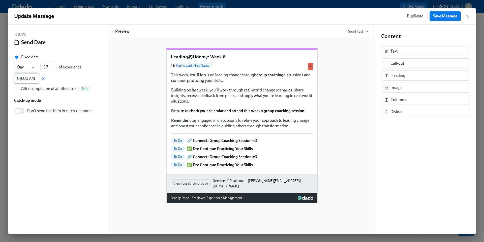
click at [30, 79] on input "09:00 AM" at bounding box center [26, 78] width 25 height 10
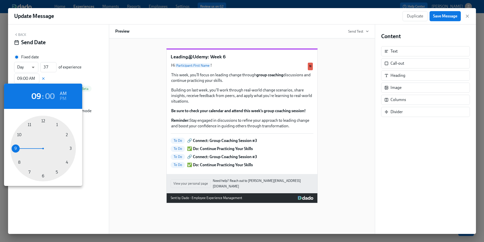
click at [18, 161] on div at bounding box center [43, 148] width 66 height 66
type input "08:00 AM"
click at [444, 16] on div at bounding box center [242, 121] width 484 height 242
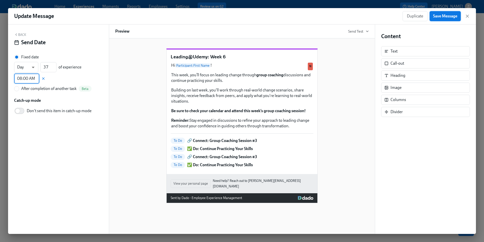
click at [438, 17] on span "Save Message" at bounding box center [445, 16] width 24 height 5
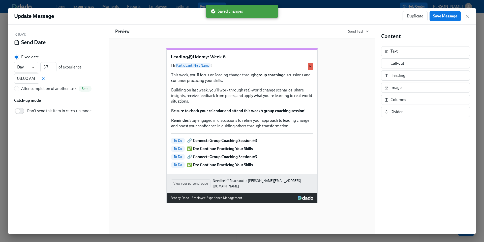
click at [470, 18] on div "Update Message Duplicate Save Message" at bounding box center [242, 16] width 468 height 16
click at [469, 17] on icon "button" at bounding box center [467, 16] width 5 height 5
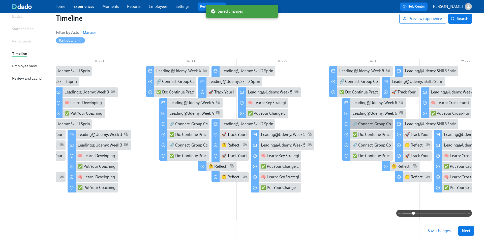
click at [360, 124] on div "🔗 Connect: Group Coaching Session #3" at bounding box center [386, 124] width 69 height 6
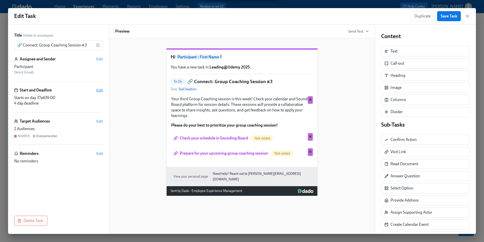
click at [98, 91] on span "Edit" at bounding box center [99, 89] width 7 height 5
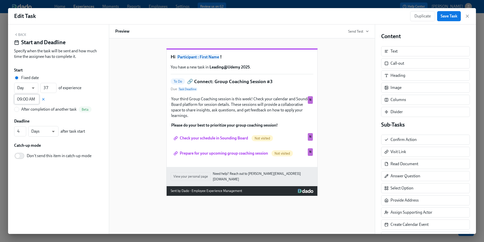
click at [31, 99] on input "09:00 AM" at bounding box center [26, 99] width 25 height 10
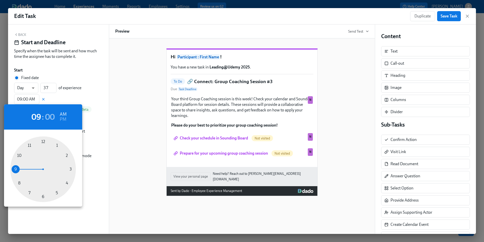
click at [20, 183] on div at bounding box center [43, 169] width 66 height 66
type input "08:00 AM"
click at [444, 18] on div at bounding box center [242, 121] width 484 height 242
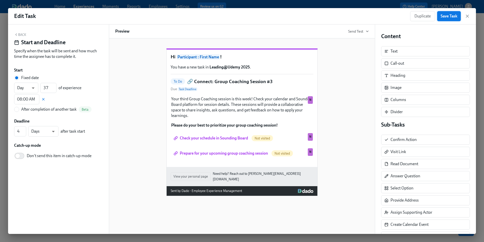
click at [449, 17] on span "Save Task" at bounding box center [449, 16] width 17 height 5
click at [467, 18] on icon "button" at bounding box center [467, 16] width 5 height 5
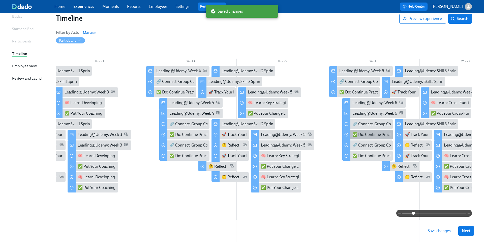
click at [363, 136] on div "✅ Do: Continue Practicing Your Skills" at bounding box center [384, 135] width 65 height 6
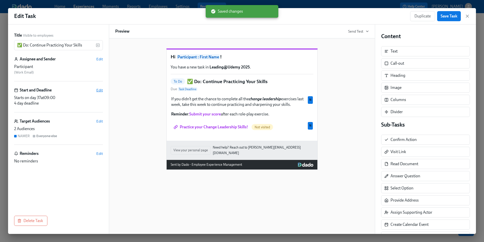
click at [100, 91] on span "Edit" at bounding box center [99, 89] width 7 height 5
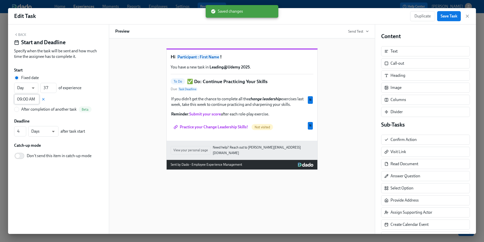
click at [27, 99] on input "09:00 AM" at bounding box center [26, 99] width 25 height 10
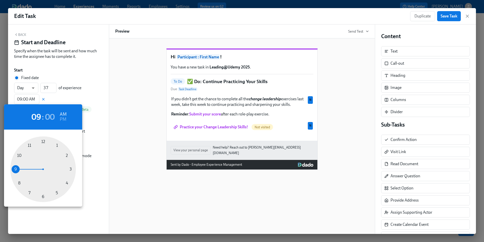
click at [20, 183] on div at bounding box center [43, 169] width 66 height 66
type input "08:00 AM"
click at [445, 18] on div at bounding box center [242, 121] width 484 height 242
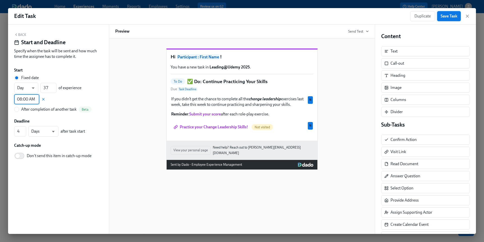
click at [450, 17] on span "Save Task" at bounding box center [449, 16] width 17 height 5
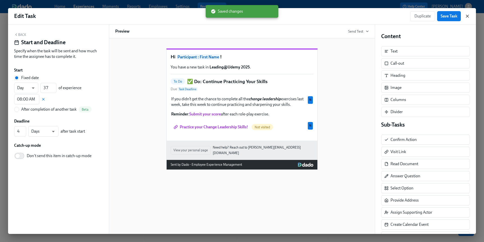
click at [468, 17] on icon "button" at bounding box center [467, 16] width 5 height 5
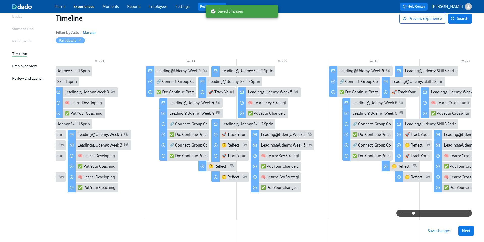
click at [435, 230] on span "Save changes" at bounding box center [439, 230] width 23 height 5
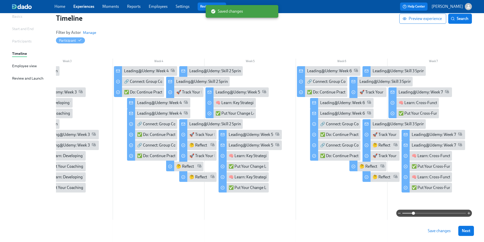
scroll to position [0, 218]
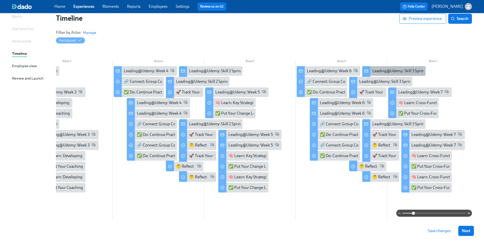
click at [382, 69] on div "Leading@Udemy: Skill 3 Sprint Complete!" at bounding box center [408, 71] width 72 height 6
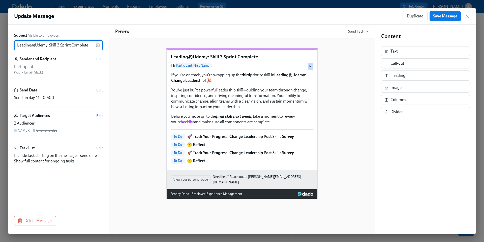
click at [98, 89] on span "Edit" at bounding box center [99, 89] width 7 height 5
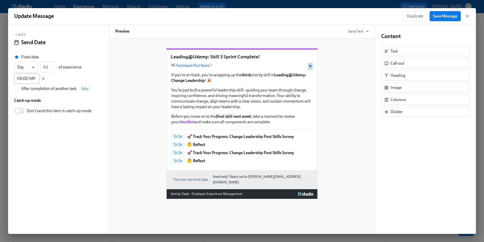
click at [29, 79] on input "09:00 AM" at bounding box center [26, 78] width 25 height 10
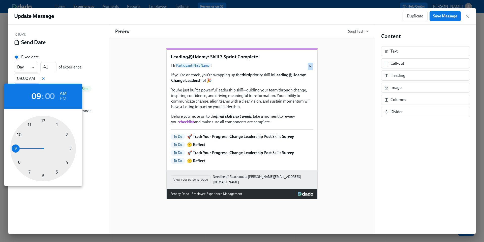
click at [18, 162] on div at bounding box center [43, 148] width 66 height 66
type input "08:00 AM"
click at [445, 17] on div at bounding box center [242, 121] width 484 height 242
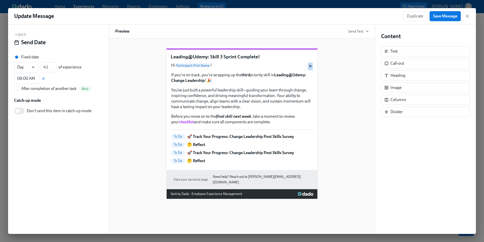
click at [439, 17] on span "Save Message" at bounding box center [445, 16] width 24 height 5
click at [468, 16] on icon "button" at bounding box center [467, 16] width 5 height 5
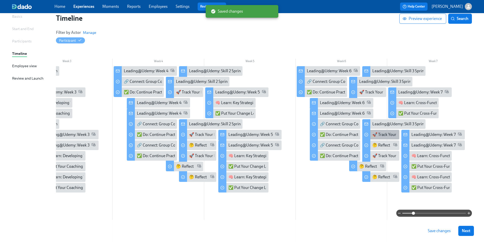
click at [376, 136] on div "🚀 Track Your Progress: Change Leadership Post Skills Survey" at bounding box center [425, 135] width 106 height 6
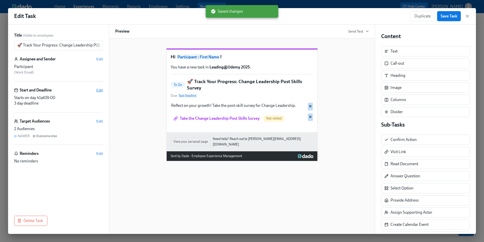
click at [100, 91] on span "Edit" at bounding box center [99, 89] width 7 height 5
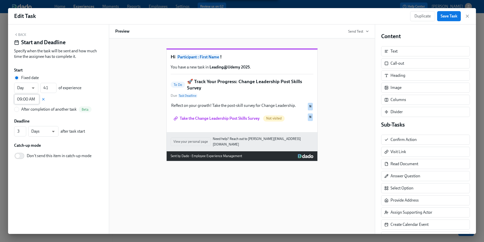
click at [28, 99] on input "09:00 AM" at bounding box center [26, 99] width 25 height 10
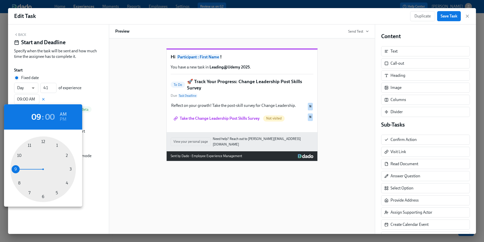
click at [20, 183] on div at bounding box center [43, 169] width 66 height 66
type input "08:00 AM"
click at [450, 18] on div at bounding box center [242, 121] width 484 height 242
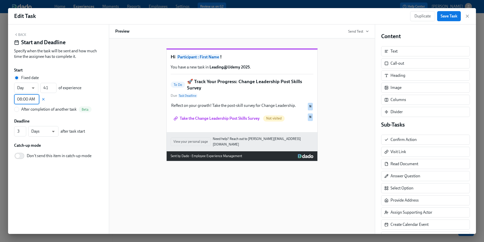
click at [446, 17] on span "Save Task" at bounding box center [449, 16] width 17 height 5
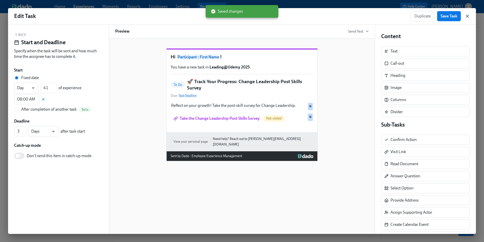
click at [467, 18] on icon "button" at bounding box center [467, 16] width 5 height 5
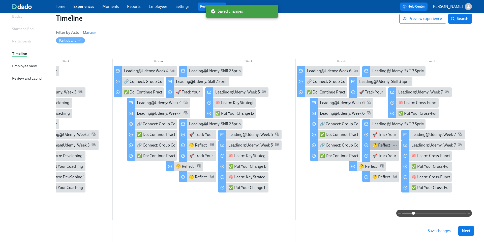
click at [376, 145] on div "🤔 Reflect" at bounding box center [381, 145] width 18 height 6
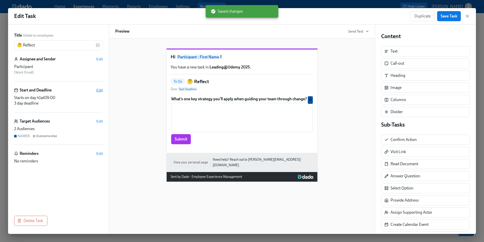
click at [99, 91] on span "Edit" at bounding box center [99, 89] width 7 height 5
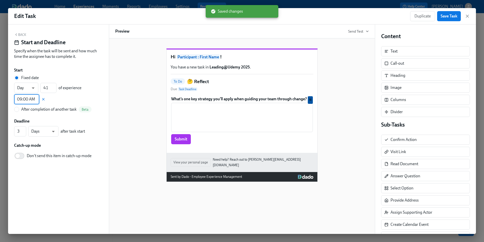
click at [28, 99] on input "09:00 AM" at bounding box center [26, 99] width 25 height 10
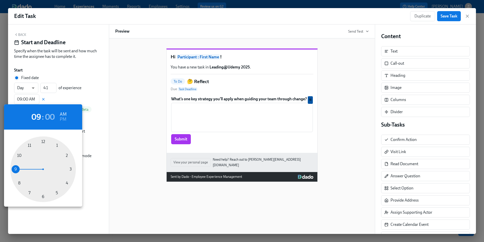
click at [19, 183] on div at bounding box center [43, 169] width 66 height 66
type input "08:00 AM"
click at [442, 19] on div at bounding box center [242, 121] width 484 height 242
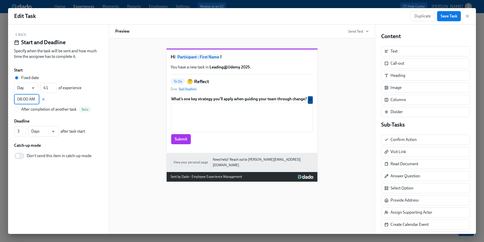
click at [446, 17] on span "Save Task" at bounding box center [449, 16] width 17 height 5
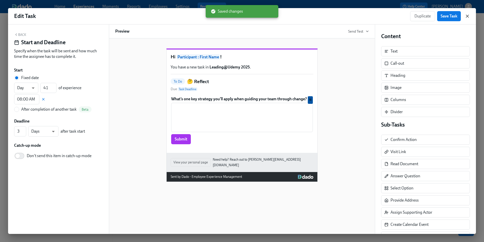
click at [467, 17] on icon "button" at bounding box center [467, 16] width 5 height 5
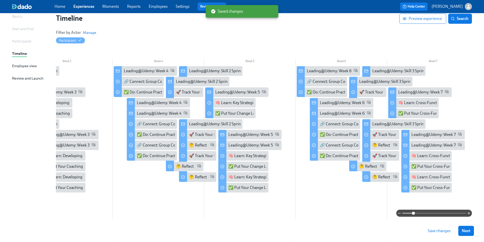
click at [433, 229] on span "Save changes" at bounding box center [439, 230] width 23 height 5
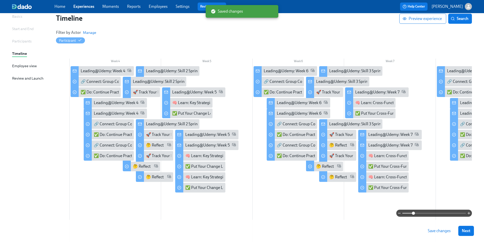
scroll to position [0, 260]
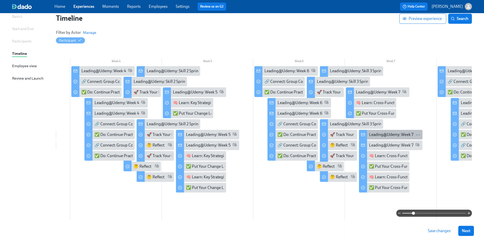
click at [371, 135] on div "Leading@Udemy: Week 7" at bounding box center [391, 135] width 44 height 6
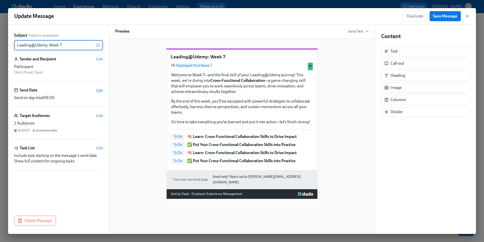
click at [100, 90] on span "Edit" at bounding box center [99, 89] width 7 height 5
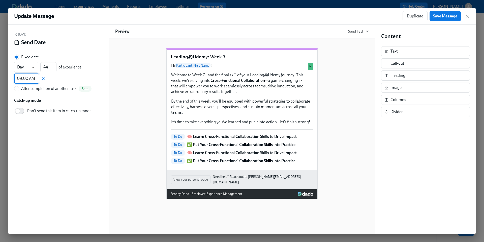
click at [31, 78] on input "09:00 AM" at bounding box center [26, 78] width 25 height 10
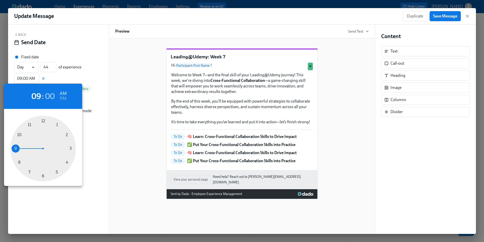
click at [19, 162] on div at bounding box center [43, 148] width 66 height 66
type input "08:00 AM"
click at [443, 17] on div at bounding box center [242, 121] width 484 height 242
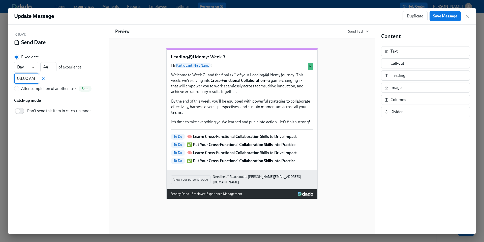
click at [439, 16] on span "Save Message" at bounding box center [445, 16] width 24 height 5
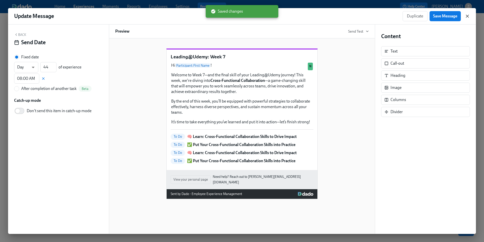
click at [469, 16] on icon "button" at bounding box center [467, 16] width 5 height 5
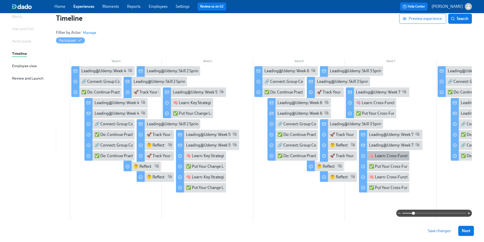
click at [381, 155] on div "🧠 Learn: Cross-Functional Collaboration Skills to Drive Impact" at bounding box center [423, 156] width 108 height 6
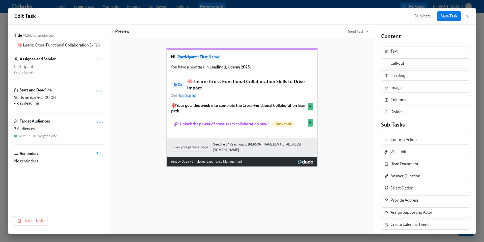
click at [100, 90] on span "Edit" at bounding box center [99, 89] width 7 height 5
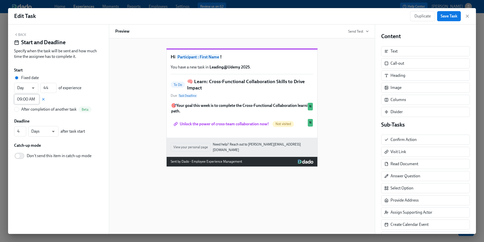
click at [26, 99] on input "09:00 AM" at bounding box center [26, 99] width 25 height 10
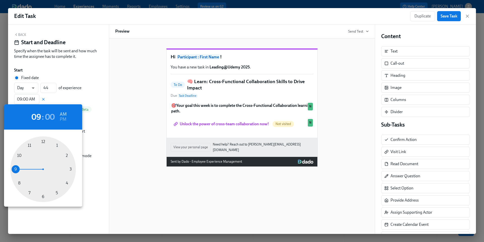
click at [19, 183] on div at bounding box center [43, 169] width 66 height 66
type input "08:00 AM"
click at [450, 17] on div at bounding box center [242, 121] width 484 height 242
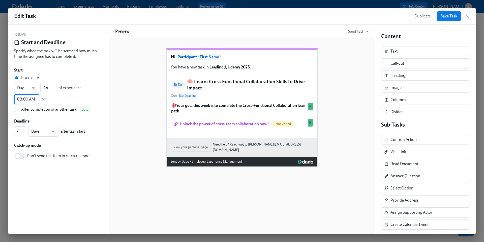
click at [446, 17] on span "Save Task" at bounding box center [449, 16] width 17 height 5
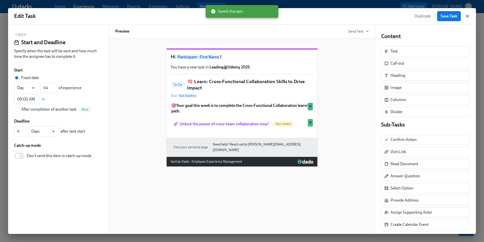
click at [467, 16] on icon "button" at bounding box center [467, 16] width 3 height 3
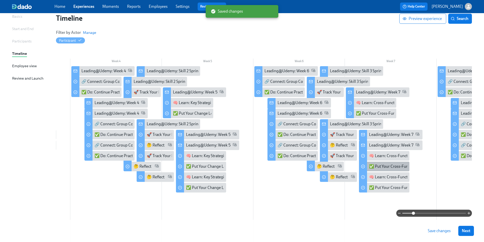
click at [382, 167] on div "✅ Put Your Cross-Functional Collaboration Skills into Practice" at bounding box center [422, 166] width 107 height 6
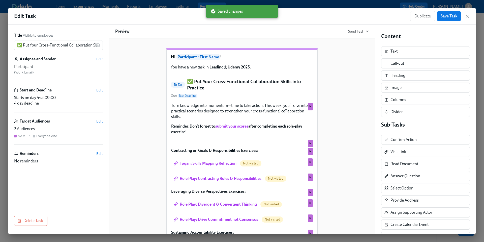
click at [99, 90] on span "Edit" at bounding box center [99, 89] width 7 height 5
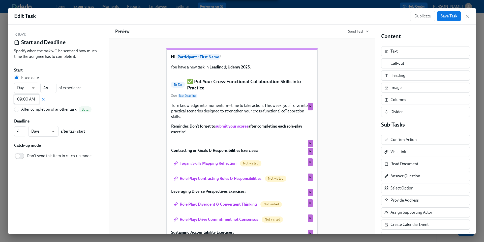
click at [30, 98] on input "09:00 AM" at bounding box center [26, 99] width 25 height 10
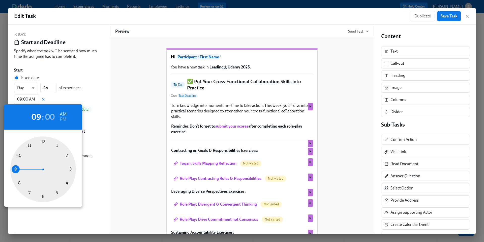
click at [19, 183] on div at bounding box center [43, 169] width 66 height 66
type input "08:00 AM"
click at [446, 17] on div at bounding box center [242, 121] width 484 height 242
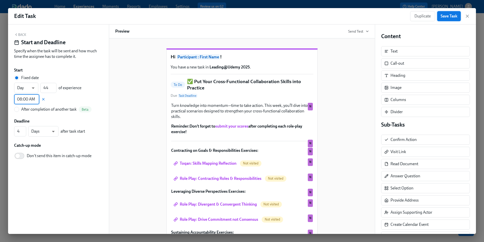
click at [441, 16] on span "Save Task" at bounding box center [449, 16] width 17 height 5
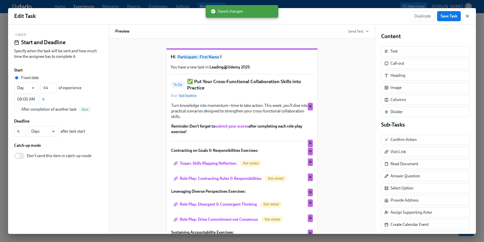
click at [469, 17] on icon "button" at bounding box center [467, 16] width 5 height 5
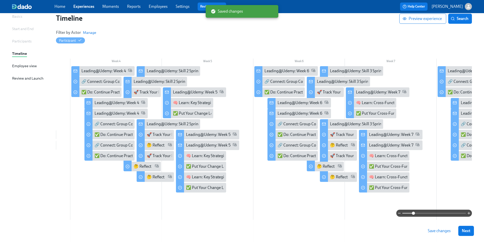
click at [433, 231] on span "Save changes" at bounding box center [439, 230] width 23 height 5
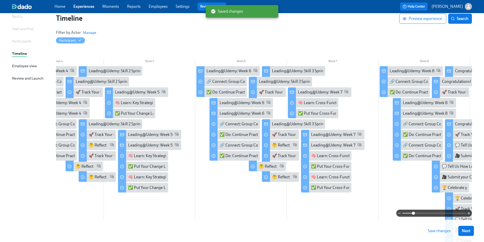
scroll to position [0, 320]
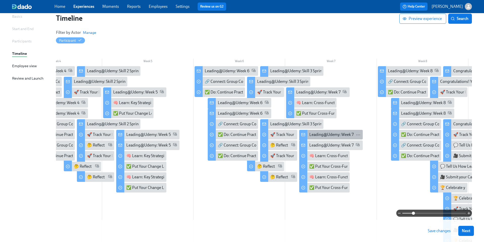
click at [328, 135] on div "Leading@Udemy: Week 7" at bounding box center [331, 135] width 44 height 6
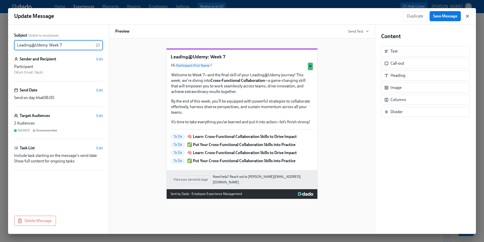
click at [466, 16] on icon "button" at bounding box center [467, 16] width 5 height 5
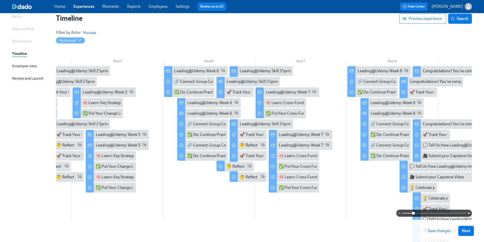
scroll to position [0, 355]
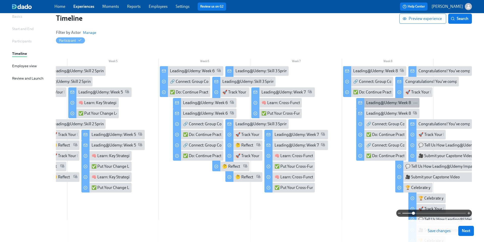
click at [368, 102] on div "Leading@Udemy: Week 8" at bounding box center [388, 103] width 45 height 6
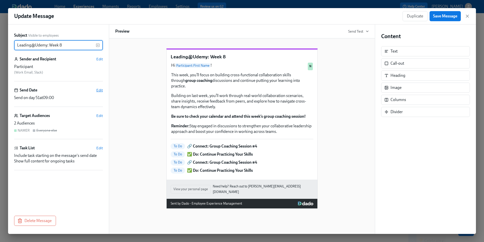
click at [98, 90] on span "Edit" at bounding box center [99, 89] width 7 height 5
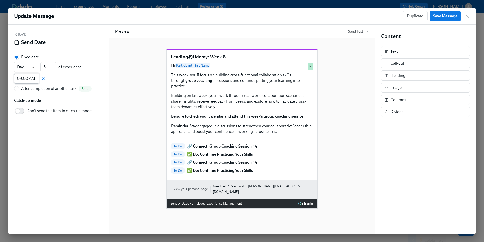
click at [31, 77] on input "09:00 AM" at bounding box center [26, 78] width 25 height 10
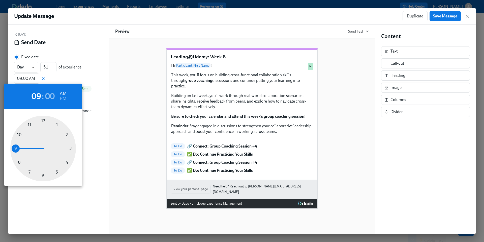
click at [19, 162] on div at bounding box center [43, 148] width 66 height 66
type input "08:00 AM"
click at [439, 18] on div at bounding box center [242, 121] width 484 height 242
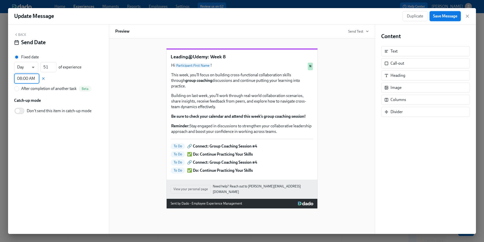
click at [444, 18] on span "Save Message" at bounding box center [445, 16] width 24 height 5
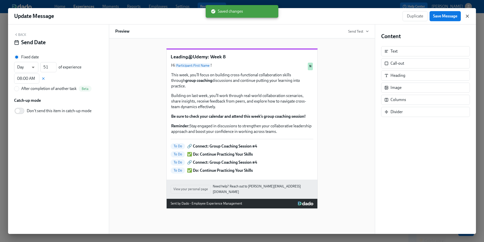
click at [467, 16] on icon "button" at bounding box center [467, 16] width 3 height 3
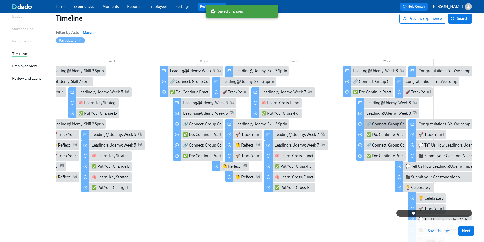
click at [375, 125] on div "🔗 Connect: Group Coaching Session #4" at bounding box center [401, 124] width 70 height 6
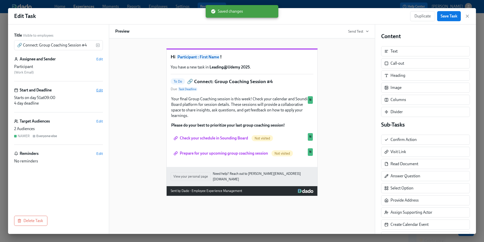
click at [101, 91] on span "Edit" at bounding box center [99, 89] width 7 height 5
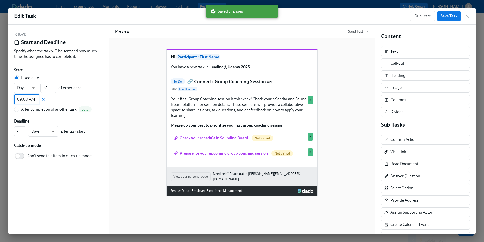
click at [29, 100] on input "09:00 AM" at bounding box center [26, 99] width 25 height 10
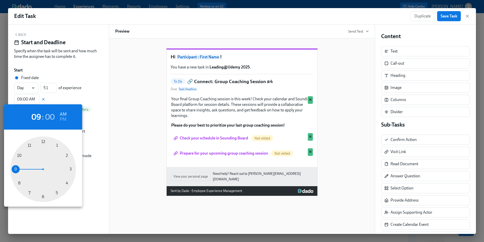
click at [20, 183] on div at bounding box center [43, 169] width 66 height 66
type input "08:00 AM"
click at [446, 16] on div at bounding box center [242, 121] width 484 height 242
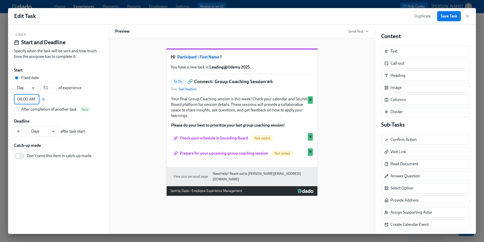
click at [444, 17] on span "Save Task" at bounding box center [449, 16] width 17 height 5
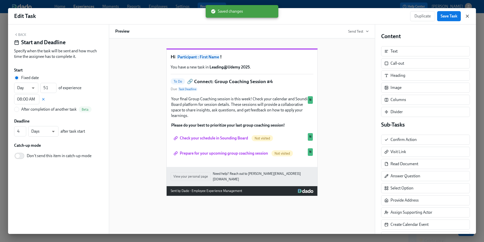
click at [466, 16] on icon "button" at bounding box center [467, 16] width 5 height 5
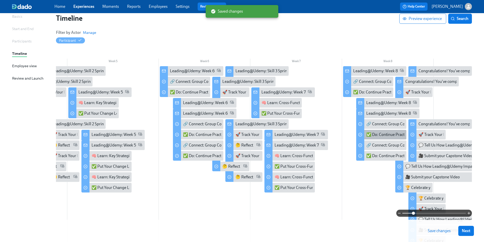
click at [381, 134] on div "✅ Do: Continue Practicing Your Skills" at bounding box center [398, 135] width 65 height 6
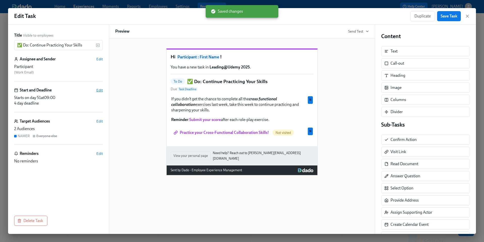
click at [100, 91] on span "Edit" at bounding box center [99, 89] width 7 height 5
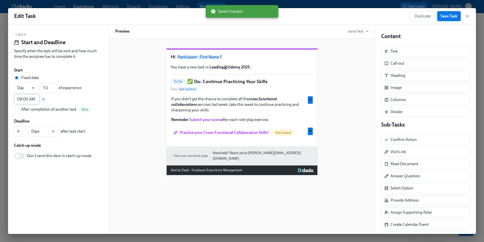
click at [27, 100] on input "09:00 AM" at bounding box center [26, 99] width 25 height 10
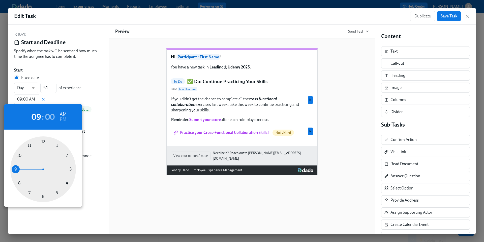
click at [18, 182] on div at bounding box center [43, 169] width 66 height 66
type input "08:00 AM"
click at [450, 15] on div at bounding box center [242, 121] width 484 height 242
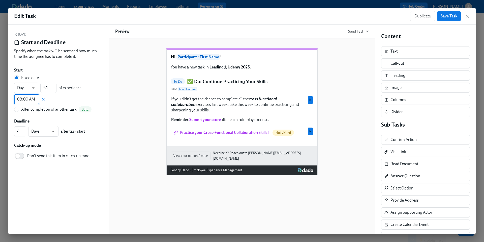
click at [447, 17] on span "Save Task" at bounding box center [449, 16] width 17 height 5
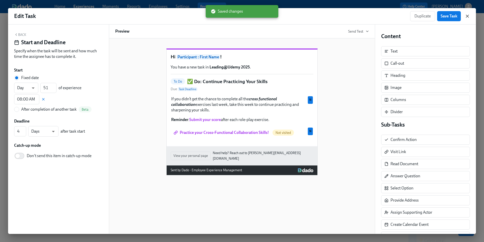
click at [467, 17] on icon "button" at bounding box center [467, 16] width 5 height 5
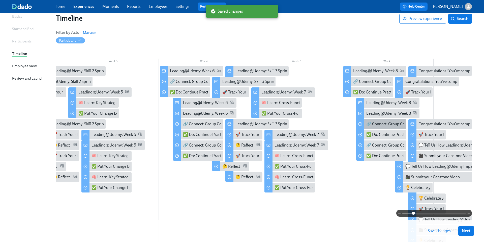
click at [377, 127] on div "🔗 Connect: Group Coaching Session #4" at bounding box center [381, 124] width 50 height 10
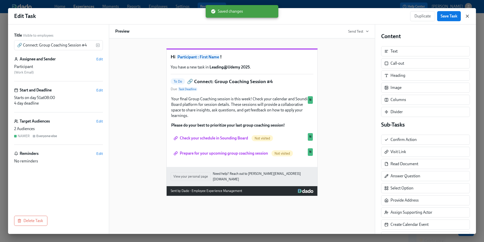
click at [468, 16] on icon "button" at bounding box center [467, 16] width 5 height 5
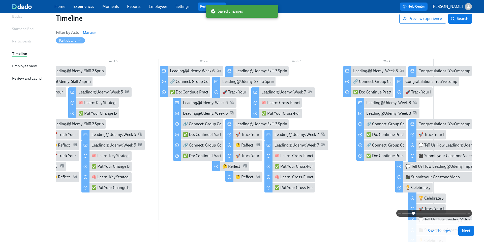
click at [432, 232] on span "Save changes" at bounding box center [439, 230] width 23 height 5
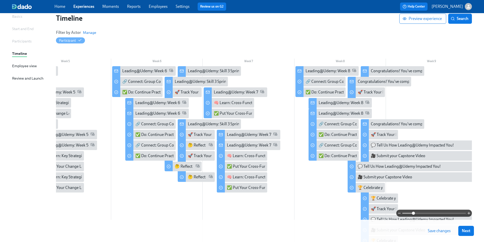
scroll to position [0, 409]
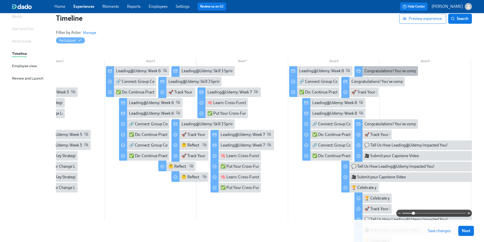
click at [376, 72] on div "Congratulations! You've completed all 4 Skill Sprints!" at bounding box center [410, 71] width 90 height 6
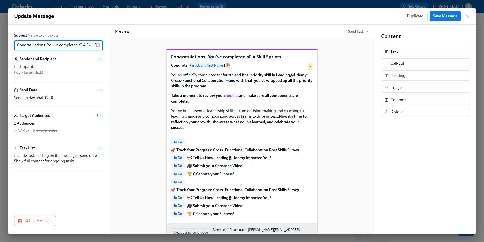
scroll to position [0, 11]
click at [100, 90] on span "Edit" at bounding box center [99, 89] width 7 height 5
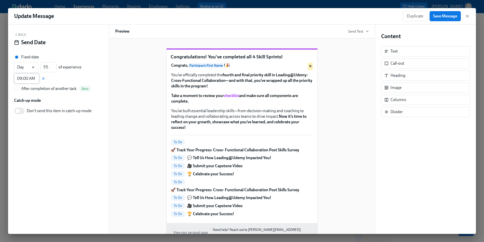
click at [26, 79] on input "09:00 AM" at bounding box center [26, 78] width 25 height 10
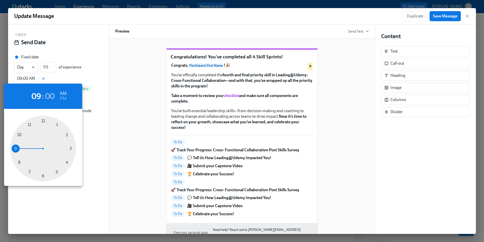
click at [18, 161] on div at bounding box center [43, 148] width 66 height 66
type input "08:00 AM"
click at [445, 14] on div at bounding box center [242, 121] width 484 height 242
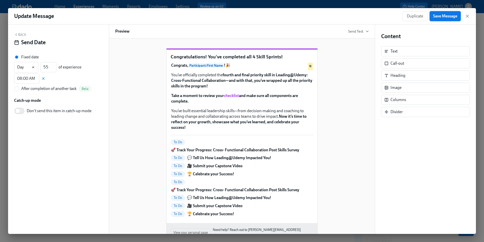
click at [445, 16] on span "Save Message" at bounding box center [445, 16] width 24 height 5
click at [467, 17] on icon "button" at bounding box center [467, 16] width 5 height 5
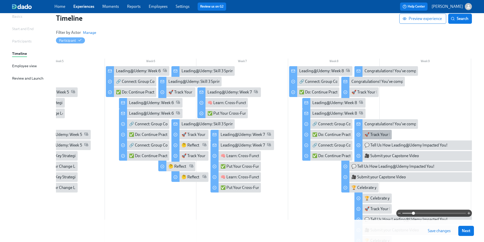
click at [376, 133] on div "🚀 Track Your Progress: Cross- Functional Collaboration Post Skills Survey" at bounding box center [428, 135] width 127 height 6
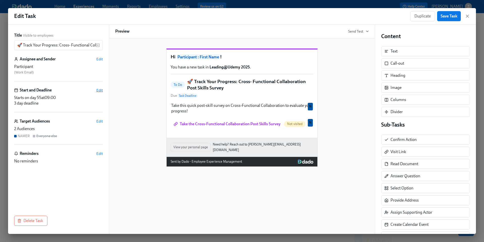
click at [100, 91] on span "Edit" at bounding box center [99, 89] width 7 height 5
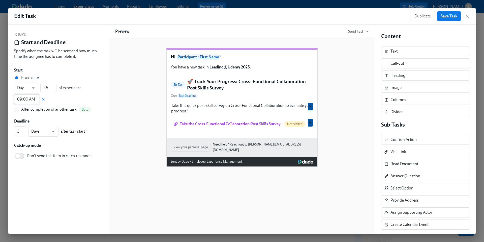
click at [20, 101] on input "09:00 AM" at bounding box center [26, 99] width 25 height 10
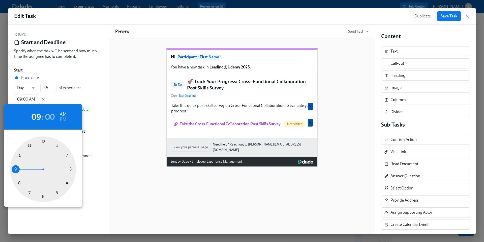
click at [19, 183] on div at bounding box center [43, 169] width 66 height 66
type input "08:00 AM"
click at [448, 18] on div at bounding box center [242, 121] width 484 height 242
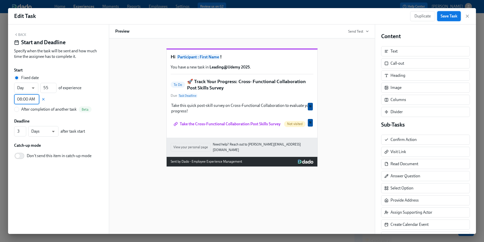
click at [444, 18] on span "Save Task" at bounding box center [449, 16] width 17 height 5
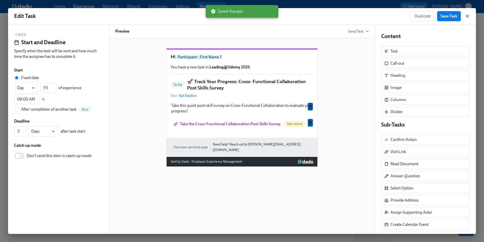
click at [466, 16] on icon "button" at bounding box center [467, 16] width 5 height 5
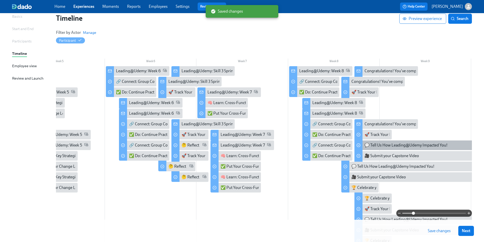
click at [374, 146] on div "💬 Tell Us How Leading@Udemy Impacted You!" at bounding box center [406, 145] width 83 height 6
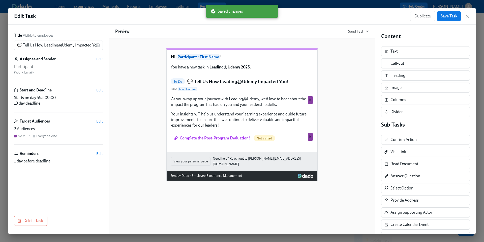
click at [100, 89] on span "Edit" at bounding box center [99, 89] width 7 height 5
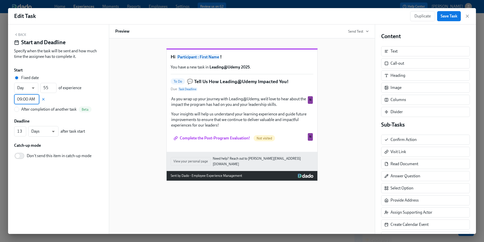
click at [30, 98] on input "09:00 AM" at bounding box center [26, 99] width 25 height 10
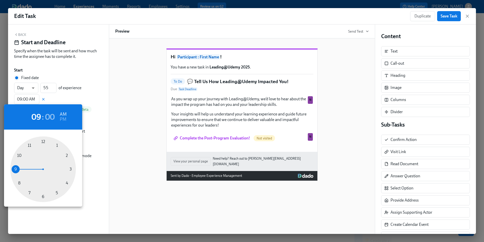
click at [18, 183] on div at bounding box center [43, 169] width 66 height 66
type input "08:00 AM"
click at [446, 16] on div at bounding box center [242, 121] width 484 height 242
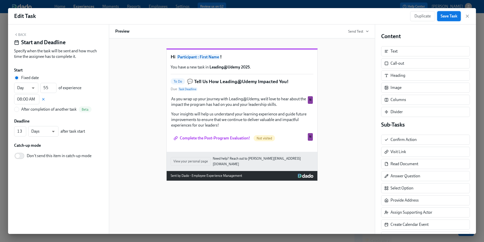
click at [441, 18] on span "Save Task" at bounding box center [449, 16] width 17 height 5
click at [468, 16] on icon "button" at bounding box center [467, 16] width 3 height 3
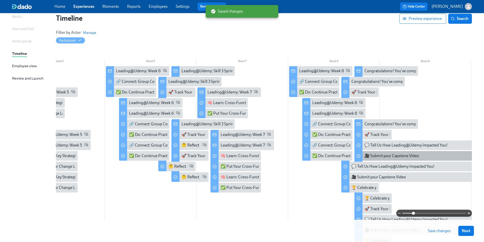
click at [387, 157] on div "🎥 Submit your Capstone Video" at bounding box center [392, 156] width 54 height 6
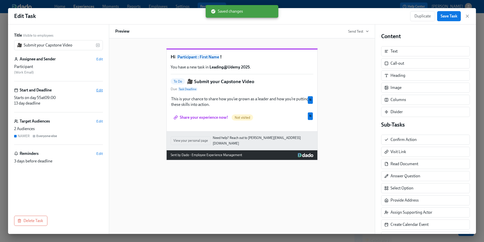
click at [100, 90] on span "Edit" at bounding box center [99, 89] width 7 height 5
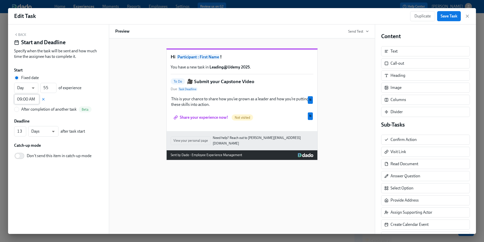
click at [23, 97] on input "09:00 AM" at bounding box center [26, 99] width 25 height 10
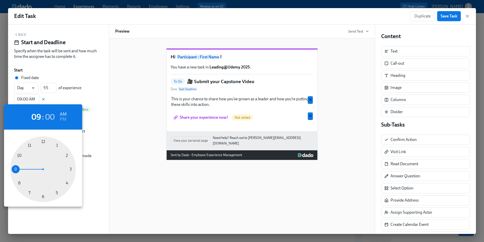
click at [19, 183] on div at bounding box center [43, 169] width 66 height 66
type input "08:00 AM"
click at [451, 16] on div at bounding box center [242, 121] width 484 height 242
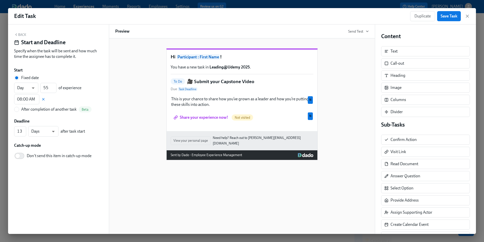
click at [444, 16] on span "Save Task" at bounding box center [449, 16] width 17 height 5
click at [466, 17] on icon "button" at bounding box center [467, 16] width 5 height 5
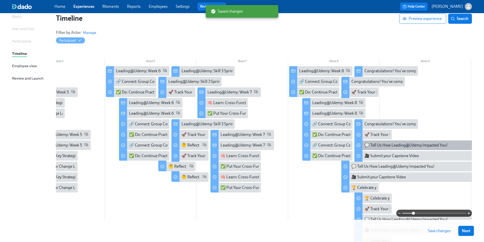
click at [383, 142] on div "💬 Tell Us How Leading@Udemy Impacted You!" at bounding box center [406, 145] width 83 height 6
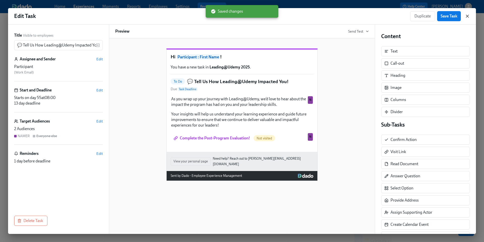
click at [467, 17] on icon "button" at bounding box center [467, 16] width 5 height 5
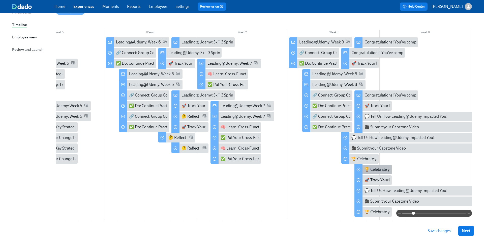
scroll to position [70, 0]
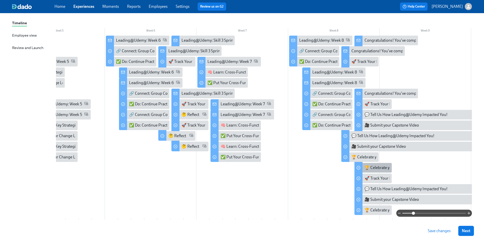
click at [372, 169] on div "🏆 Celebrate your Success!" at bounding box center [388, 168] width 46 height 6
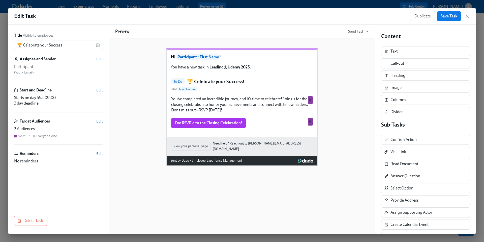
click at [102, 91] on span "Edit" at bounding box center [99, 89] width 7 height 5
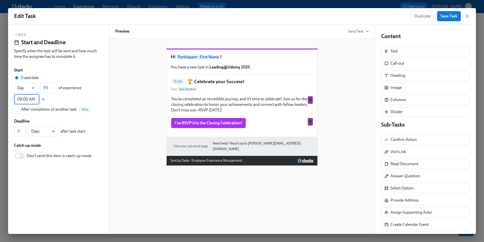
click at [29, 102] on input "09:00 AM" at bounding box center [26, 99] width 25 height 10
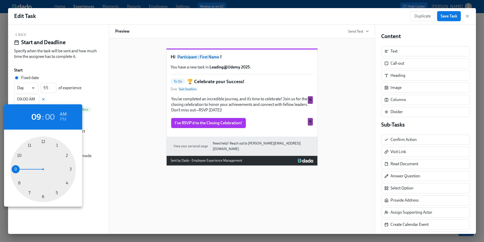
click at [18, 183] on div at bounding box center [43, 169] width 66 height 66
type input "08:00 AM"
click at [446, 17] on div at bounding box center [242, 121] width 484 height 242
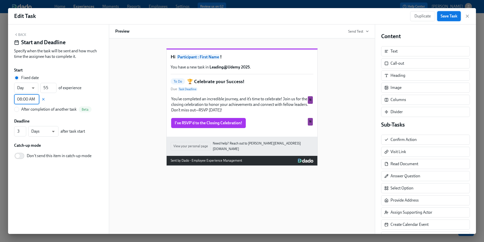
click at [446, 17] on span "Save Task" at bounding box center [449, 16] width 17 height 5
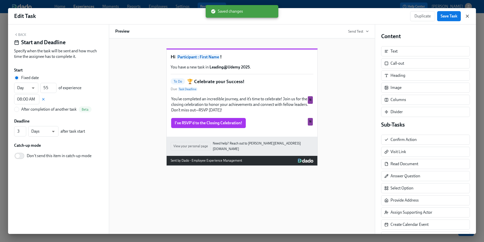
click at [468, 17] on icon "button" at bounding box center [467, 16] width 5 height 5
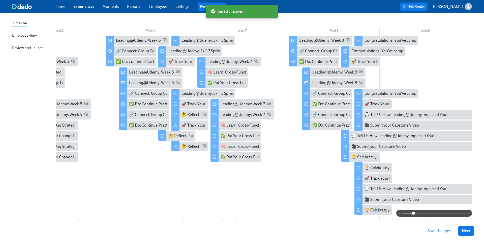
scroll to position [93, 0]
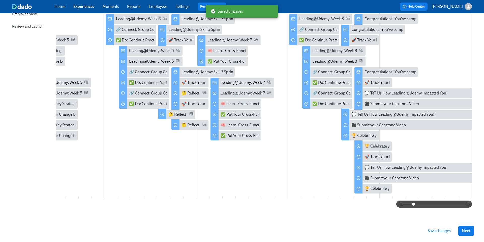
click at [434, 229] on span "Save changes" at bounding box center [439, 230] width 23 height 5
click at [432, 231] on span "Save changes" at bounding box center [439, 230] width 23 height 5
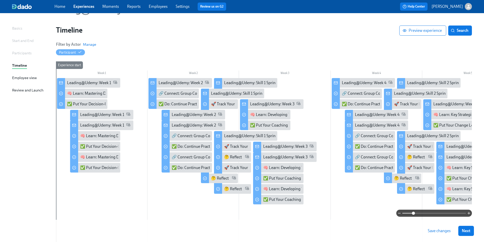
scroll to position [27, 0]
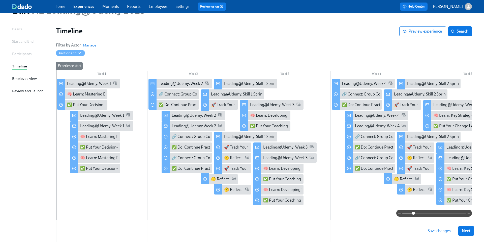
click at [25, 41] on div "Start and End" at bounding box center [22, 42] width 21 height 6
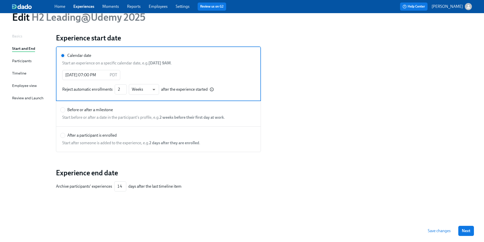
scroll to position [20, 0]
click at [26, 86] on div "Employee view" at bounding box center [24, 86] width 25 height 6
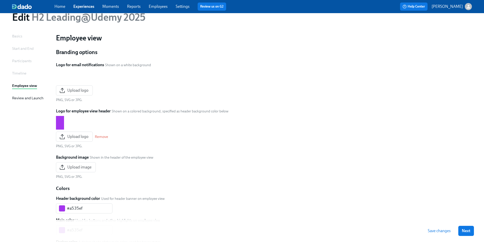
scroll to position [27, 0]
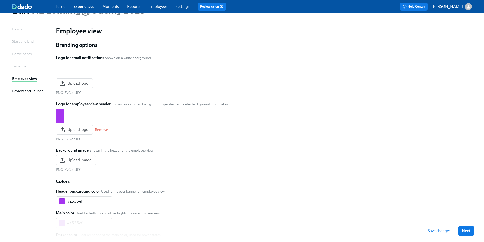
click at [19, 68] on div "Timeline" at bounding box center [19, 66] width 14 height 6
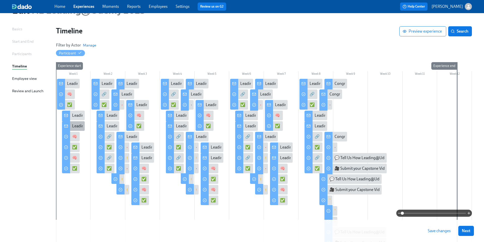
click at [75, 126] on div "Leading@Udemy: Week 1" at bounding box center [94, 126] width 44 height 6
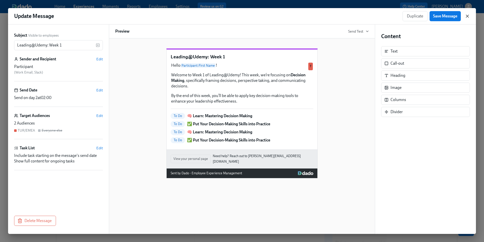
click at [465, 17] on icon "button" at bounding box center [467, 16] width 5 height 5
click at [468, 17] on icon "button" at bounding box center [467, 16] width 5 height 5
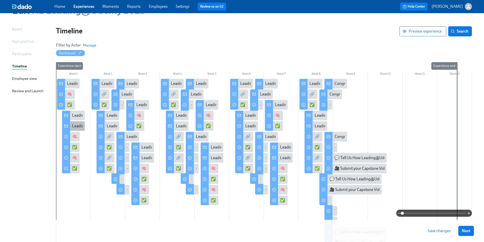
click at [78, 125] on div "Leading@Udemy: Week 1" at bounding box center [94, 126] width 44 height 6
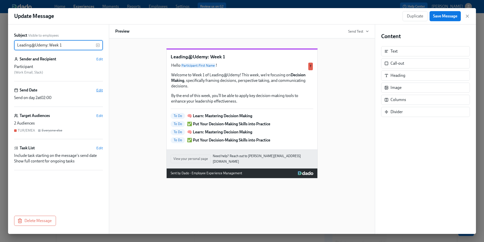
click at [101, 88] on span "Edit" at bounding box center [99, 89] width 7 height 5
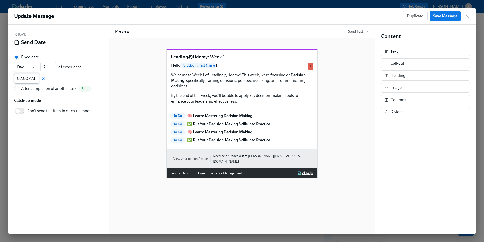
click at [23, 79] on input "02:00 AM" at bounding box center [26, 78] width 25 height 10
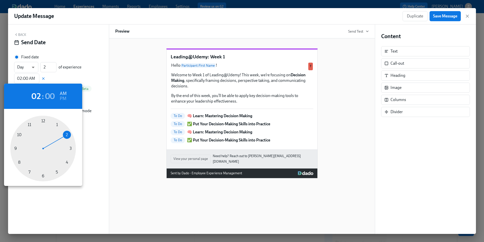
click at [56, 125] on div at bounding box center [43, 148] width 66 height 66
type input "01:00 AM"
click at [442, 16] on div at bounding box center [242, 121] width 484 height 242
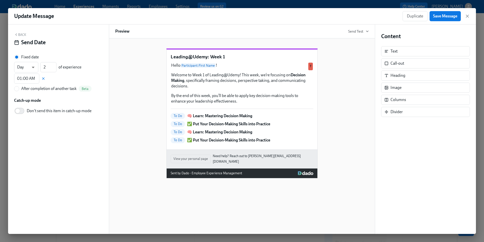
click at [437, 16] on span "Save Message" at bounding box center [445, 16] width 24 height 5
click at [469, 17] on icon "button" at bounding box center [467, 16] width 5 height 5
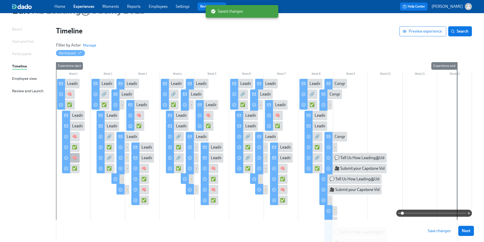
click at [75, 159] on div "🧠 Learn: Mastering Decision Making" at bounding box center [104, 158] width 65 height 6
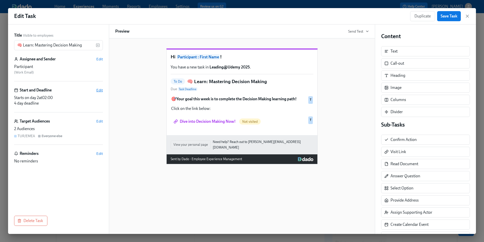
click at [100, 91] on span "Edit" at bounding box center [99, 89] width 7 height 5
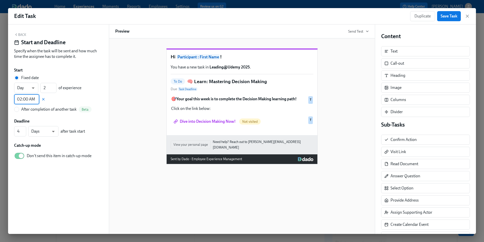
click at [27, 100] on input "02:00 AM" at bounding box center [26, 99] width 25 height 10
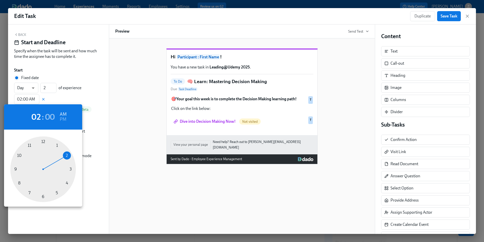
click at [57, 145] on div at bounding box center [43, 169] width 66 height 66
type input "01:00 AM"
click at [447, 14] on div at bounding box center [242, 121] width 484 height 242
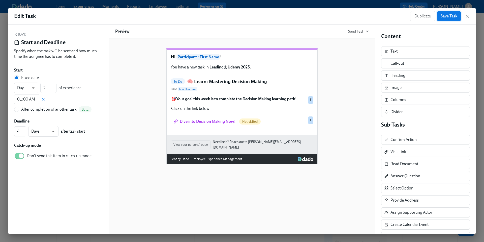
click at [447, 17] on span "Save Task" at bounding box center [449, 16] width 17 height 5
click at [469, 18] on icon "button" at bounding box center [467, 16] width 5 height 5
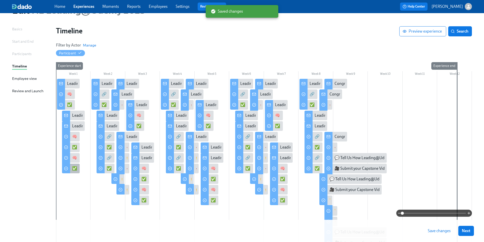
click at [74, 167] on div "✅ Put Your Decision-Making Skills into Practice" at bounding box center [113, 168] width 82 height 6
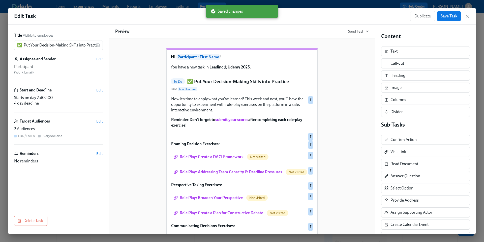
click at [99, 91] on span "Edit" at bounding box center [99, 89] width 7 height 5
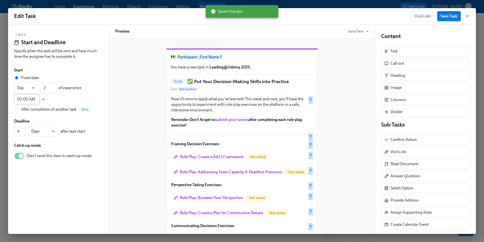
click at [21, 100] on input "02:00 AM" at bounding box center [26, 99] width 25 height 10
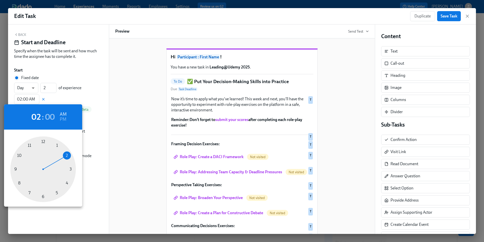
click at [58, 144] on div at bounding box center [43, 169] width 66 height 66
type input "01:00 AM"
click at [447, 15] on div at bounding box center [242, 121] width 484 height 242
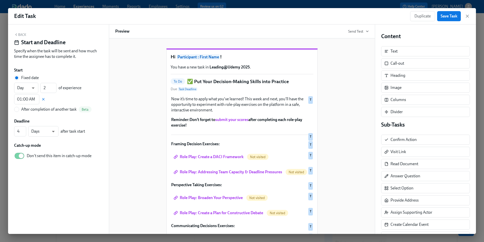
click at [445, 16] on span "Save Task" at bounding box center [449, 16] width 17 height 5
click at [468, 17] on icon "button" at bounding box center [467, 16] width 5 height 5
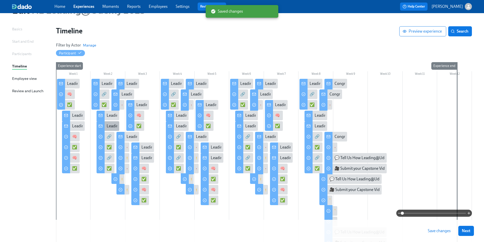
click at [109, 127] on div "Leading@Udemy: Week 2" at bounding box center [129, 126] width 44 height 6
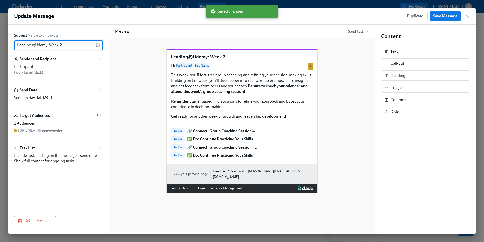
click at [101, 91] on span "Edit" at bounding box center [99, 89] width 7 height 5
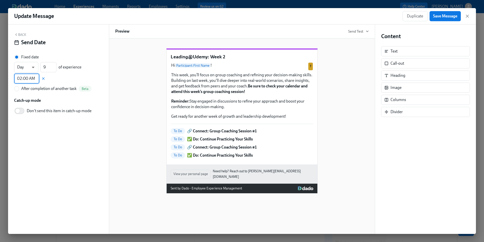
click at [31, 76] on input "02:00 AM" at bounding box center [26, 78] width 25 height 10
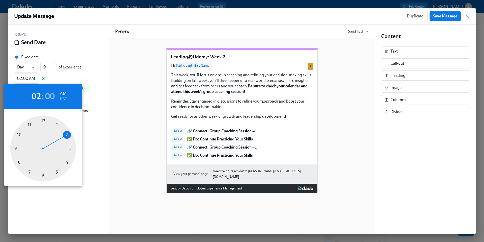
click at [55, 124] on div at bounding box center [43, 148] width 66 height 66
type input "01:00 AM"
click at [444, 18] on div at bounding box center [242, 121] width 484 height 242
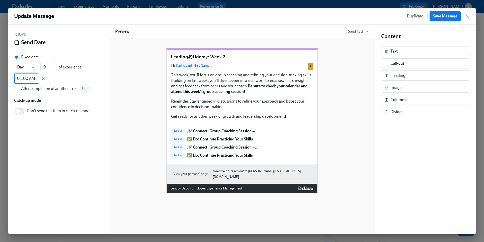
click at [440, 17] on span "Save Message" at bounding box center [445, 16] width 24 height 5
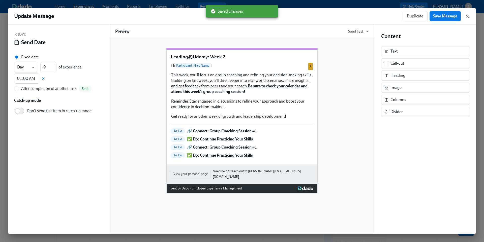
click at [467, 16] on icon "button" at bounding box center [467, 16] width 5 height 5
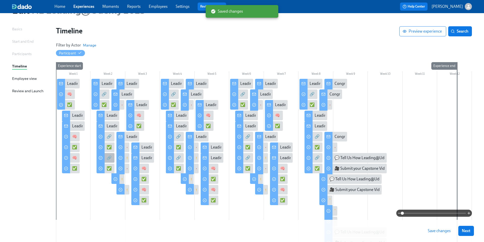
click at [108, 157] on div "🔗 Connect: Group Coaching Session #1" at bounding box center [141, 158] width 69 height 6
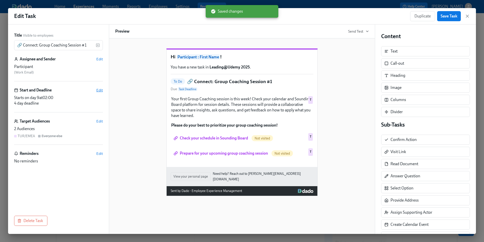
click at [100, 90] on span "Edit" at bounding box center [99, 89] width 7 height 5
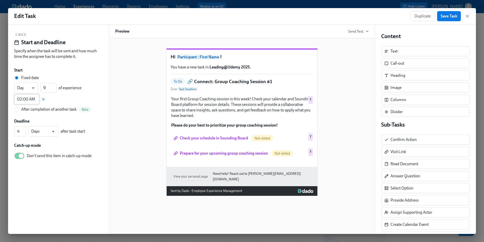
click at [32, 100] on input "02:00 AM" at bounding box center [26, 99] width 25 height 10
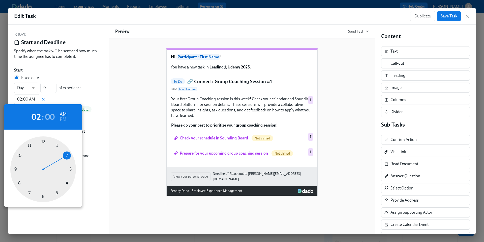
click at [56, 146] on div at bounding box center [43, 169] width 66 height 66
type input "01:00 AM"
click at [451, 16] on div at bounding box center [242, 121] width 484 height 242
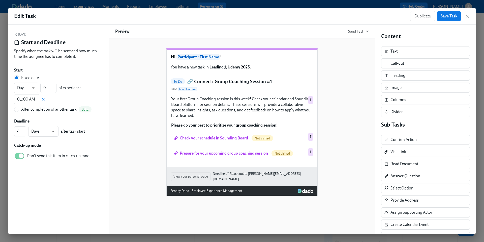
click at [446, 16] on span "Save Task" at bounding box center [449, 16] width 17 height 5
click at [468, 17] on icon "button" at bounding box center [467, 16] width 3 height 3
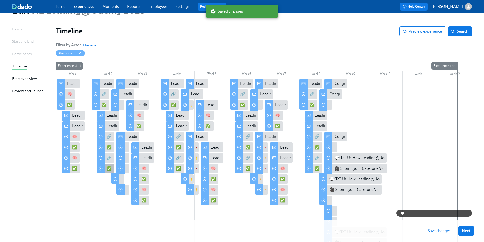
click at [107, 171] on div "✅ Do: Continue Practicing Your Skills" at bounding box center [139, 168] width 65 height 6
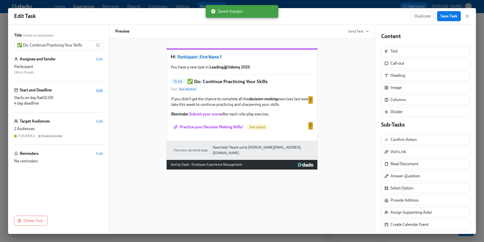
click at [98, 91] on span "Edit" at bounding box center [99, 89] width 7 height 5
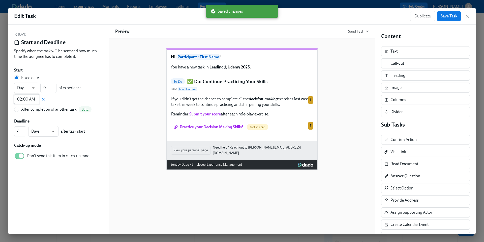
click at [28, 99] on input "02:00 AM" at bounding box center [26, 99] width 25 height 10
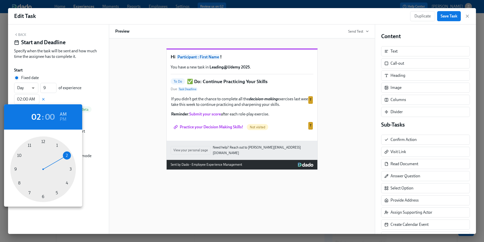
click at [57, 146] on div at bounding box center [43, 169] width 66 height 66
type input "01:00 AM"
click at [448, 16] on div at bounding box center [242, 121] width 484 height 242
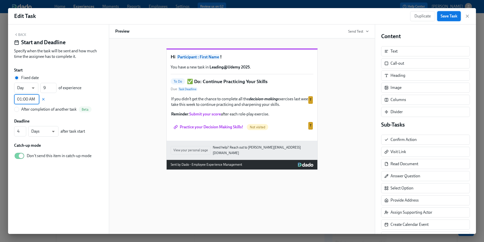
click at [445, 16] on span "Save Task" at bounding box center [449, 16] width 17 height 5
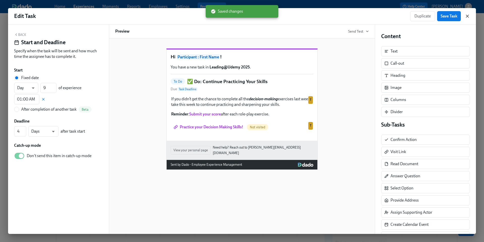
click at [467, 16] on icon "button" at bounding box center [467, 16] width 5 height 5
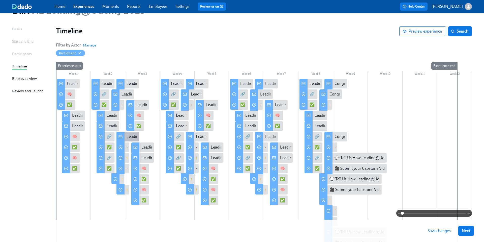
click at [125, 136] on div "Leading@Udemy: Skill 1 Sprint Complete!" at bounding box center [127, 137] width 23 height 10
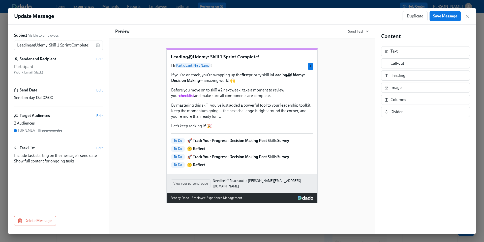
click at [101, 90] on span "Edit" at bounding box center [99, 89] width 7 height 5
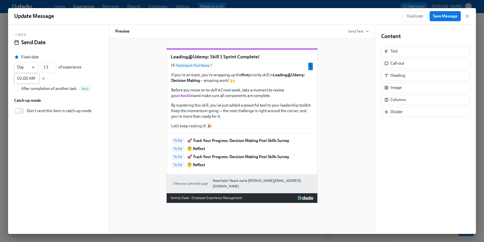
click at [30, 79] on input "02:00 AM" at bounding box center [26, 78] width 25 height 10
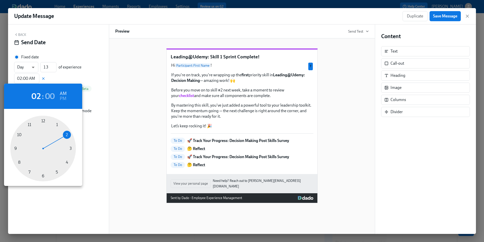
click at [57, 125] on div at bounding box center [43, 148] width 66 height 66
type input "01:00 AM"
click at [436, 17] on div at bounding box center [242, 121] width 484 height 242
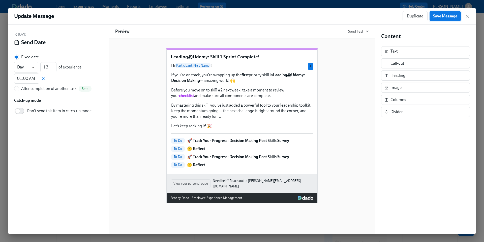
click at [434, 17] on span "Save Message" at bounding box center [445, 16] width 24 height 5
click at [469, 17] on icon "button" at bounding box center [467, 16] width 5 height 5
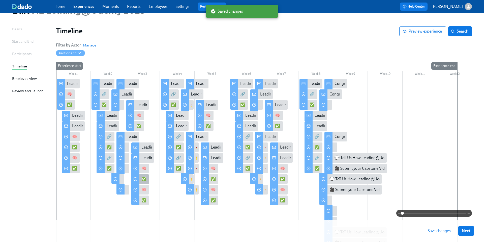
click at [143, 179] on div "✅ Put Your Coaching Skills into Practice" at bounding box center [176, 179] width 70 height 6
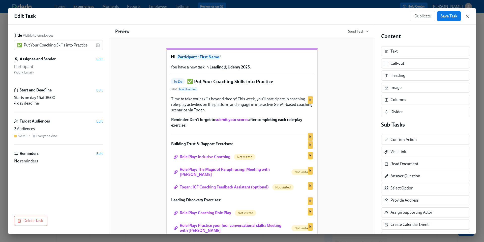
click at [469, 18] on icon "button" at bounding box center [467, 16] width 5 height 5
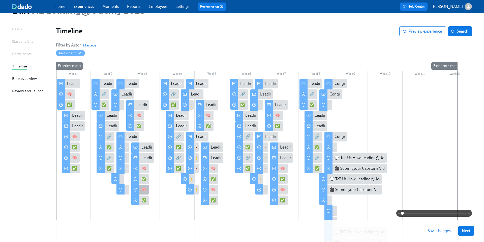
click at [143, 189] on div "🧠 Learn: Developing Your Coaching Mindset" at bounding box center [180, 190] width 78 height 6
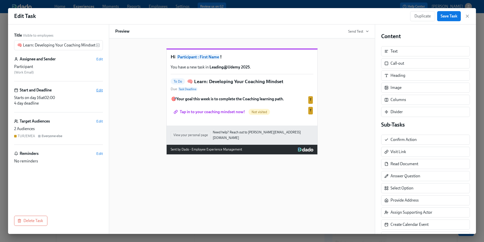
click at [101, 90] on span "Edit" at bounding box center [99, 89] width 7 height 5
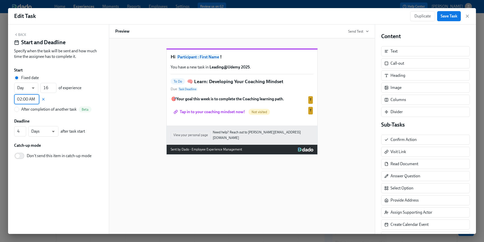
click at [30, 100] on input "02:00 AM" at bounding box center [26, 99] width 25 height 10
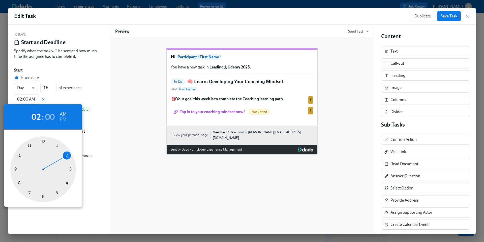
click at [57, 146] on div at bounding box center [43, 169] width 66 height 66
type input "01:00 AM"
click at [449, 18] on div at bounding box center [242, 121] width 484 height 242
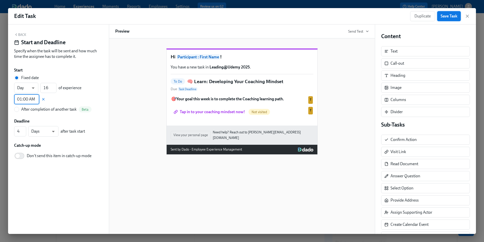
click at [445, 17] on span "Save Task" at bounding box center [449, 16] width 17 height 5
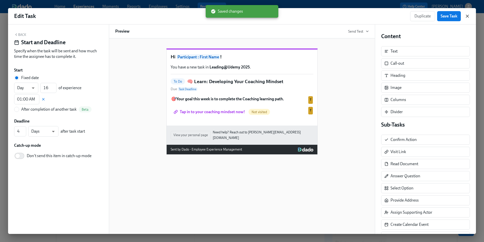
click at [466, 18] on icon "button" at bounding box center [467, 16] width 5 height 5
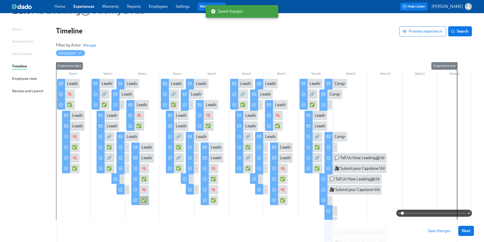
click at [143, 201] on div "✅ Put Your Coaching Skills into Practice" at bounding box center [176, 200] width 70 height 6
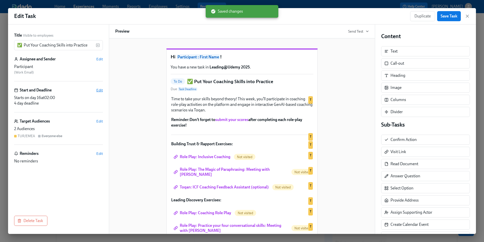
click at [100, 90] on span "Edit" at bounding box center [99, 89] width 7 height 5
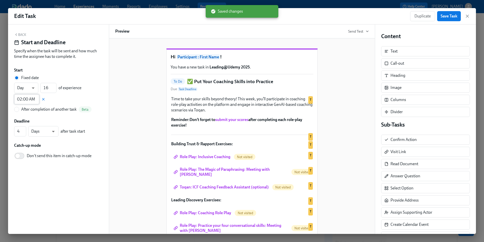
click at [32, 98] on input "02:00 AM" at bounding box center [26, 99] width 25 height 10
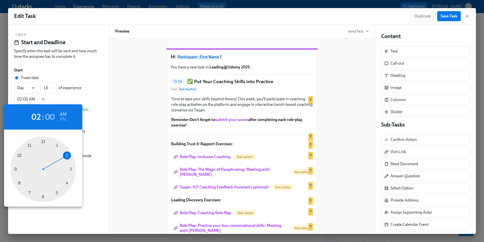
click at [57, 145] on div at bounding box center [43, 169] width 66 height 66
type input "01:00 AM"
click at [446, 19] on div at bounding box center [242, 121] width 484 height 242
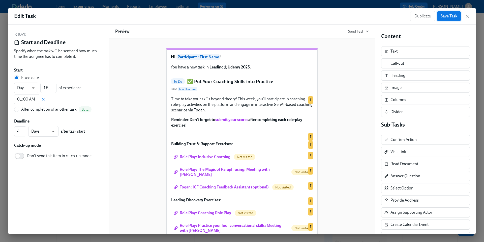
click at [445, 17] on span "Save Task" at bounding box center [449, 16] width 17 height 5
click at [467, 16] on icon "button" at bounding box center [467, 16] width 3 height 3
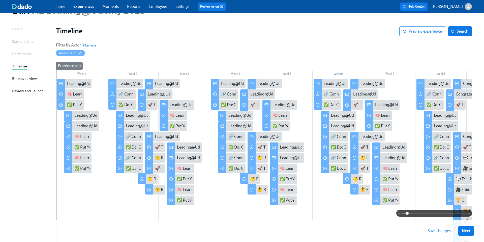
drag, startPoint x: 402, startPoint y: 213, endPoint x: 407, endPoint y: 214, distance: 4.8
click at [407, 214] on span at bounding box center [407, 212] width 3 height 3
click at [131, 158] on div "🔗 Connect: Group Coaching Session #1" at bounding box center [160, 158] width 69 height 6
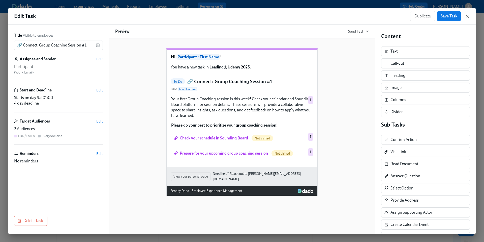
click at [467, 16] on icon "button" at bounding box center [467, 16] width 3 height 3
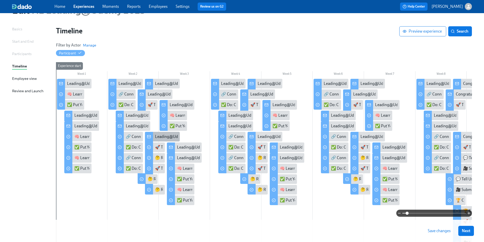
click at [157, 135] on div "Leading@Udemy: Skill 1 Sprint Complete!" at bounding box center [191, 137] width 72 height 6
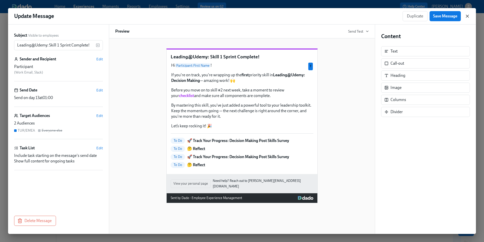
click at [467, 17] on icon "button" at bounding box center [467, 16] width 5 height 5
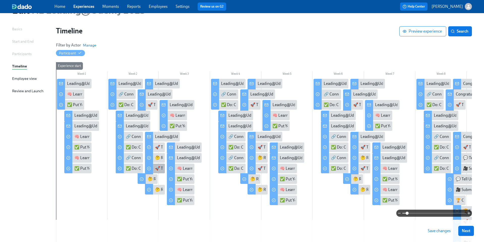
click at [158, 167] on div "🚀 Track Your Progress: Decision Making Post Skills Survey" at bounding box center [205, 168] width 101 height 6
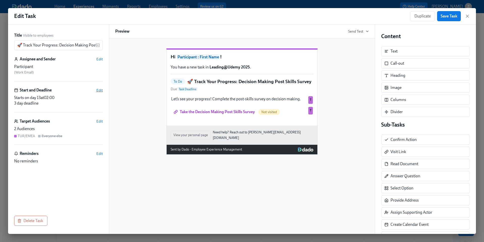
click at [101, 88] on span "Edit" at bounding box center [99, 89] width 7 height 5
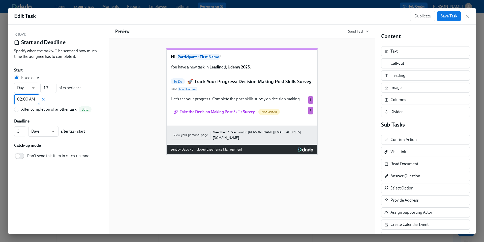
click at [25, 100] on input "02:00 AM" at bounding box center [26, 99] width 25 height 10
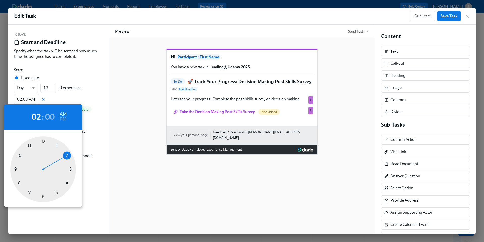
click at [57, 146] on div at bounding box center [43, 169] width 66 height 66
type input "01:00 AM"
click at [451, 16] on div at bounding box center [242, 121] width 484 height 242
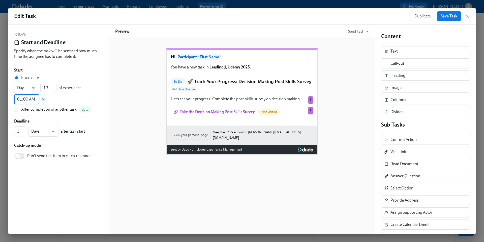
click at [446, 17] on span "Save Task" at bounding box center [449, 16] width 17 height 5
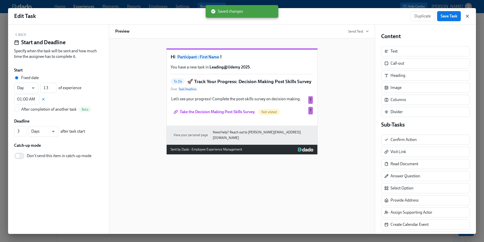
click at [468, 17] on icon "button" at bounding box center [467, 16] width 5 height 5
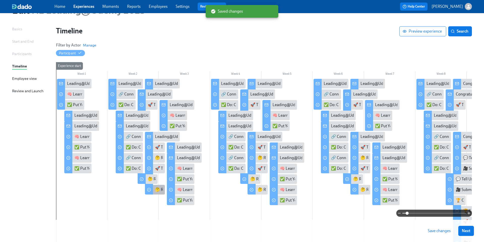
click at [157, 190] on div "🤔 Reflect" at bounding box center [164, 190] width 18 height 6
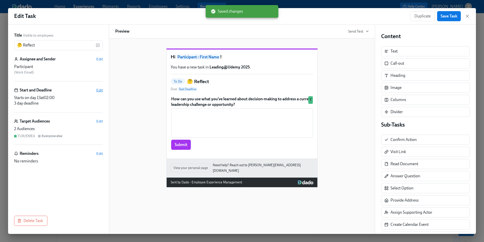
click at [98, 90] on span "Edit" at bounding box center [99, 89] width 7 height 5
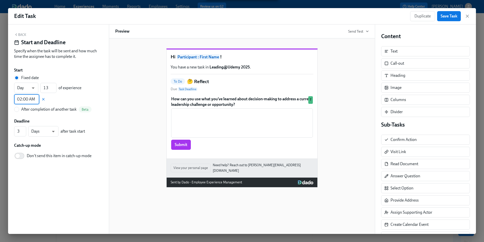
click at [29, 99] on input "02:00 AM" at bounding box center [26, 99] width 25 height 10
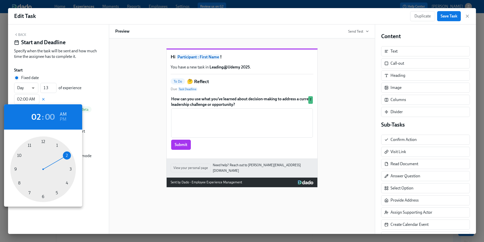
click at [57, 146] on div at bounding box center [43, 169] width 66 height 66
type input "01:00 AM"
click at [450, 19] on div at bounding box center [242, 121] width 484 height 242
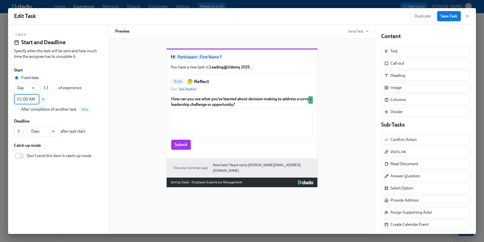
click at [448, 18] on span "Save Task" at bounding box center [449, 16] width 17 height 5
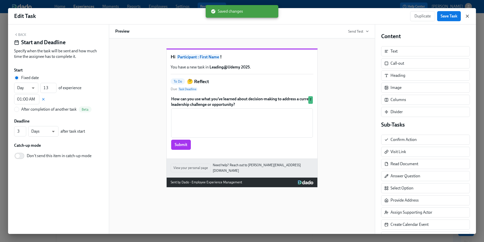
click at [468, 18] on icon "button" at bounding box center [467, 16] width 5 height 5
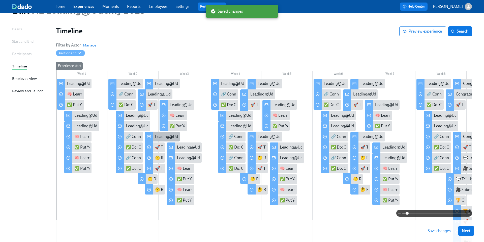
click at [165, 136] on div "Leading@Udemy: Skill 1 Sprint Complete!" at bounding box center [191, 137] width 72 height 6
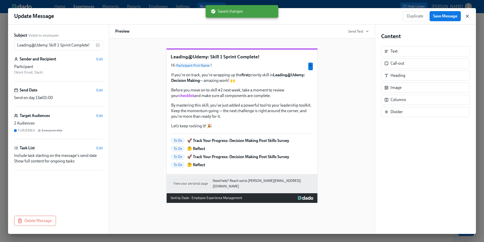
click at [468, 16] on icon "button" at bounding box center [467, 16] width 3 height 3
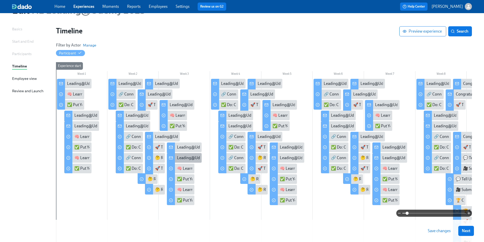
click at [182, 158] on div "Leading@Udemy: Week 3" at bounding box center [199, 158] width 44 height 6
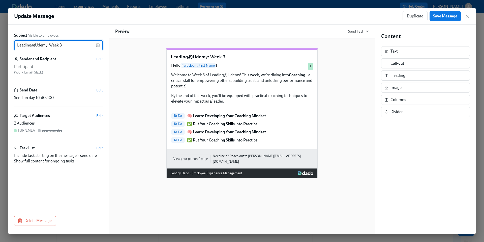
click at [100, 91] on span "Edit" at bounding box center [99, 89] width 7 height 5
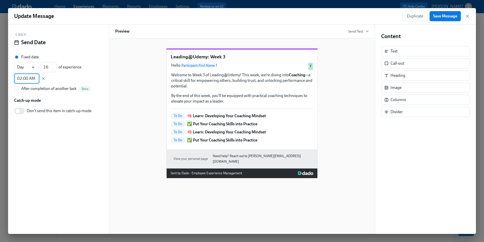
click at [30, 80] on input "02:00 AM" at bounding box center [26, 78] width 25 height 10
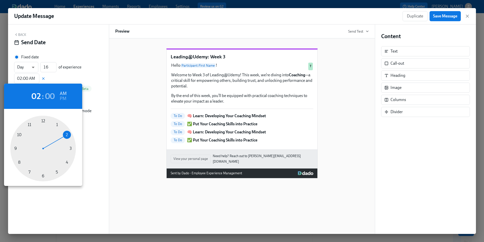
click at [58, 126] on div at bounding box center [43, 148] width 66 height 66
type input "01:00 AM"
click at [445, 17] on div at bounding box center [242, 121] width 484 height 242
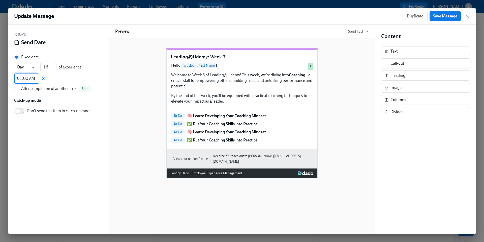
click at [440, 18] on span "Save Message" at bounding box center [445, 16] width 24 height 5
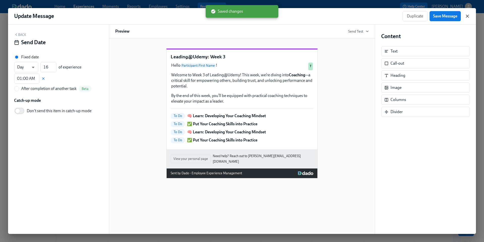
click at [466, 17] on icon "button" at bounding box center [467, 16] width 3 height 3
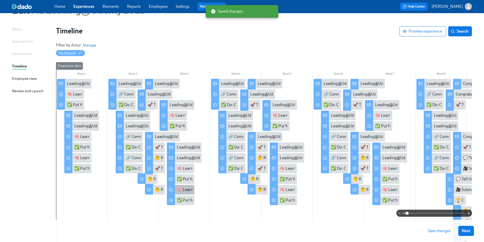
click at [182, 189] on div "🧠 Learn: Developing Your Coaching Mindset" at bounding box center [216, 190] width 78 height 6
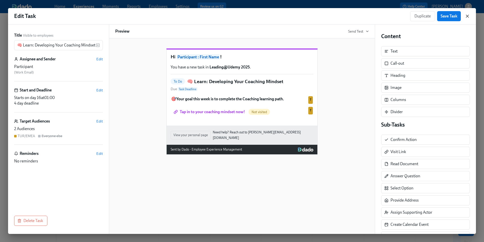
click at [466, 16] on icon "button" at bounding box center [467, 16] width 5 height 5
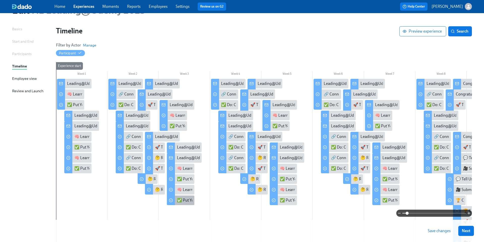
click at [184, 199] on div "✅ Put Your Coaching Skills into Practice" at bounding box center [212, 200] width 70 height 6
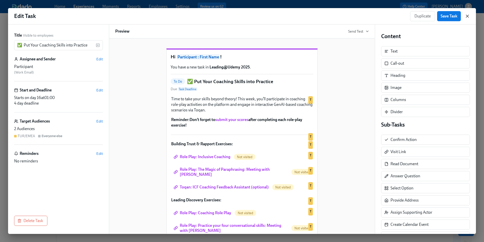
click at [466, 16] on icon "button" at bounding box center [467, 16] width 5 height 5
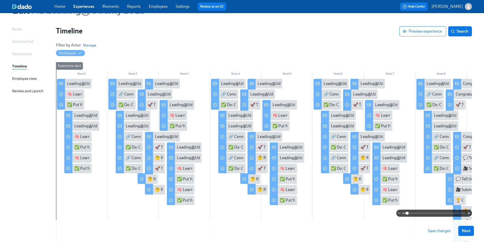
click at [435, 231] on span "Save changes" at bounding box center [439, 230] width 23 height 5
click at [231, 127] on div "Leading@Udemy: Week 4" at bounding box center [250, 126] width 45 height 6
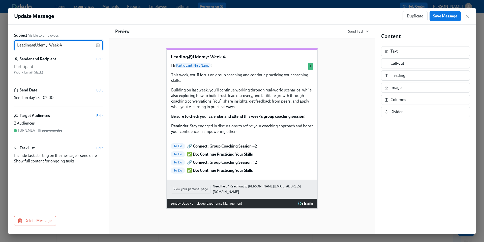
click at [98, 91] on span "Edit" at bounding box center [99, 89] width 7 height 5
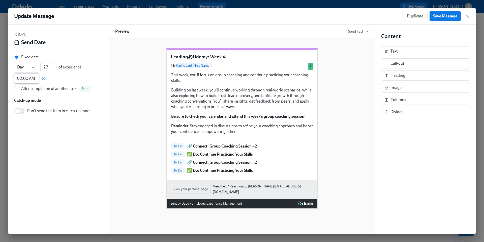
click
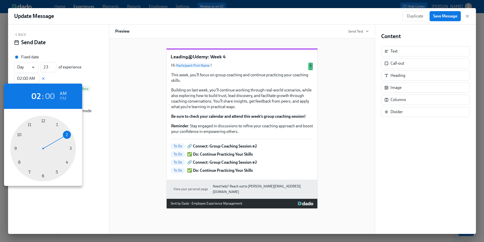
type input "01:00 AM"
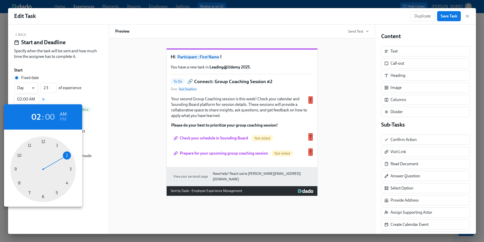
type input "01:00 AM"
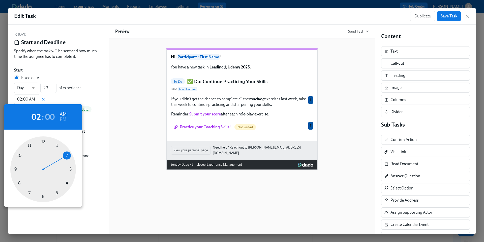
type input "01:00 AM"
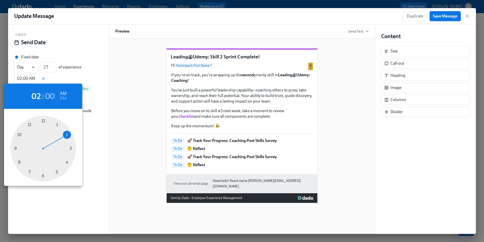
type input "01:00 AM"
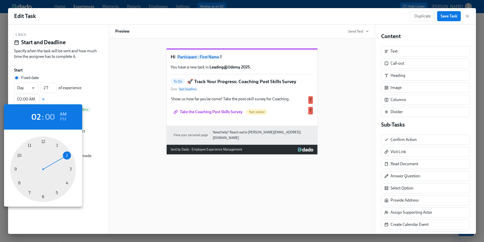
type input "01:00 AM"
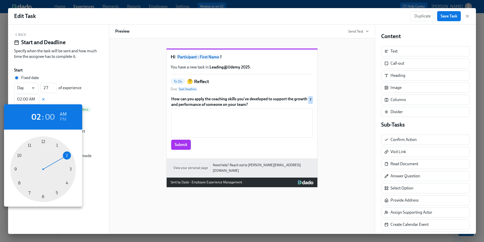
type input "01:00 AM"
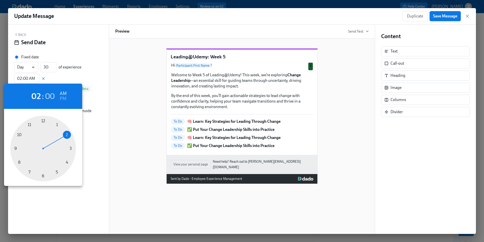
type input "01:00 AM"
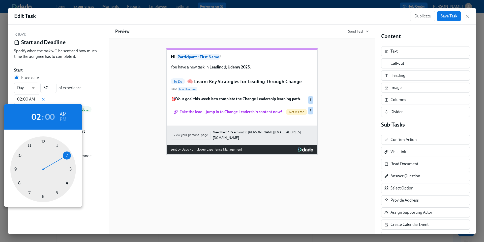
type input "01:00 AM"
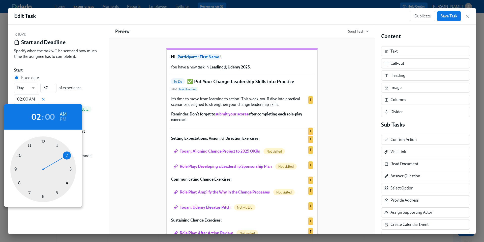
type input "01:00 AM"
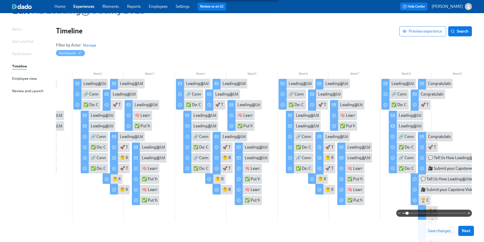
scroll to position [0, 40]
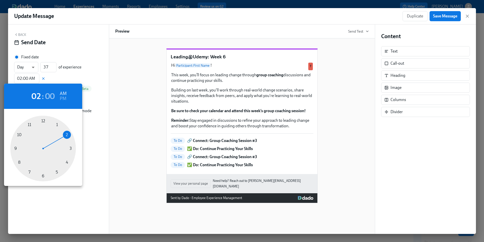
type input "01:00 AM"
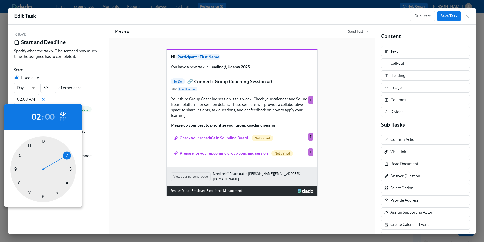
type input "01:00 AM"
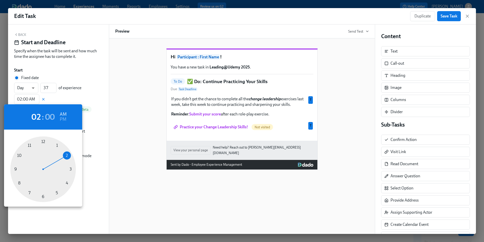
type input "01:00 AM"
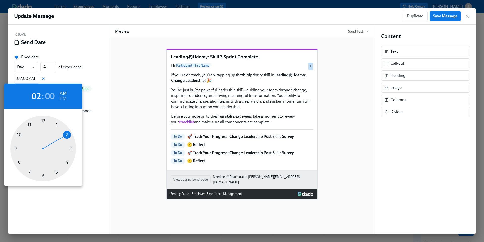
type input "01:00 AM"
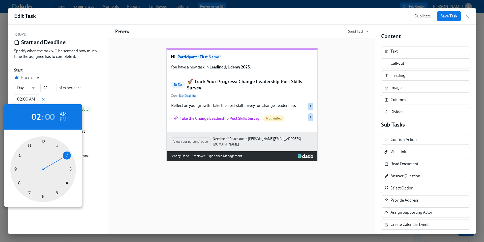
type input "01:00 AM"
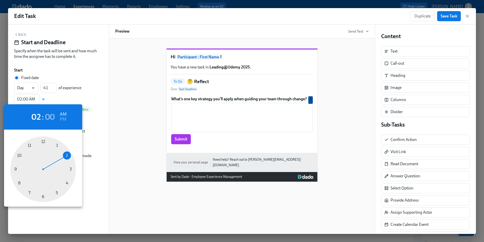
type input "01:00 AM"
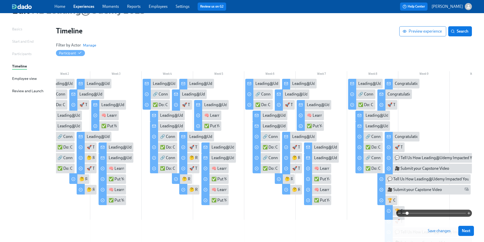
scroll to position [0, 73]
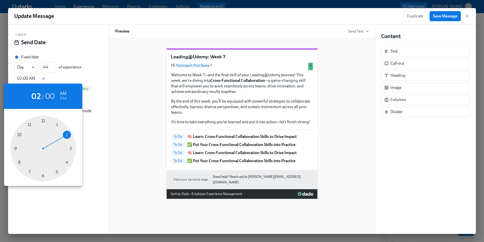
type input "01:00 AM"
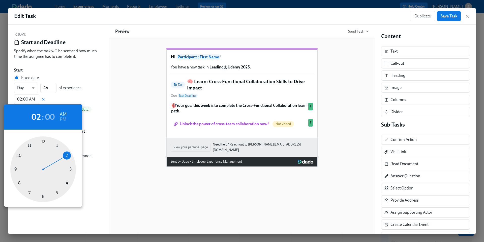
type input "01:00 AM"
click at [449, 17] on div at bounding box center [242, 121] width 484 height 242
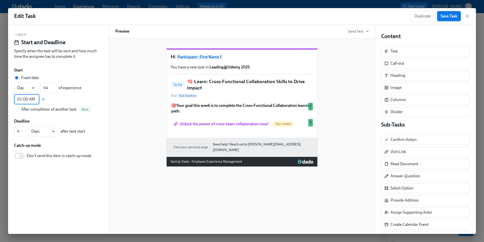
click at [444, 16] on span "Save Task" at bounding box center [449, 16] width 17 height 5
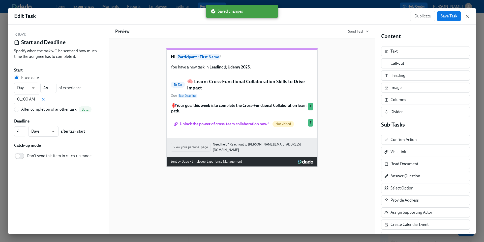
click at [468, 16] on icon "button" at bounding box center [467, 16] width 3 height 3
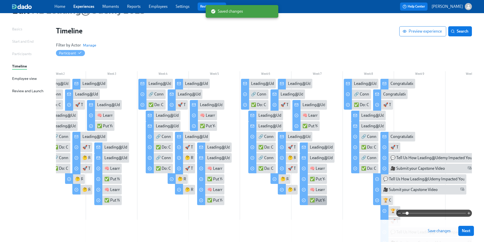
click at [322, 199] on div "✅ Put Your Cross-Functional Collaboration Skills into Practice" at bounding box center [363, 200] width 107 height 6
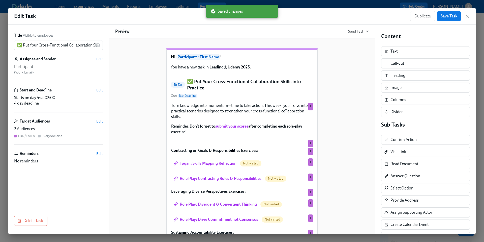
click at [99, 90] on span "Edit" at bounding box center [99, 89] width 7 height 5
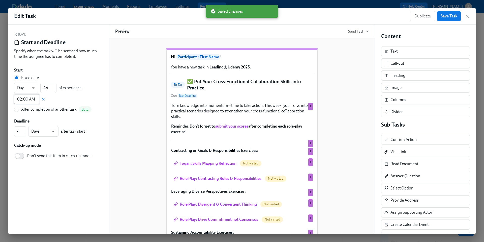
click at [27, 98] on input "02:00 AM" at bounding box center [26, 99] width 25 height 10
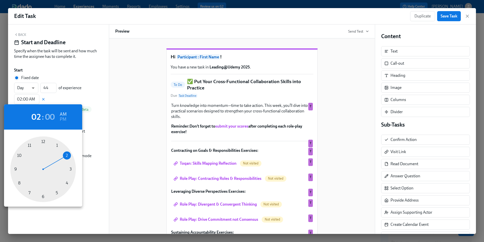
click at [56, 146] on div at bounding box center [43, 169] width 66 height 66
type input "01:00 AM"
click at [39, 117] on h2 "01" at bounding box center [37, 117] width 10 height 10
click at [443, 17] on div at bounding box center [242, 121] width 484 height 242
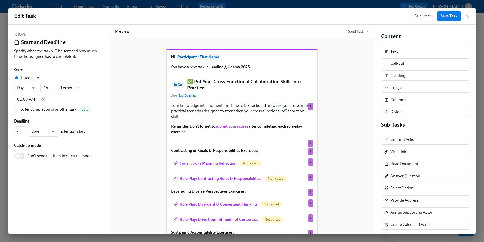
click at [449, 17] on span "Save Task" at bounding box center [449, 16] width 17 height 5
click at [467, 15] on icon "button" at bounding box center [467, 16] width 5 height 5
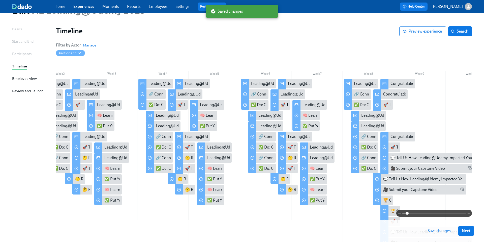
click at [436, 231] on span "Save changes" at bounding box center [439, 230] width 23 height 5
click at [319, 191] on div "🧠 Learn: Cross-Functional Collaboration Skills to Drive Impact" at bounding box center [364, 190] width 108 height 6
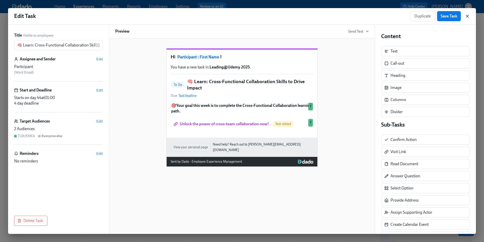
click at [467, 16] on icon "button" at bounding box center [467, 16] width 3 height 3
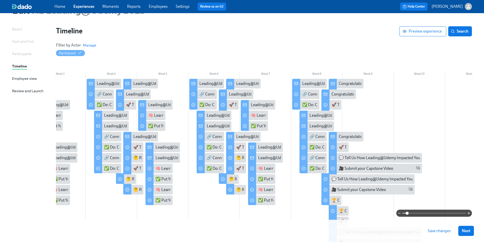
scroll to position [0, 132]
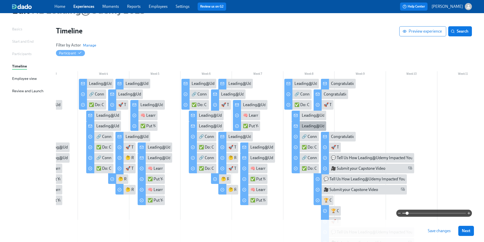
click at [309, 128] on div "Leading@Udemy: Week 8" at bounding box center [324, 126] width 45 height 6
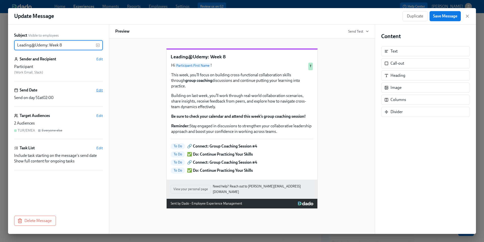
click at [100, 91] on span "Edit" at bounding box center [99, 89] width 7 height 5
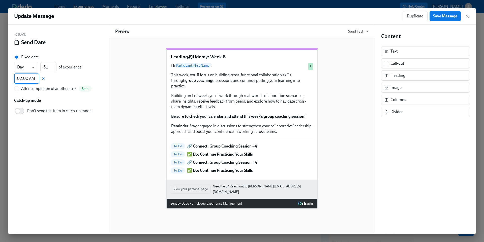
click at [24, 79] on input "02:00 AM" at bounding box center [26, 78] width 25 height 10
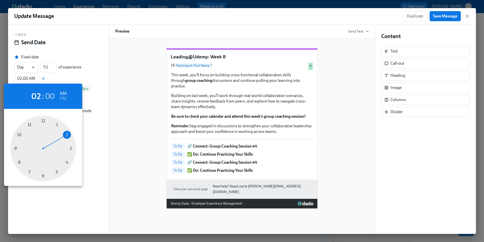
click at [57, 125] on div at bounding box center [43, 148] width 66 height 66
type input "01:00 AM"
click at [447, 19] on div at bounding box center [242, 121] width 484 height 242
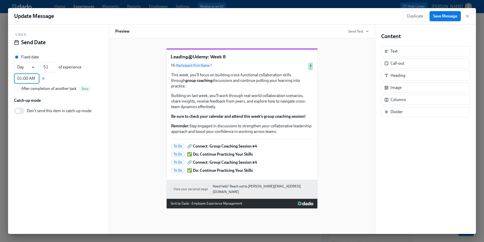
click at [444, 17] on span "Save Message" at bounding box center [445, 16] width 24 height 5
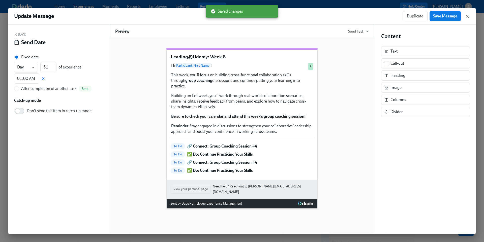
click at [468, 16] on icon "button" at bounding box center [467, 16] width 5 height 5
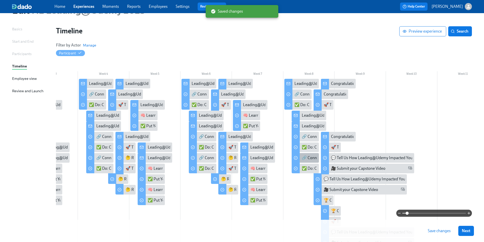
click at [307, 155] on div "🔗 Connect: Group Coaching Session #4" at bounding box center [337, 158] width 70 height 6
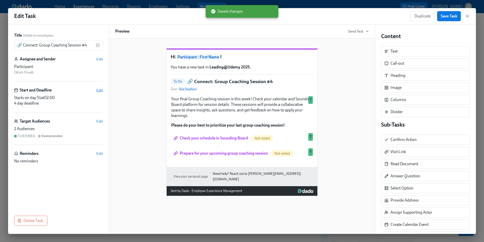
click at [99, 89] on span "Edit" at bounding box center [99, 89] width 7 height 5
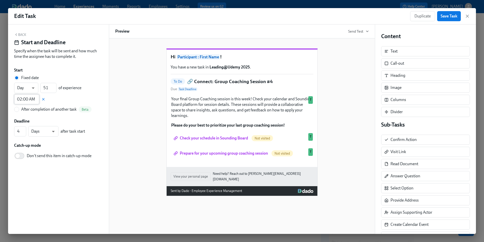
click at [33, 99] on input "02:00 AM" at bounding box center [26, 99] width 25 height 10
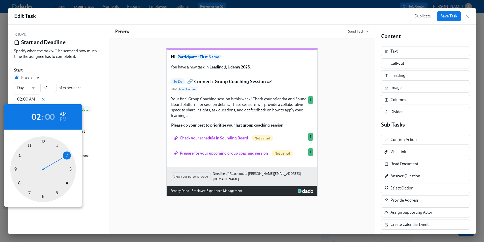
click at [57, 145] on div at bounding box center [43, 169] width 66 height 66
type input "01:00 AM"
click at [447, 19] on div at bounding box center [242, 121] width 484 height 242
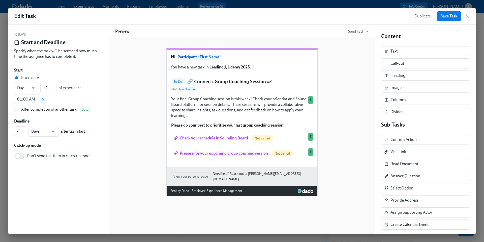
click at [446, 16] on span "Save Task" at bounding box center [449, 16] width 17 height 5
click at [467, 16] on icon "button" at bounding box center [467, 16] width 3 height 3
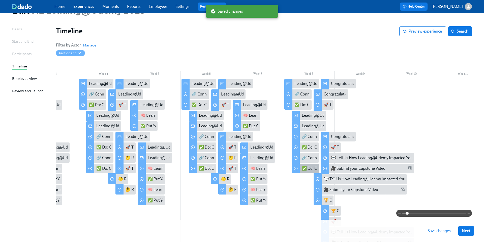
click at [308, 171] on div "✅ Do: Continue Practicing Your Skills" at bounding box center [334, 168] width 65 height 6
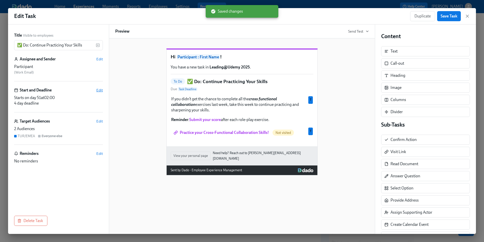
click at [99, 91] on span "Edit" at bounding box center [99, 89] width 7 height 5
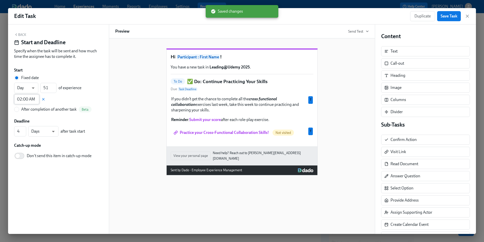
click at [24, 97] on input "02:00 AM" at bounding box center [26, 99] width 25 height 10
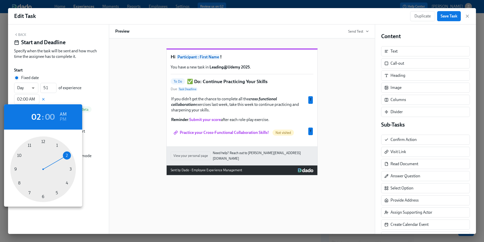
click at [57, 146] on div at bounding box center [43, 169] width 66 height 66
type input "01:00 AM"
click at [448, 18] on div at bounding box center [242, 121] width 484 height 242
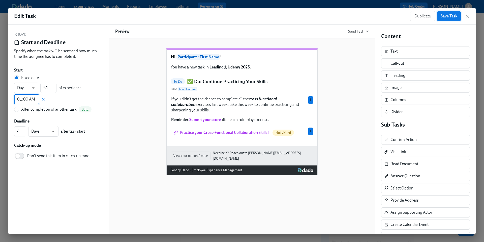
click at [444, 16] on span "Save Task" at bounding box center [449, 16] width 17 height 5
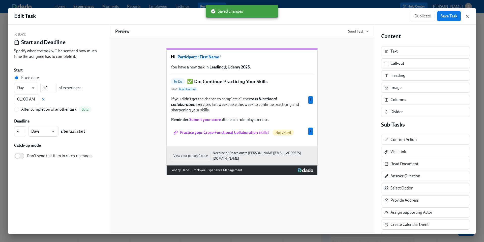
click at [468, 16] on icon "button" at bounding box center [467, 16] width 5 height 5
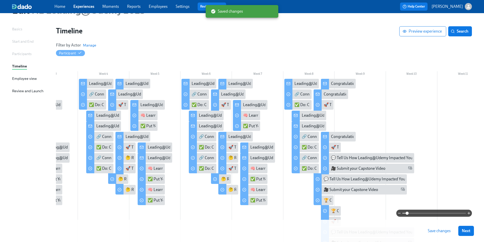
click at [432, 232] on span "Save changes" at bounding box center [439, 230] width 23 height 5
click at [347, 136] on div "Congratulations! You've completed the Final Priority Skill!" at bounding box center [380, 137] width 99 height 6
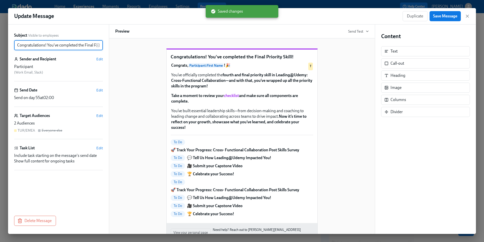
scroll to position [0, 20]
click at [100, 90] on span "Edit" at bounding box center [99, 89] width 7 height 5
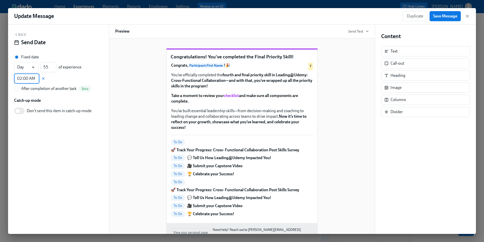
click at [29, 78] on input "02:00 AM" at bounding box center [26, 78] width 25 height 10
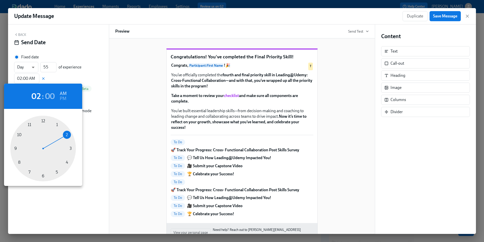
click at [56, 125] on div at bounding box center [43, 148] width 66 height 66
type input "01:00 AM"
click at [438, 18] on div at bounding box center [242, 121] width 484 height 242
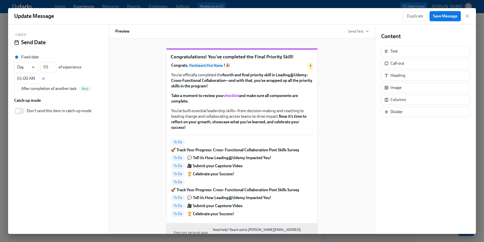
click at [439, 16] on span "Save Message" at bounding box center [445, 16] width 24 height 5
click at [468, 16] on icon "button" at bounding box center [467, 16] width 3 height 3
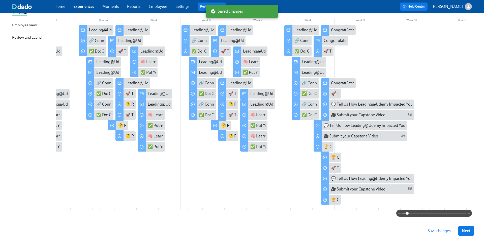
scroll to position [83, 0]
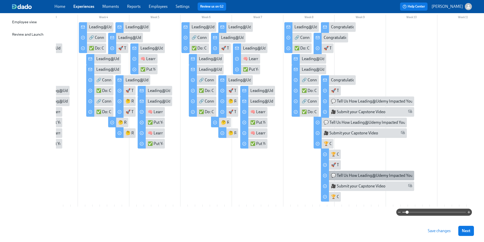
click at [354, 176] on div "💬 Tell Us How Leading@Udemy Impacted You!" at bounding box center [372, 175] width 83 height 6
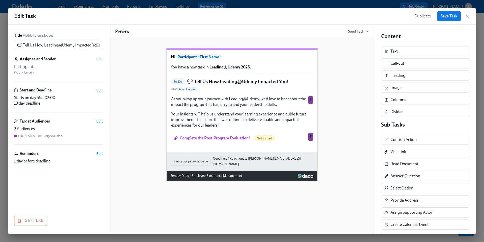
click at [100, 90] on span "Edit" at bounding box center [99, 89] width 7 height 5
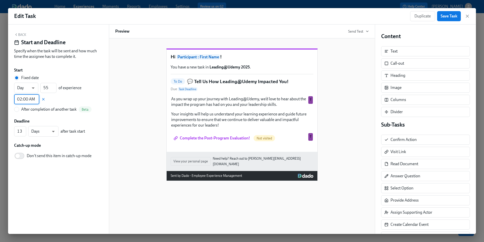
click at [32, 100] on input "02:00 AM" at bounding box center [26, 99] width 25 height 10
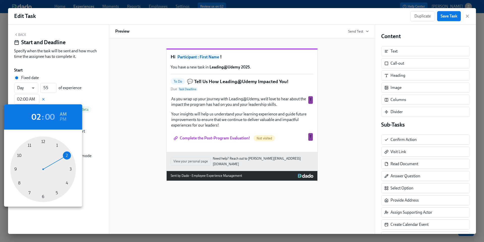
click at [56, 145] on div at bounding box center [43, 169] width 66 height 66
type input "01:00 AM"
click at [448, 17] on div at bounding box center [242, 121] width 484 height 242
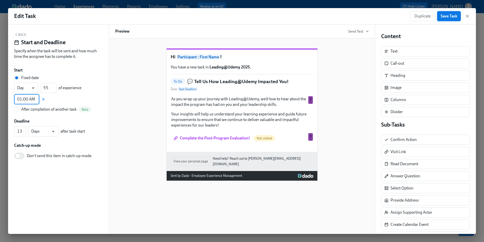
click at [446, 15] on span "Save Task" at bounding box center [449, 16] width 17 height 5
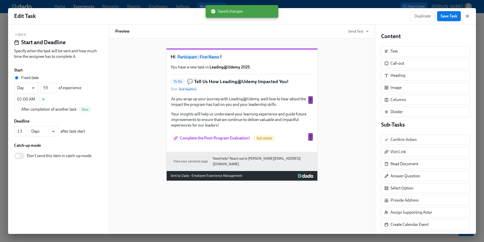
click at [467, 16] on icon "button" at bounding box center [467, 16] width 5 height 5
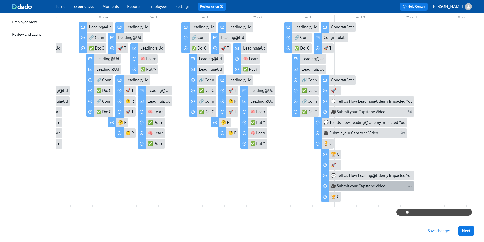
click at [342, 185] on div "🎥 Submit your Capstone Video" at bounding box center [358, 186] width 54 height 6
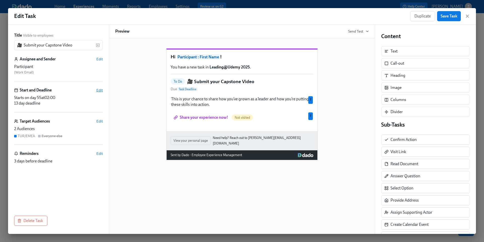
click at [99, 89] on span "Edit" at bounding box center [99, 89] width 7 height 5
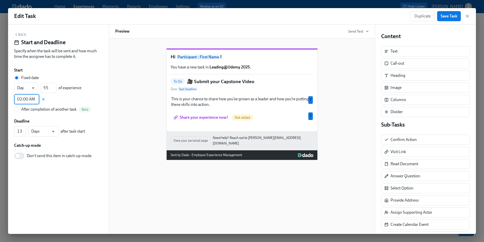
click at [30, 99] on input "02:00 AM" at bounding box center [26, 99] width 25 height 10
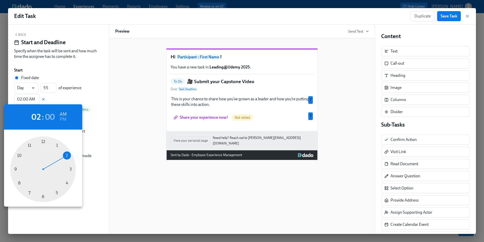
click at [57, 145] on div at bounding box center [43, 169] width 66 height 66
type input "01:00 AM"
click at [447, 18] on div at bounding box center [242, 121] width 484 height 242
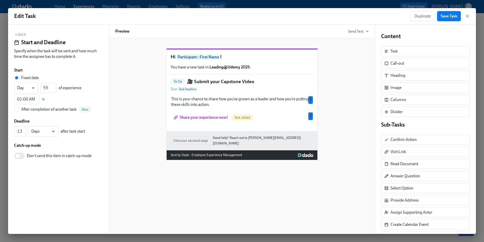
click at [445, 16] on span "Save Task" at bounding box center [449, 16] width 17 height 5
click at [468, 17] on icon "button" at bounding box center [467, 16] width 3 height 3
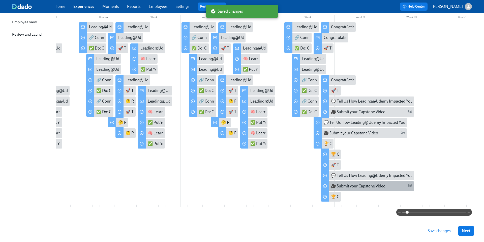
click at [358, 190] on div "🎥 Submit your Capstone Video" at bounding box center [367, 186] width 93 height 10
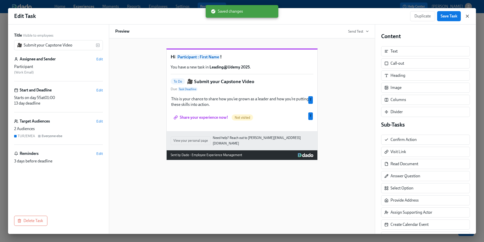
click at [468, 18] on icon "button" at bounding box center [467, 16] width 5 height 5
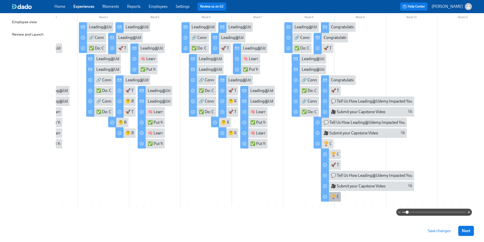
click at [335, 196] on div "🏆 Celebrate your Success!" at bounding box center [354, 197] width 46 height 6
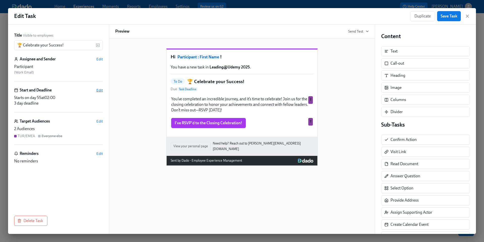
click at [101, 90] on span "Edit" at bounding box center [99, 89] width 7 height 5
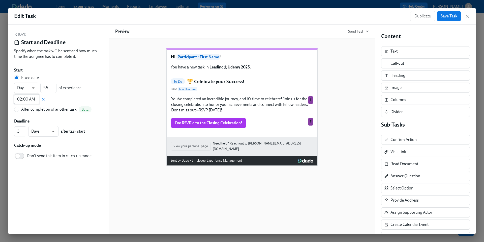
click at [19, 97] on input "02:00 AM" at bounding box center [26, 99] width 25 height 10
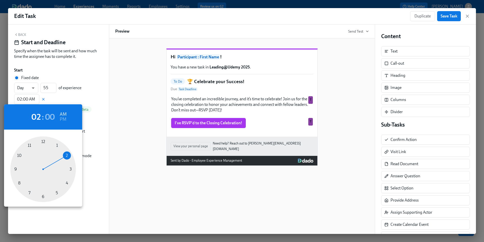
click at [56, 144] on div at bounding box center [43, 169] width 66 height 66
type input "01:00 AM"
click at [450, 14] on div at bounding box center [242, 121] width 484 height 242
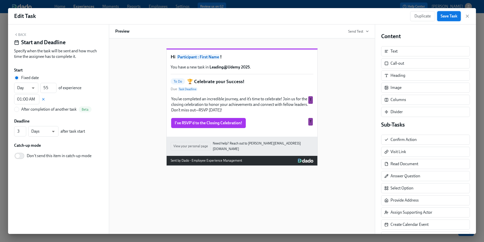
click at [450, 17] on span "Save Task" at bounding box center [449, 16] width 17 height 5
click at [468, 17] on icon "button" at bounding box center [467, 16] width 3 height 3
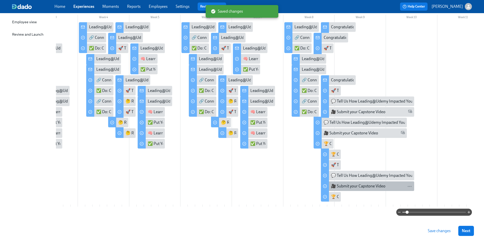
scroll to position [93, 0]
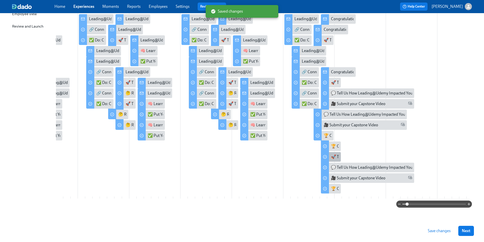
click at [336, 156] on div "🚀 Track Your Progress: Cross- Functional Collaboration Post Skills Survey" at bounding box center [394, 157] width 127 height 6
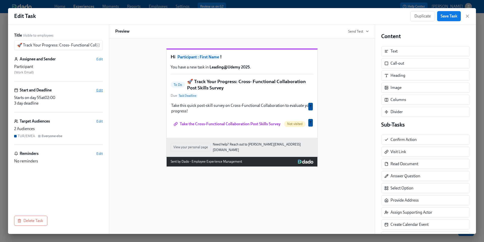
click at [101, 91] on span "Edit" at bounding box center [99, 89] width 7 height 5
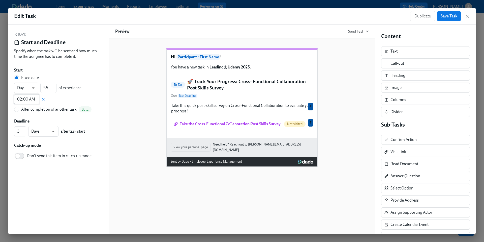
click at [31, 99] on input "02:00 AM" at bounding box center [26, 99] width 25 height 10
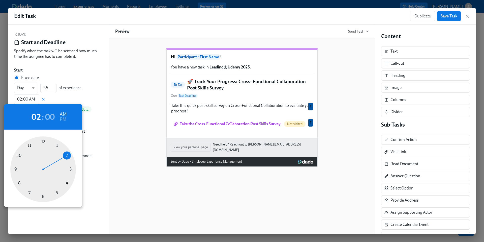
click at [56, 145] on div at bounding box center [43, 169] width 66 height 66
type input "01:00 AM"
click at [446, 16] on div at bounding box center [242, 121] width 484 height 242
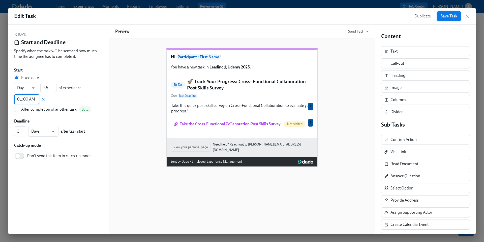
click at [444, 17] on span "Save Task" at bounding box center [449, 16] width 17 height 5
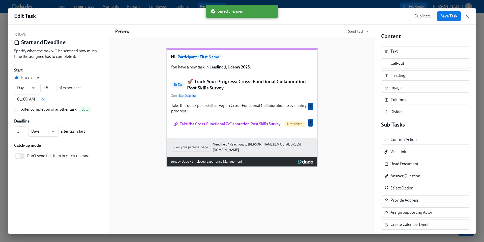
click at [468, 16] on icon "button" at bounding box center [467, 16] width 5 height 5
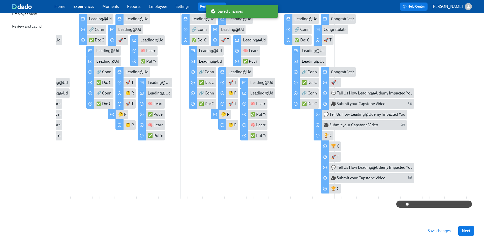
click at [436, 231] on span "Save changes" at bounding box center [439, 230] width 23 height 5
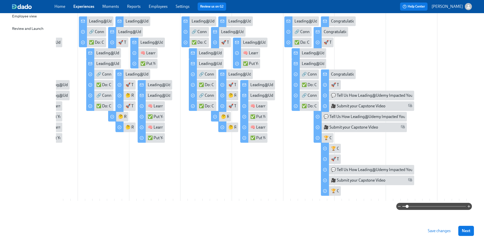
scroll to position [90, 0]
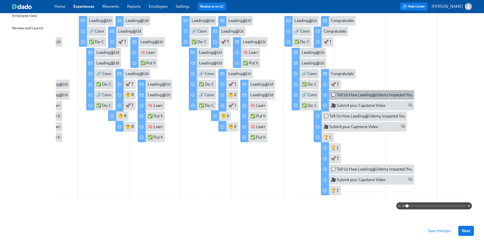
click at [343, 95] on div "💬 Tell Us How Leading@Udemy Impacted You!" at bounding box center [372, 95] width 83 height 6
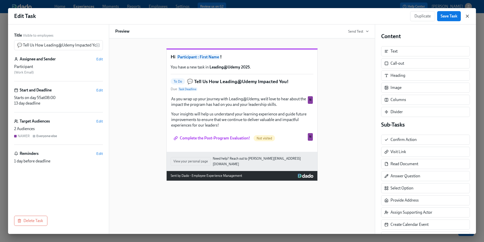
click at [468, 16] on icon "button" at bounding box center [467, 16] width 3 height 3
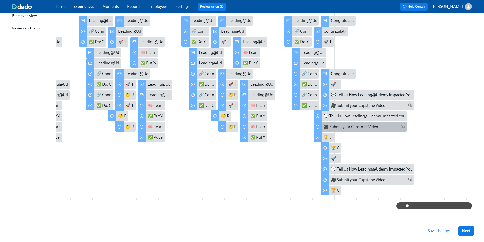
click at [337, 130] on div "🎥 Submit your Capstone Video" at bounding box center [360, 127] width 93 height 10
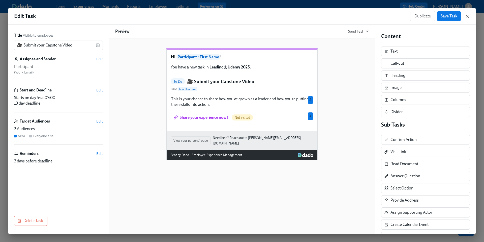
click at [467, 17] on icon "button" at bounding box center [467, 16] width 5 height 5
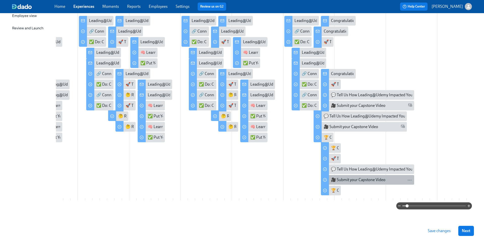
scroll to position [93, 0]
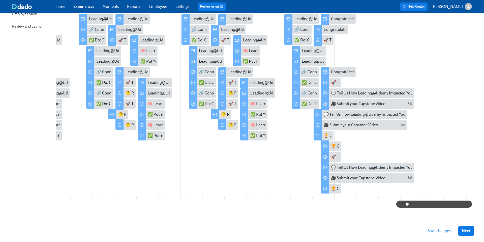
click at [435, 232] on span "Save changes" at bounding box center [439, 230] width 23 height 5
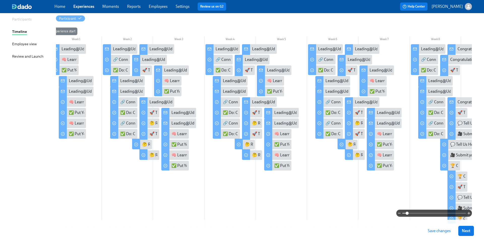
scroll to position [0, 0]
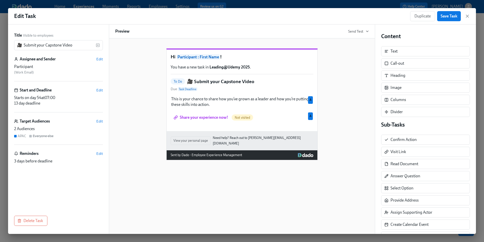
scroll to position [90, 0]
click at [467, 17] on icon "button" at bounding box center [467, 16] width 5 height 5
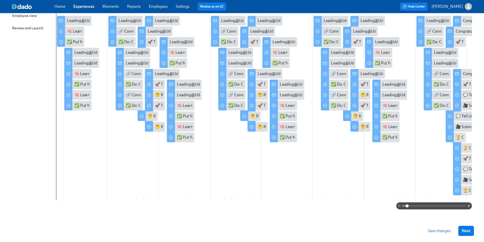
click at [434, 230] on span "Save changes" at bounding box center [439, 230] width 23 height 5
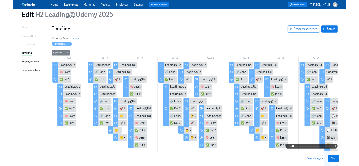
scroll to position [16, 0]
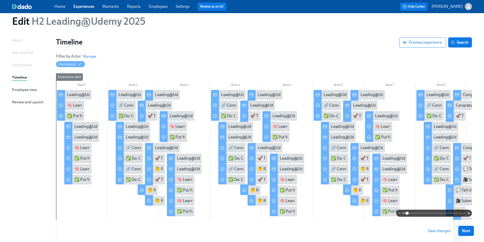
click at [21, 64] on div "Participants" at bounding box center [21, 65] width 19 height 6
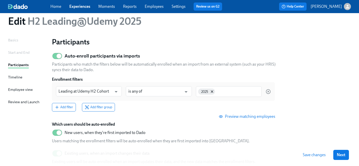
click at [9, 40] on div "Basics" at bounding box center [13, 40] width 10 height 6
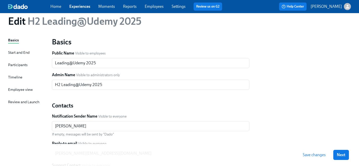
click at [23, 54] on div "Start and End" at bounding box center [18, 53] width 21 height 6
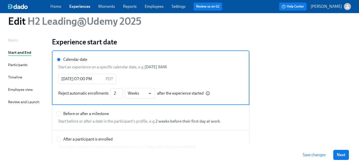
click at [21, 65] on div "Participants" at bounding box center [17, 65] width 19 height 6
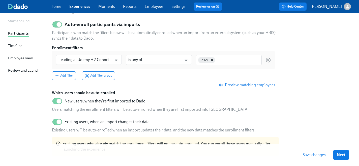
scroll to position [47, 0]
click at [69, 76] on span "Add filter" at bounding box center [64, 75] width 18 height 5
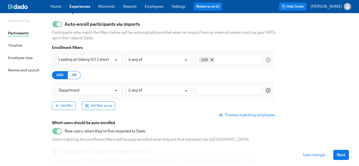
click at [270, 91] on circle "button" at bounding box center [268, 90] width 4 height 4
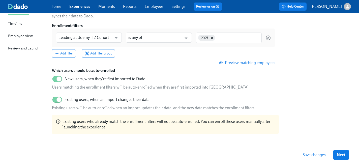
scroll to position [74, 0]
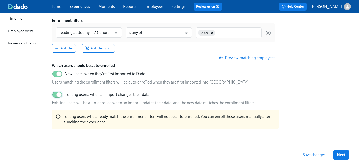
click at [58, 96] on input "Existing users, when an import changes their data" at bounding box center [58, 94] width 33 height 11
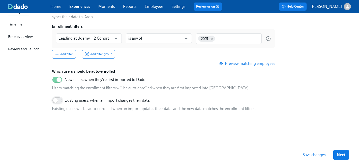
click at [56, 102] on input "Existing users, when an import changes their data" at bounding box center [55, 100] width 33 height 11
checkbox input "true"
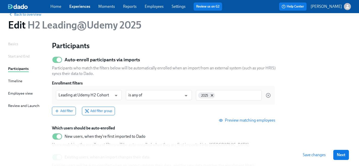
scroll to position [0, 0]
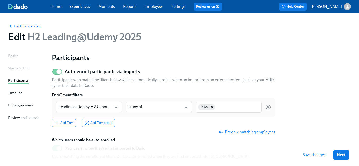
click at [12, 106] on div "Employee view" at bounding box center [20, 105] width 25 height 6
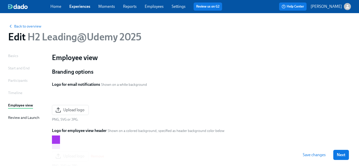
click at [15, 117] on div "Review and Launch" at bounding box center [23, 118] width 31 height 6
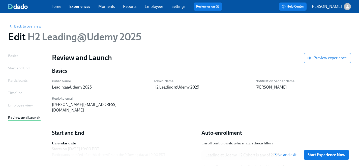
click at [14, 56] on div "Basics" at bounding box center [13, 56] width 10 height 6
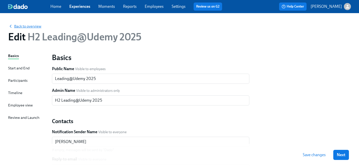
click at [33, 27] on span "Back to overview" at bounding box center [24, 26] width 33 height 5
click at [317, 155] on span "Save changes" at bounding box center [314, 154] width 23 height 5
click at [23, 26] on span "Back to overview" at bounding box center [24, 26] width 33 height 5
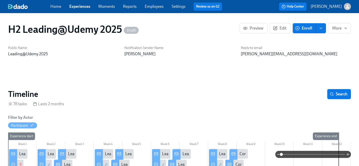
click at [322, 30] on icon "enroll" at bounding box center [321, 28] width 4 height 4
click at [312, 51] on span "Enrollment form" at bounding box center [307, 51] width 29 height 6
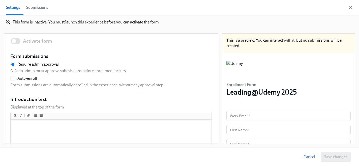
click at [37, 8] on div "Submissions" at bounding box center [37, 7] width 22 height 7
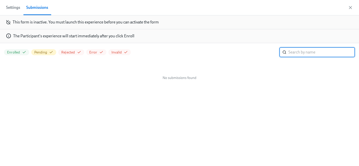
click at [9, 7] on span "Settings" at bounding box center [13, 7] width 14 height 7
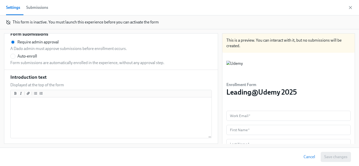
scroll to position [23, 0]
click at [15, 55] on span at bounding box center [12, 55] width 5 height 5
click at [15, 55] on input "Auto-enroll" at bounding box center [13, 55] width 5 height 5
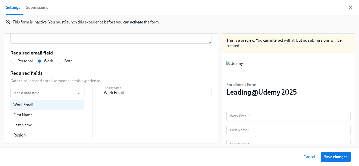
scroll to position [0, 0]
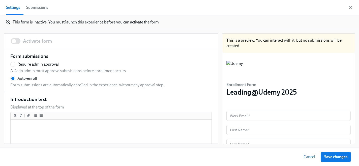
click at [310, 157] on span "Cancel" at bounding box center [310, 156] width 12 height 5
radio input "false"
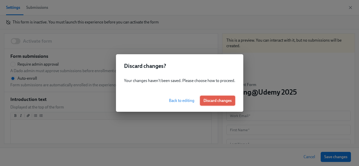
click at [209, 104] on button "Discard changes" at bounding box center [217, 101] width 35 height 10
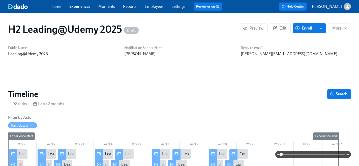
click at [304, 28] on span "Enroll" at bounding box center [304, 28] width 16 height 5
click at [344, 30] on span "More" at bounding box center [339, 28] width 14 height 5
click at [288, 79] on div at bounding box center [179, 83] width 359 height 166
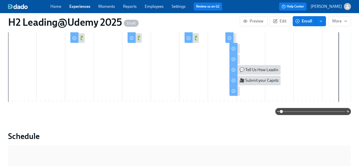
scroll to position [274, 0]
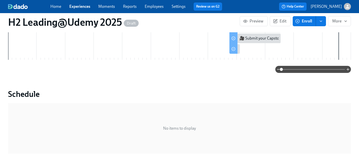
click at [78, 6] on link "Experiences" at bounding box center [79, 6] width 21 height 5
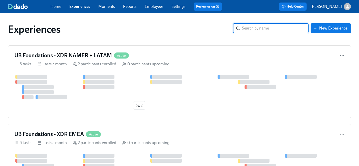
click at [256, 26] on input "search" at bounding box center [275, 28] width 67 height 10
click at [155, 6] on link "Employees" at bounding box center [154, 6] width 19 height 5
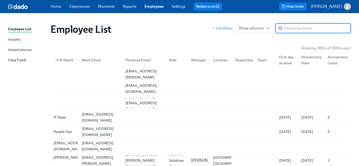
click at [291, 27] on input "search" at bounding box center [317, 28] width 67 height 10
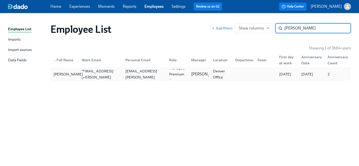
type input "Forrest"
click at [60, 77] on div "Forrest Hanson" at bounding box center [68, 74] width 34 height 6
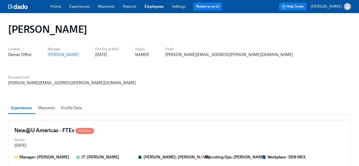
click at [43, 104] on span "Moments" at bounding box center [46, 107] width 17 height 7
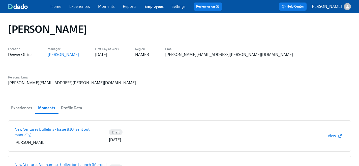
click at [73, 104] on span "Profile Data" at bounding box center [71, 107] width 21 height 7
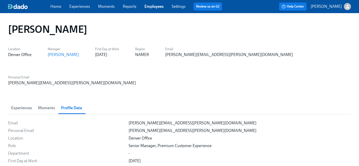
click at [155, 7] on link "Employees" at bounding box center [153, 6] width 19 height 5
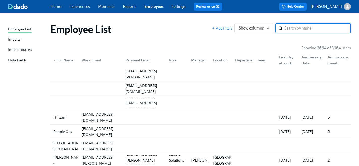
click at [290, 28] on input "search" at bounding box center [317, 28] width 67 height 10
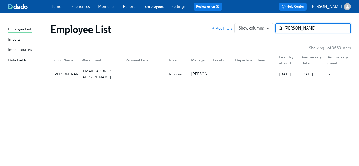
type input "[PERSON_NAME]"
click at [64, 75] on div "[PERSON_NAME]" at bounding box center [68, 74] width 34 height 6
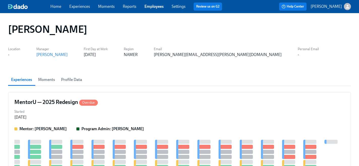
click at [76, 80] on span "Profile Data" at bounding box center [71, 79] width 21 height 7
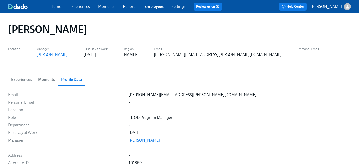
click at [56, 6] on link "Home" at bounding box center [55, 6] width 11 height 5
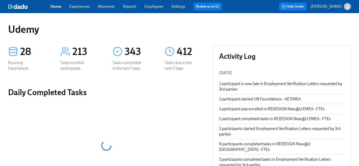
click at [76, 8] on link "Experiences" at bounding box center [79, 6] width 21 height 5
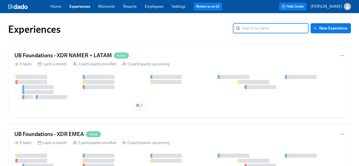
click at [251, 30] on input "search" at bounding box center [275, 28] width 67 height 10
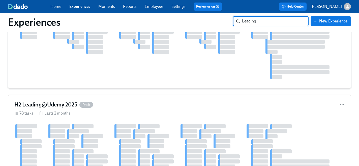
scroll to position [85, 0]
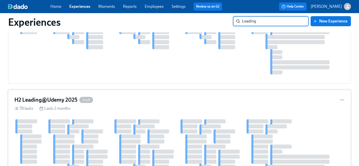
type input "Leading"
click at [47, 99] on h4 "H2 Leading@Udemy 2025" at bounding box center [45, 100] width 63 height 8
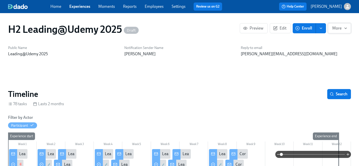
click at [342, 29] on span "More" at bounding box center [339, 28] width 14 height 5
click at [331, 44] on li "Start ..." at bounding box center [335, 40] width 31 height 11
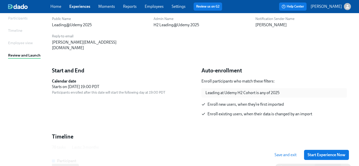
scroll to position [62, 0]
click at [314, 155] on span "Start Experience Now" at bounding box center [327, 154] width 38 height 5
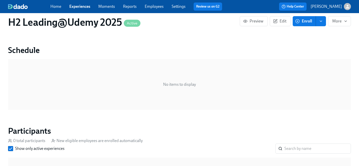
scroll to position [250, 0]
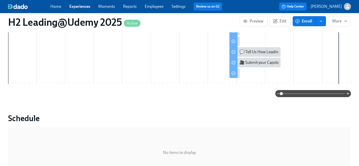
click at [56, 8] on link "Home" at bounding box center [55, 6] width 11 height 5
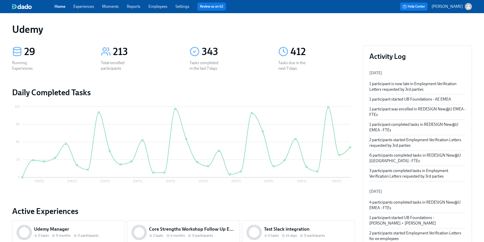
click at [88, 7] on link "Experiences" at bounding box center [83, 6] width 21 height 5
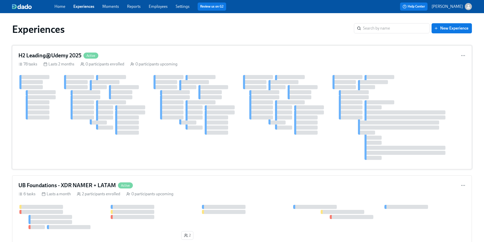
click at [47, 55] on h4 "H2 Leading@Udemy 2025" at bounding box center [49, 56] width 63 height 8
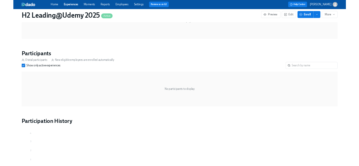
scroll to position [371, 0]
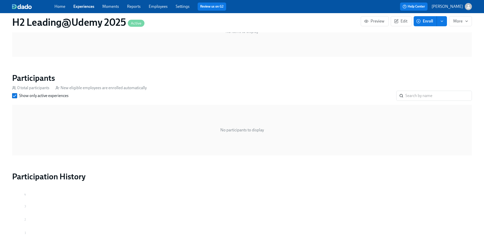
click at [426, 22] on span "Enroll" at bounding box center [425, 21] width 16 height 5
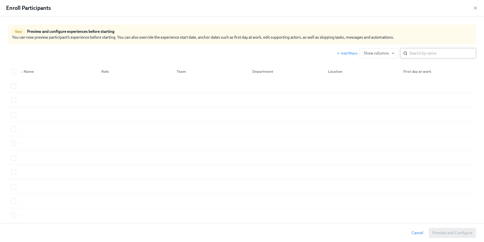
click at [418, 53] on input "search" at bounding box center [442, 53] width 67 height 10
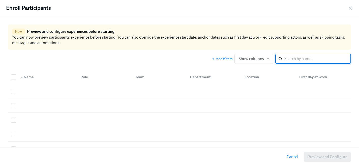
click at [307, 58] on input "search" at bounding box center [317, 59] width 67 height 10
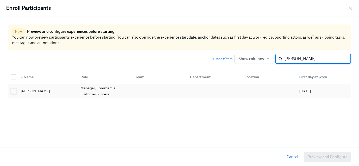
type input "Daniel H"
click at [13, 91] on input "checkbox" at bounding box center [13, 91] width 5 height 5
checkbox input "true"
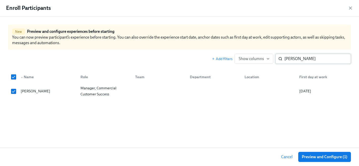
click at [304, 59] on input "Daniel H" at bounding box center [317, 59] width 67 height 10
checkbox input "false"
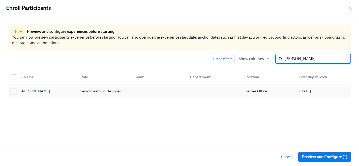
type input "James Larcu"
click at [14, 93] on input "checkbox" at bounding box center [13, 91] width 5 height 5
checkbox input "true"
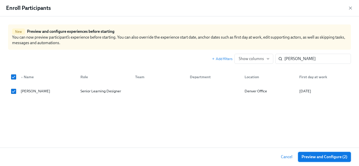
click at [313, 159] on span "Preview and Configure (2)" at bounding box center [325, 156] width 46 height 5
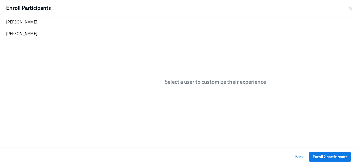
click at [296, 158] on span "Back" at bounding box center [299, 156] width 8 height 5
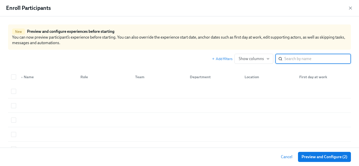
click at [308, 61] on input "search" at bounding box center [317, 59] width 67 height 10
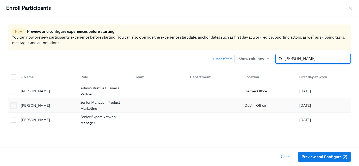
type input "Helen"
click at [13, 106] on input "checkbox" at bounding box center [13, 105] width 5 height 5
checkbox input "true"
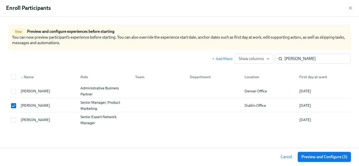
click at [318, 157] on span "Preview and Configure (3)" at bounding box center [324, 156] width 46 height 5
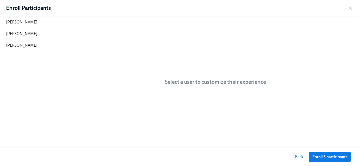
click at [294, 157] on button "Back" at bounding box center [298, 157] width 15 height 10
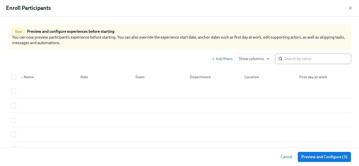
click at [290, 59] on input "search" at bounding box center [317, 59] width 67 height 10
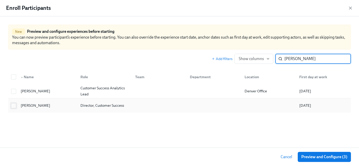
type input "Ryan B"
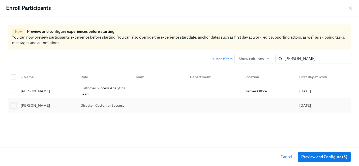
click at [14, 106] on input "checkbox" at bounding box center [13, 105] width 5 height 5
checkbox input "true"
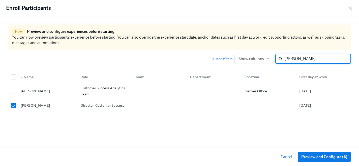
click at [300, 58] on input "Ryan B" at bounding box center [317, 59] width 67 height 10
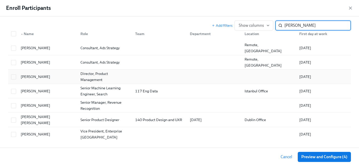
scroll to position [44, 0]
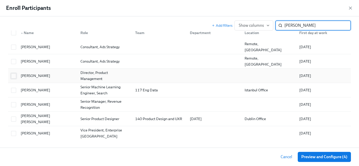
type input "Erman"
click at [13, 76] on input "checkbox" at bounding box center [13, 76] width 5 height 5
checkbox input "true"
click at [298, 25] on input "Erman" at bounding box center [317, 25] width 67 height 10
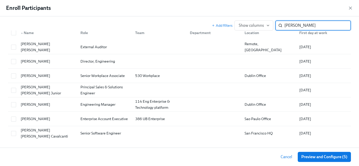
scroll to position [2, 0]
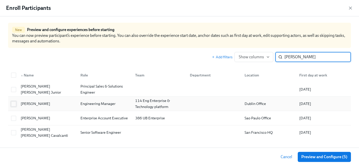
type input "Joao"
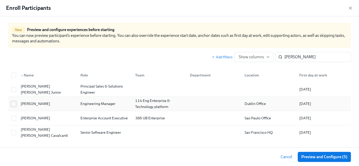
click at [12, 103] on input "checkbox" at bounding box center [13, 104] width 5 height 5
checkbox input "true"
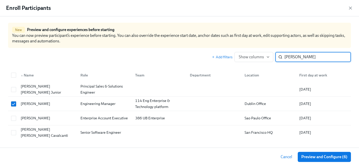
click at [302, 58] on input "Joao" at bounding box center [317, 57] width 67 height 10
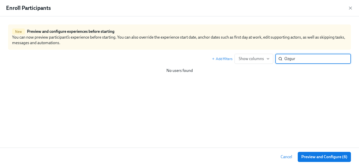
scroll to position [0, 0]
type input "O"
type input "U"
type input "Oz"
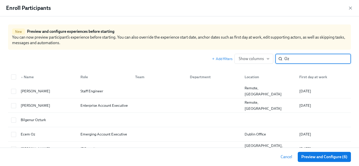
click at [289, 60] on input "Oz" at bounding box center [317, 59] width 67 height 10
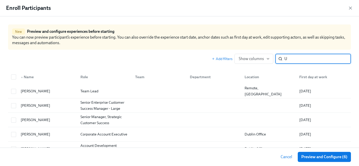
type input "U"
click at [294, 60] on input "U" at bounding box center [317, 59] width 67 height 10
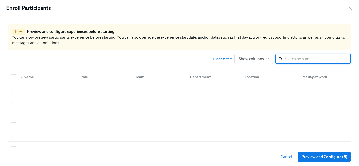
paste input "Özgür"
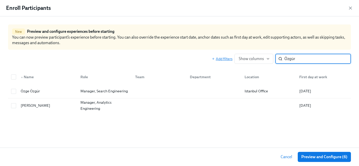
type input "Özgür"
click at [224, 59] on span "Add filters" at bounding box center [222, 58] width 21 height 5
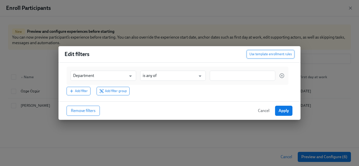
click at [258, 56] on span "Use template enrollment rules" at bounding box center [270, 54] width 42 height 5
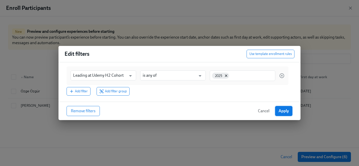
click at [283, 111] on span "Apply" at bounding box center [284, 110] width 10 height 5
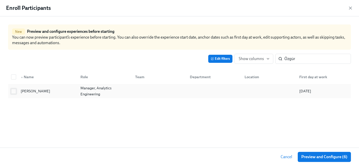
click at [15, 92] on input "checkbox" at bounding box center [13, 91] width 5 height 5
checkbox input "true"
click at [313, 158] on span "Preview and Configure (7)" at bounding box center [325, 156] width 46 height 5
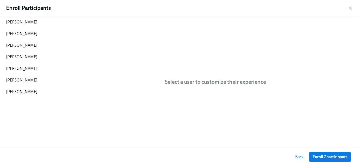
click at [297, 157] on span "Back" at bounding box center [299, 156] width 8 height 5
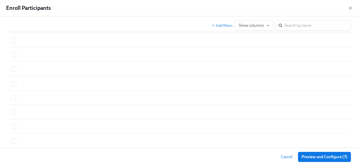
scroll to position [48, 0]
click at [227, 26] on span "Add filters" at bounding box center [222, 25] width 21 height 5
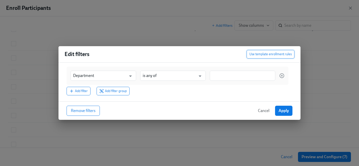
click at [254, 57] on button "Use template enrollment rules" at bounding box center [271, 54] width 48 height 9
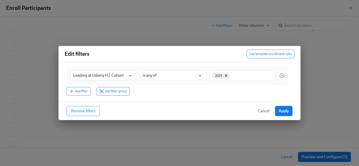
click at [288, 111] on span "Apply" at bounding box center [284, 110] width 10 height 5
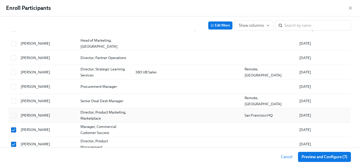
scroll to position [0, 0]
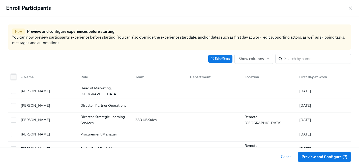
click at [14, 75] on input "checkbox" at bounding box center [13, 77] width 5 height 5
checkbox input "true"
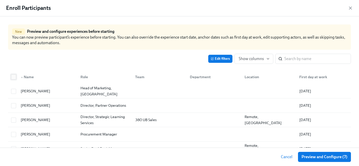
checkbox input "true"
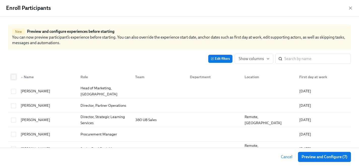
checkbox input "true"
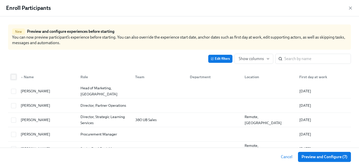
checkbox input "true"
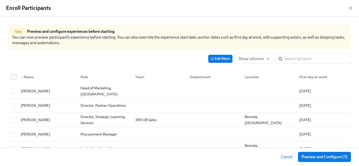
checkbox input "true"
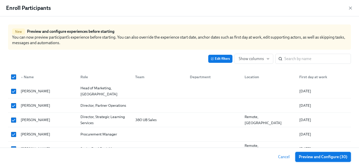
click at [323, 158] on span "Preview and Configure (30)" at bounding box center [323, 156] width 49 height 5
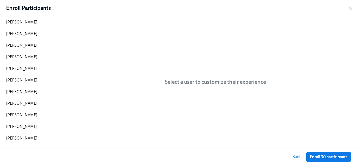
click at [323, 158] on span "Enroll 30 participants" at bounding box center [329, 156] width 38 height 5
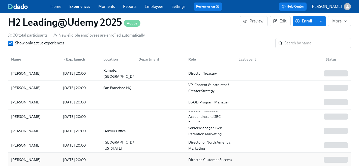
scroll to position [499, 0]
click at [24, 74] on div "Nadine Lamour" at bounding box center [26, 73] width 34 height 6
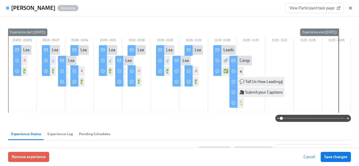
click at [352, 8] on icon "button" at bounding box center [350, 8] width 5 height 5
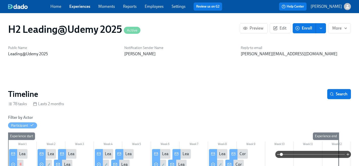
click at [55, 7] on link "Home" at bounding box center [55, 6] width 11 height 5
